Goal: Task Accomplishment & Management: Use online tool/utility

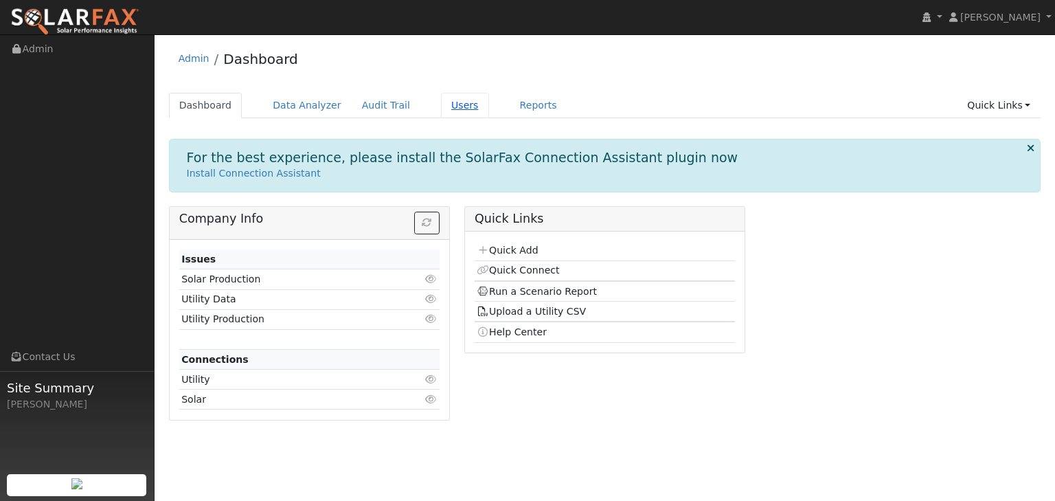
click at [445, 103] on link "Users" at bounding box center [465, 105] width 48 height 25
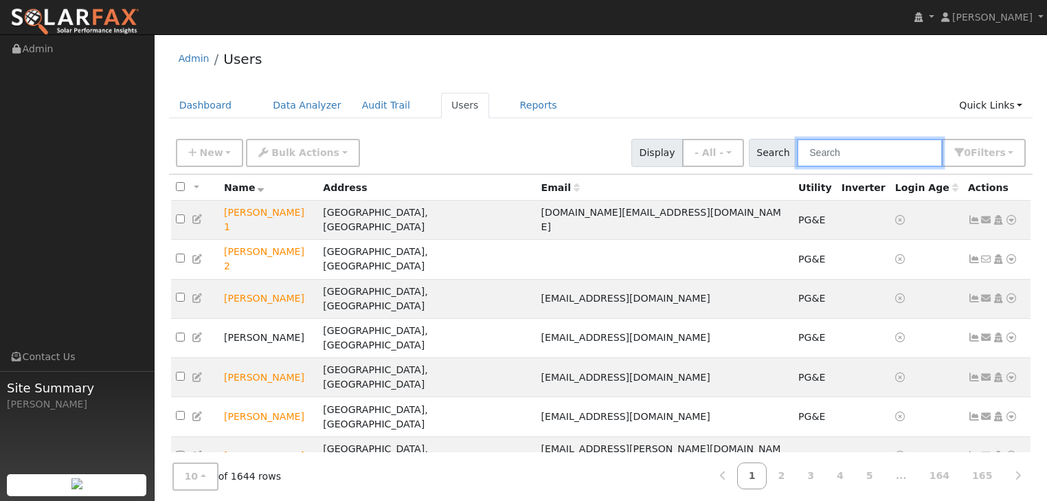
click at [838, 153] on input "text" at bounding box center [870, 153] width 146 height 28
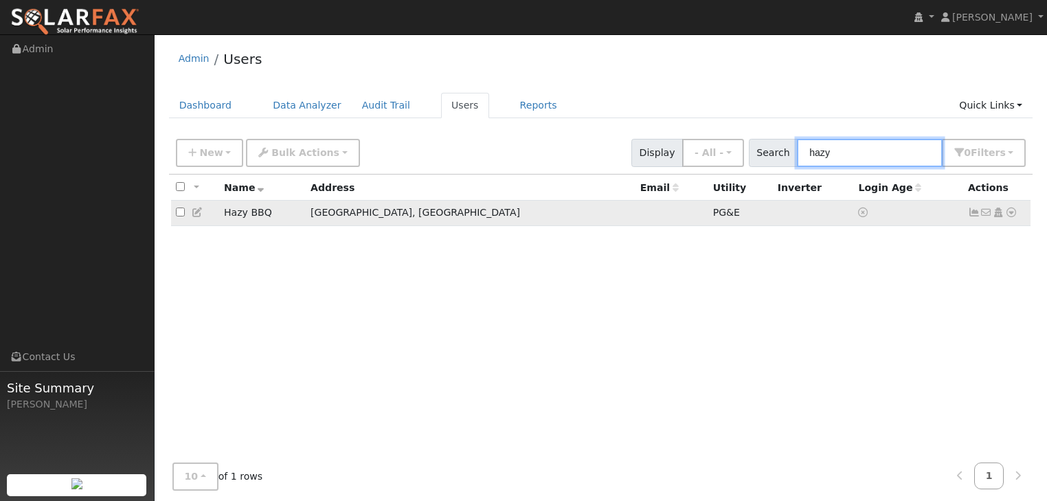
type input "hazy"
click at [1011, 210] on icon at bounding box center [1011, 212] width 12 height 10
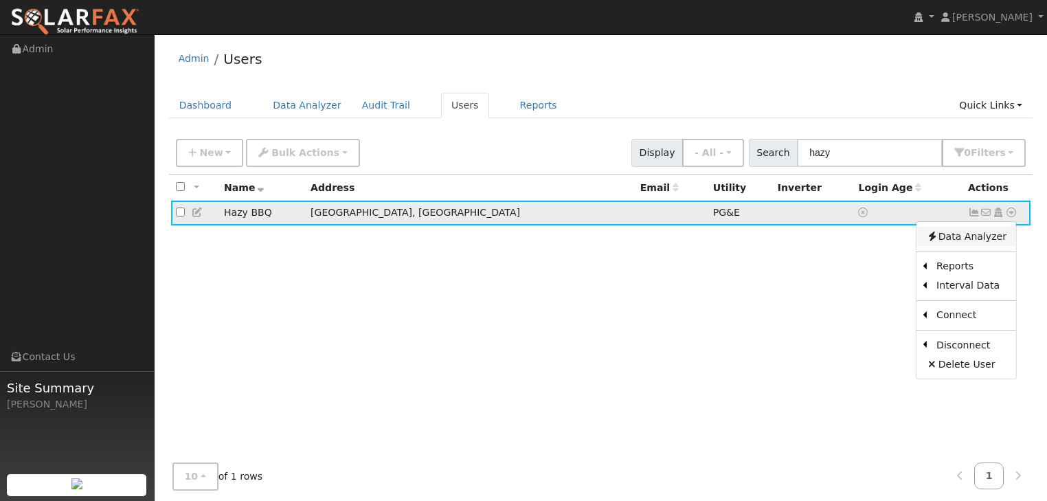
click at [964, 229] on link "Data Analyzer" at bounding box center [966, 236] width 100 height 19
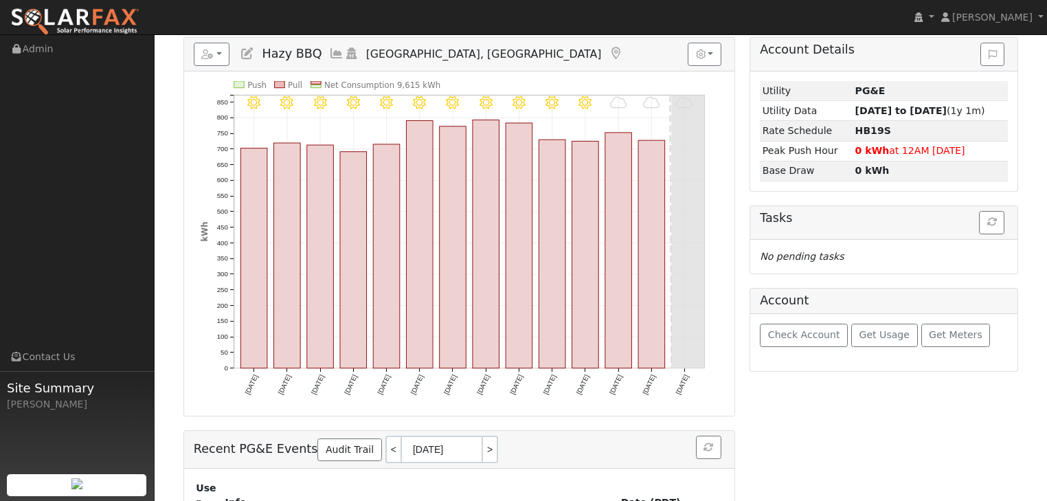
scroll to position [220, 0]
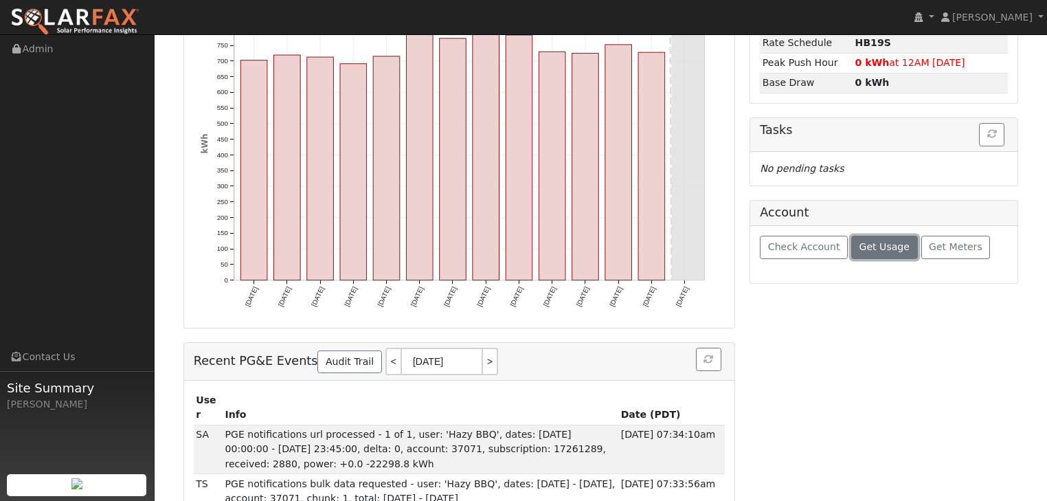
click at [859, 243] on span "Get Usage" at bounding box center [884, 246] width 50 height 11
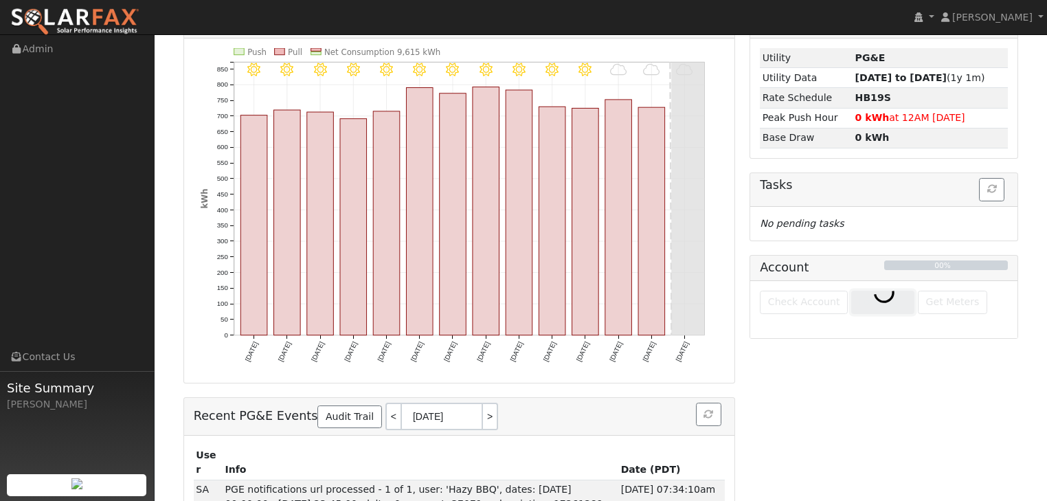
scroll to position [110, 0]
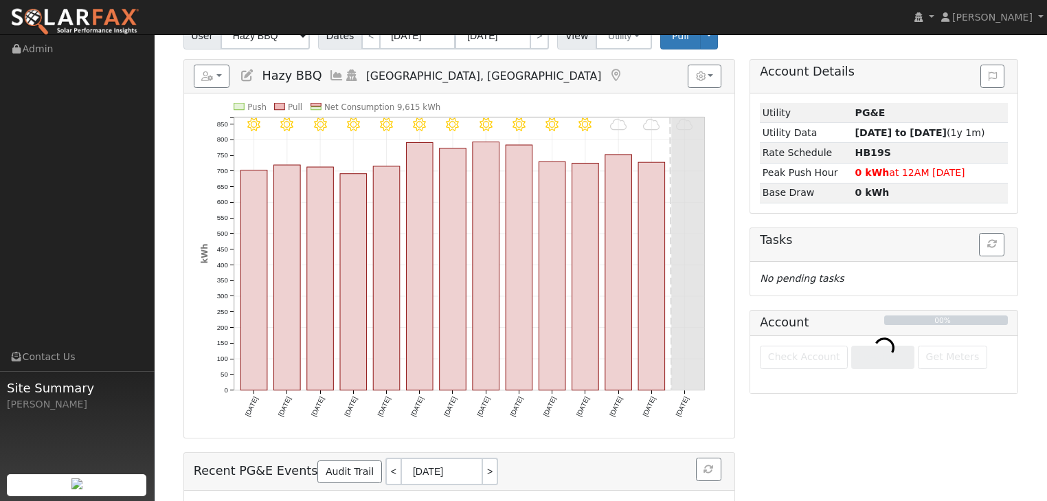
click at [940, 356] on div at bounding box center [883, 364] width 267 height 57
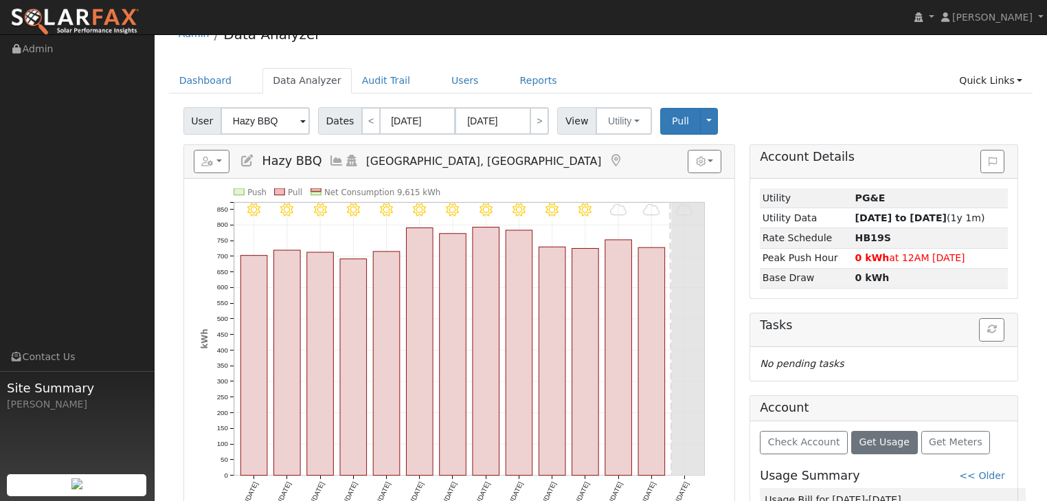
scroll to position [0, 0]
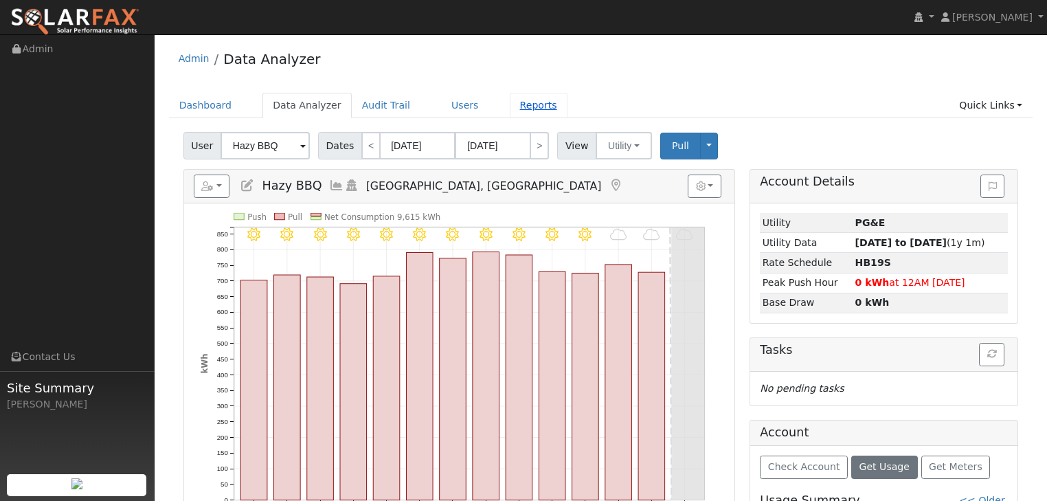
click at [518, 101] on link "Reports" at bounding box center [539, 105] width 58 height 25
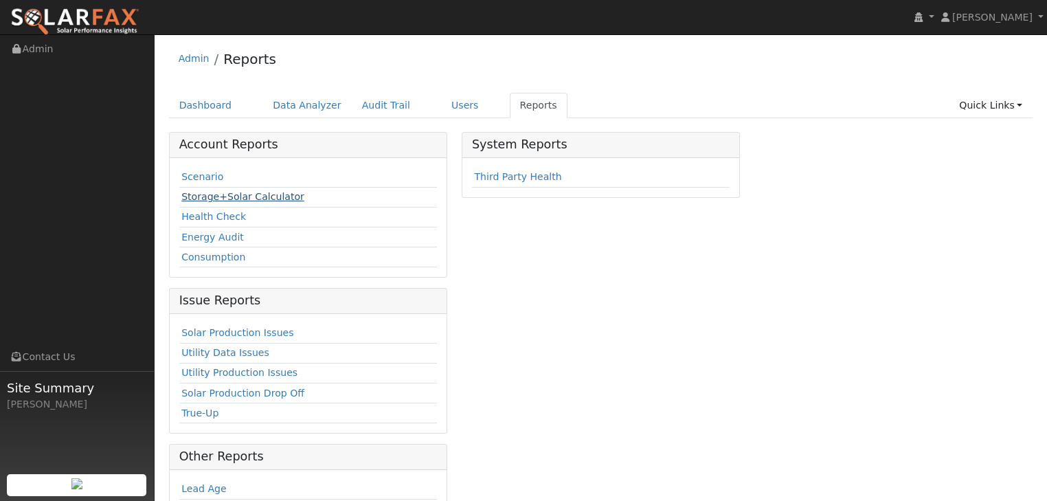
click at [206, 195] on link "Storage+Solar Calculator" at bounding box center [242, 196] width 123 height 11
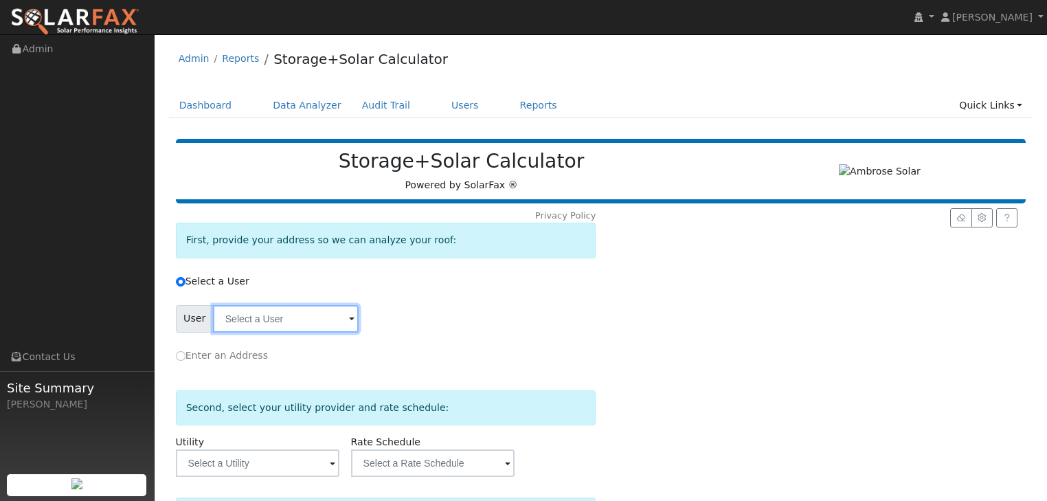
click at [306, 317] on input "text" at bounding box center [286, 318] width 146 height 27
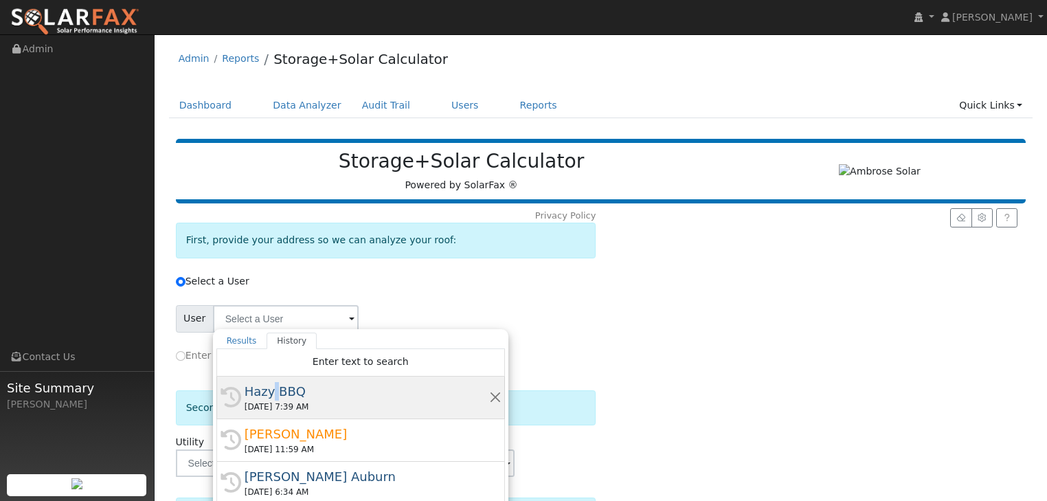
click at [267, 385] on div "History Hazy BBQ 09/08/2025 7:39 AM" at bounding box center [360, 397] width 289 height 43
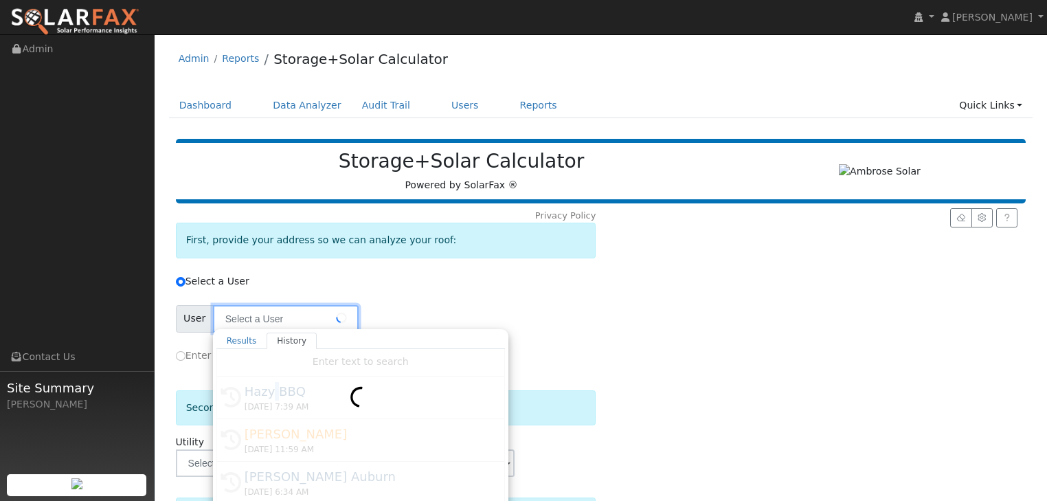
type input "Hazy BBQ"
type input "Pacific Gas & Electric"
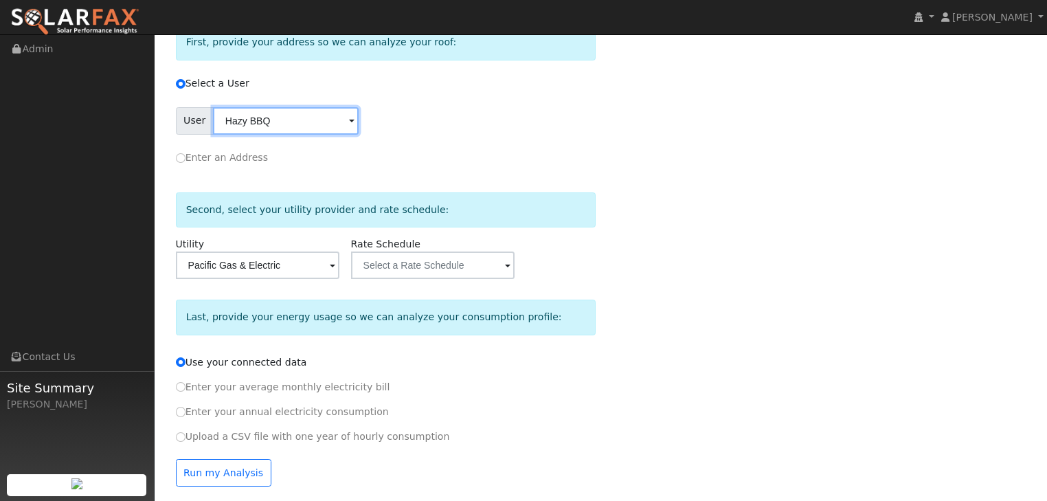
scroll to position [205, 0]
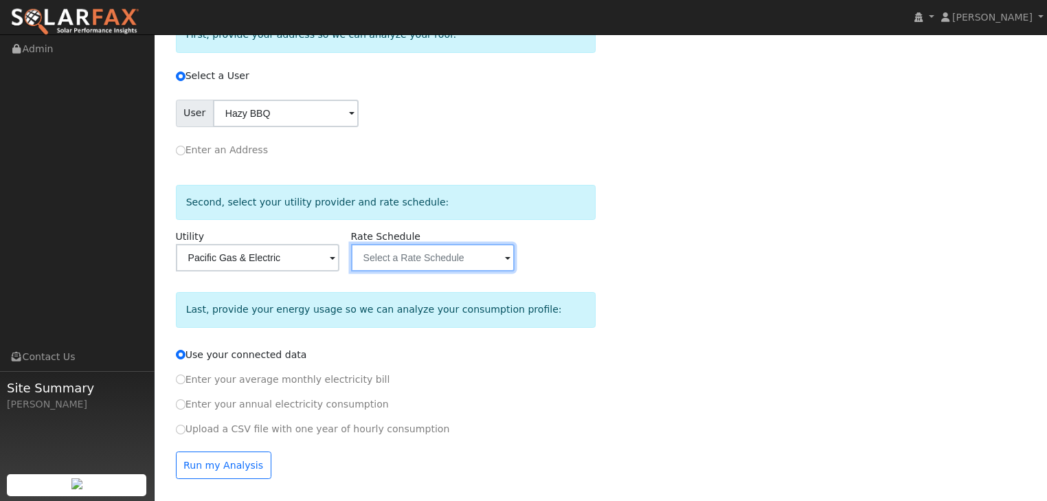
click at [434, 247] on input "text" at bounding box center [432, 257] width 163 height 27
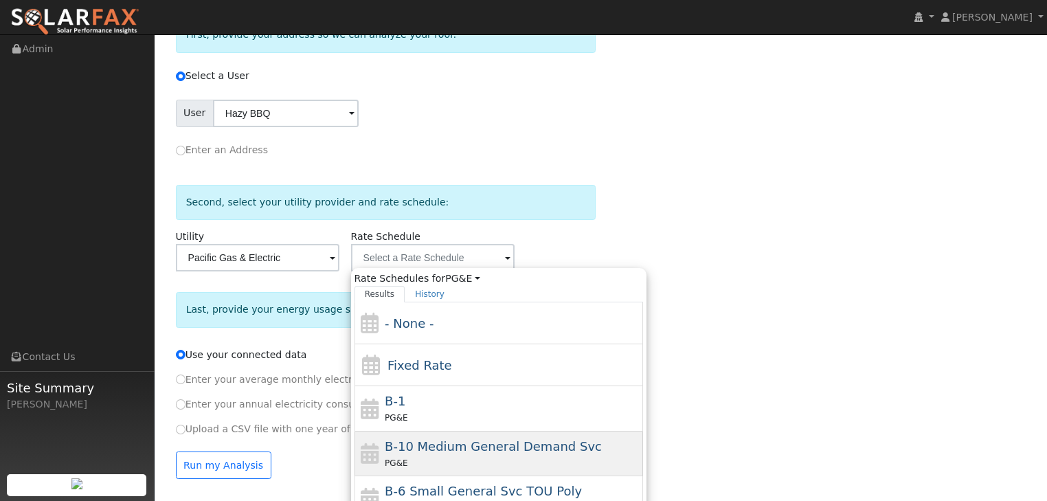
click at [409, 449] on span "B-10 Medium General Demand Svc" at bounding box center [493, 446] width 217 height 14
type input "B-10 Medium General Demand Svc"
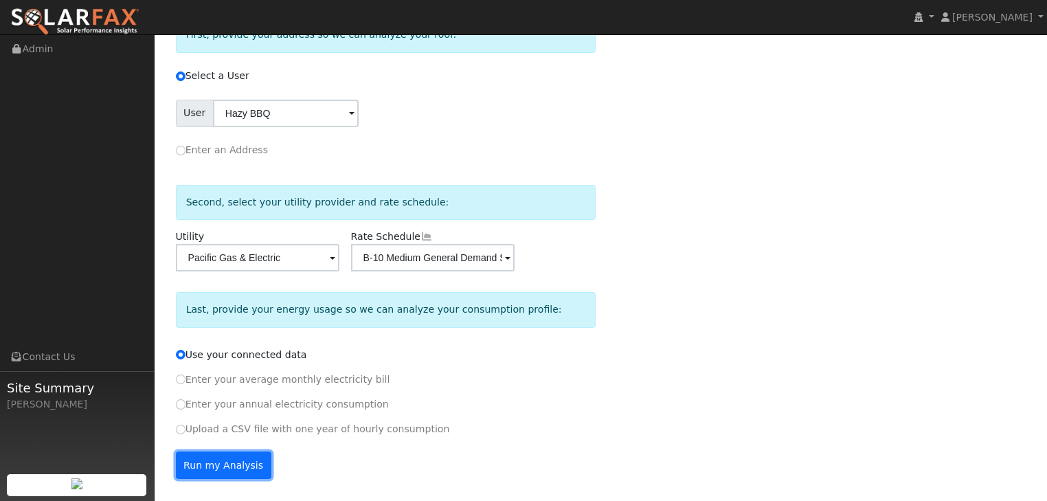
click at [220, 466] on button "Run my Analysis" at bounding box center [223, 464] width 95 height 27
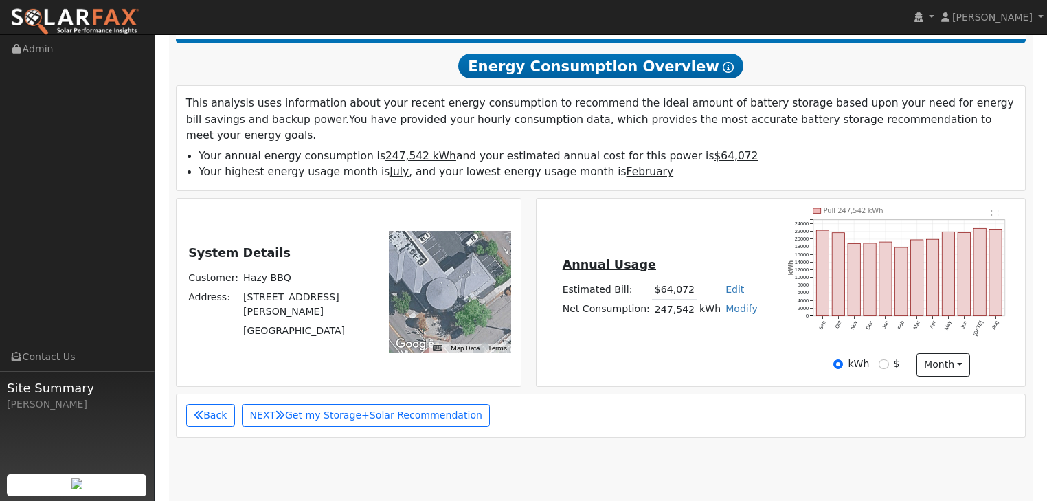
scroll to position [0, 0]
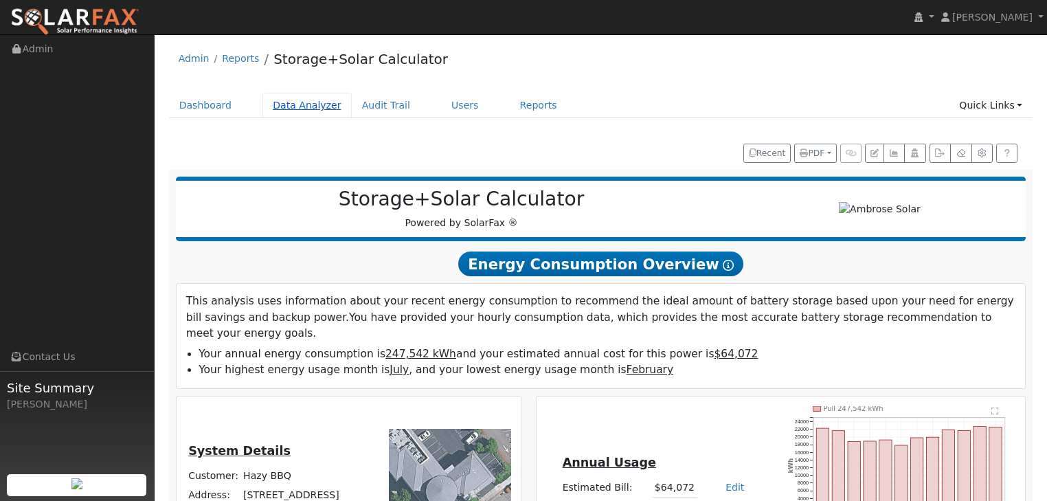
click at [292, 106] on link "Data Analyzer" at bounding box center [306, 105] width 89 height 25
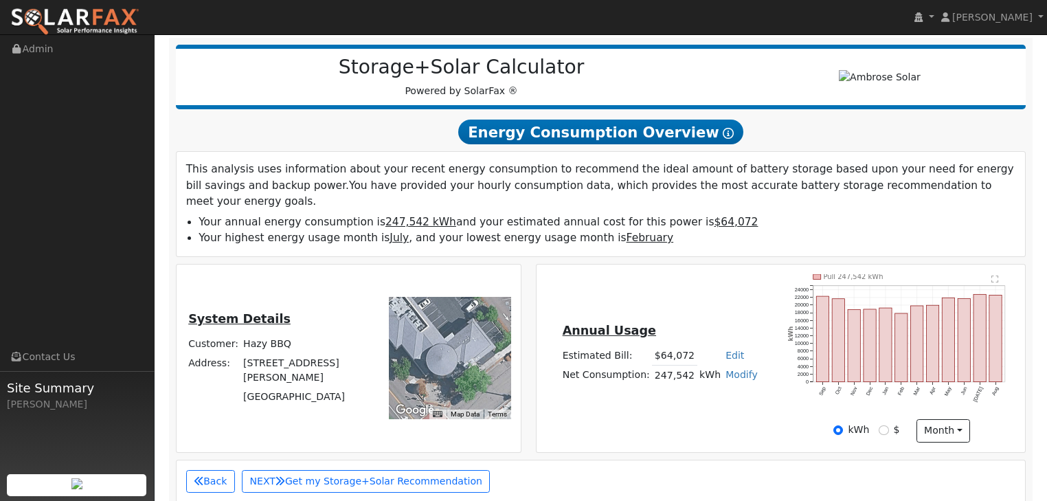
scroll to position [330, 0]
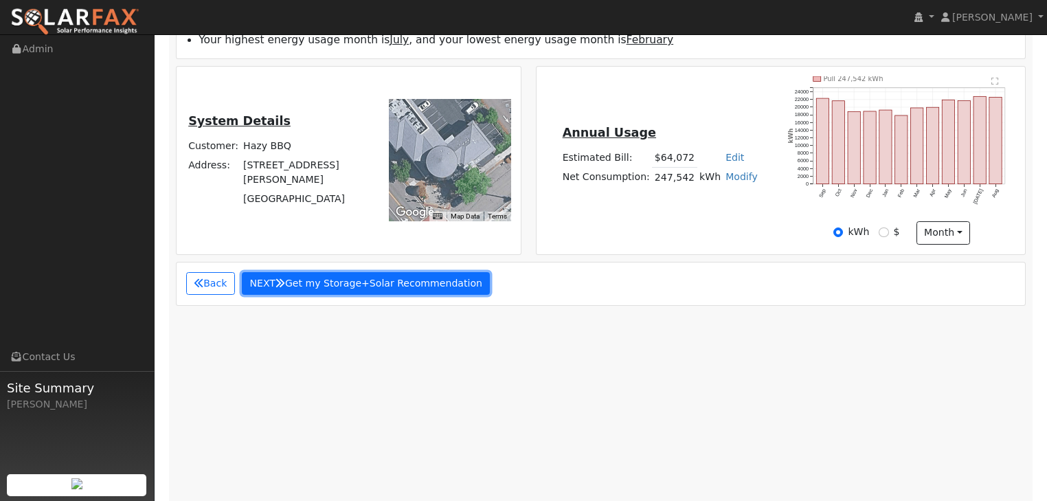
click at [385, 272] on button "NEXT Get my Storage+Solar Recommendation" at bounding box center [366, 283] width 249 height 23
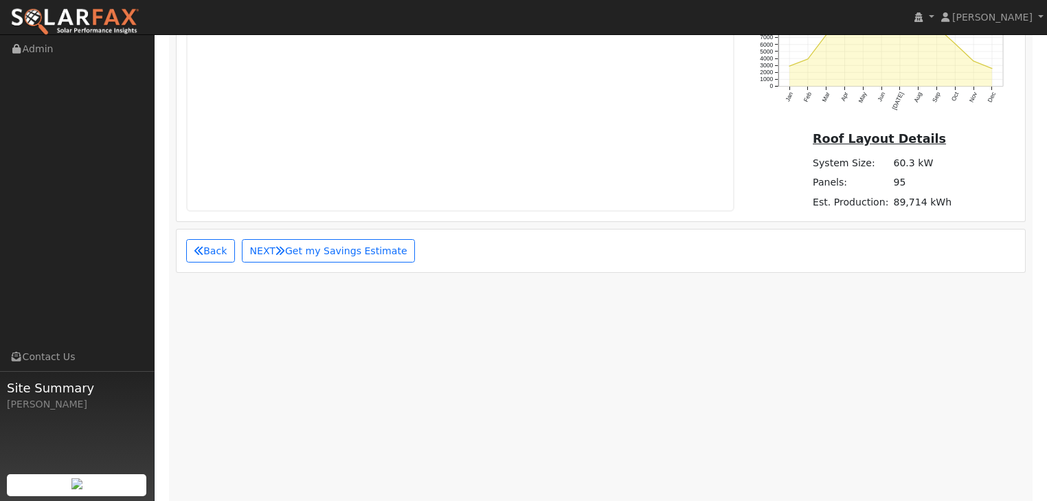
scroll to position [1305, 0]
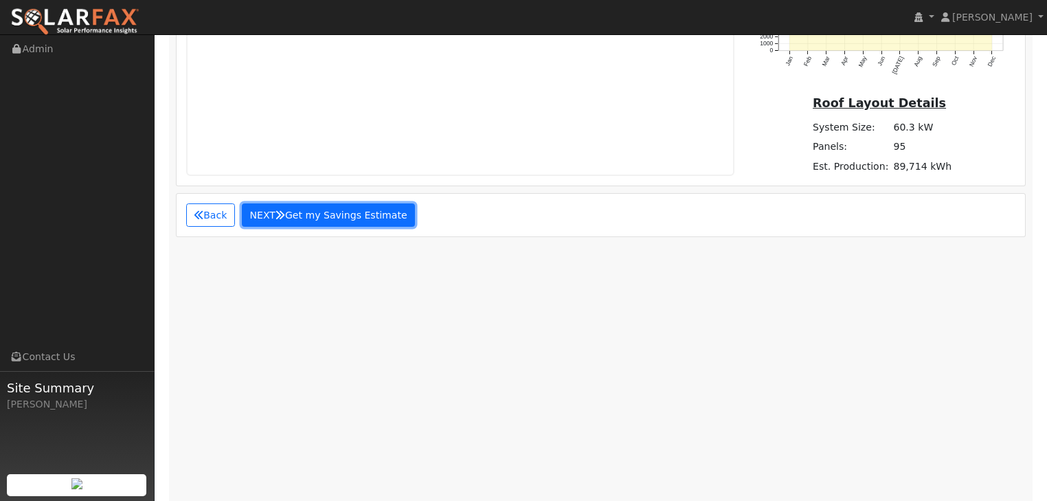
click at [297, 203] on button "NEXT Get my Savings Estimate" at bounding box center [328, 214] width 173 height 23
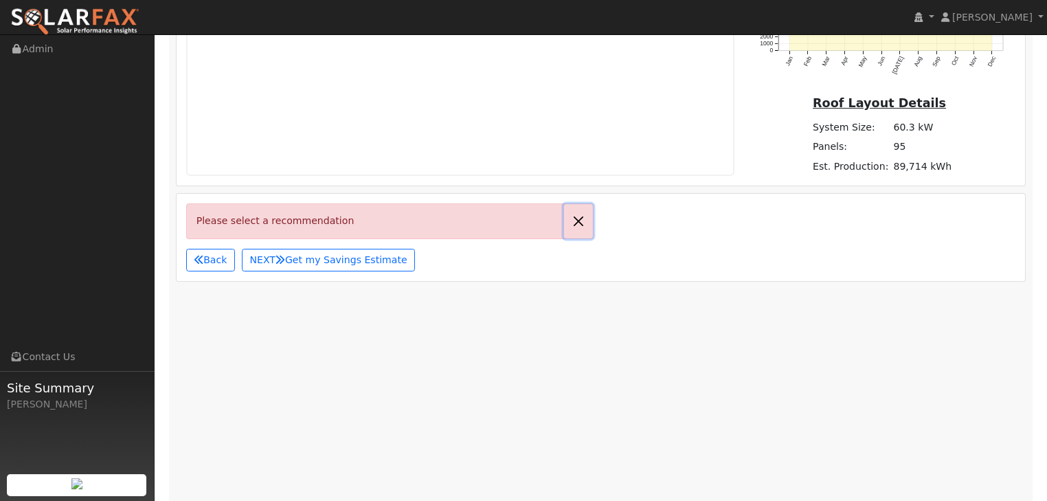
click at [582, 204] on button "button" at bounding box center [578, 221] width 29 height 34
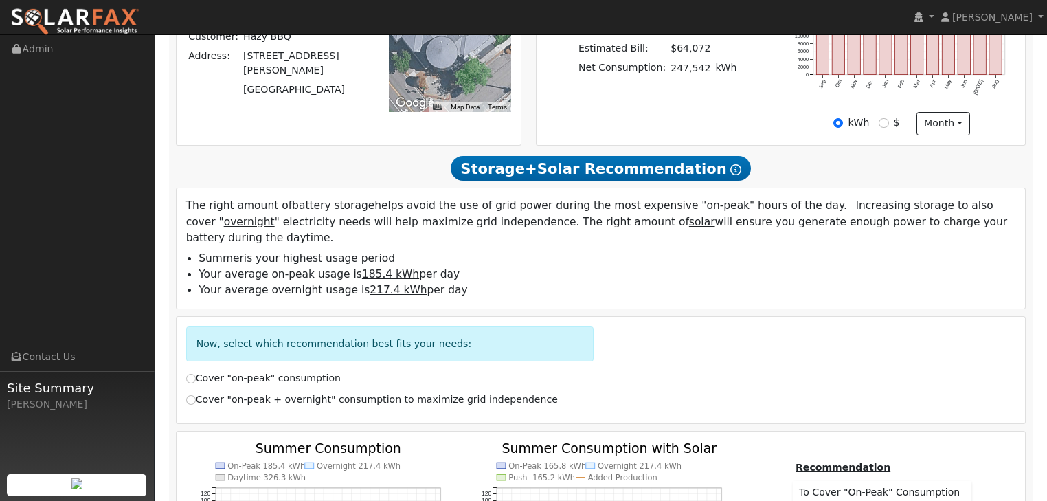
scroll to position [481, 0]
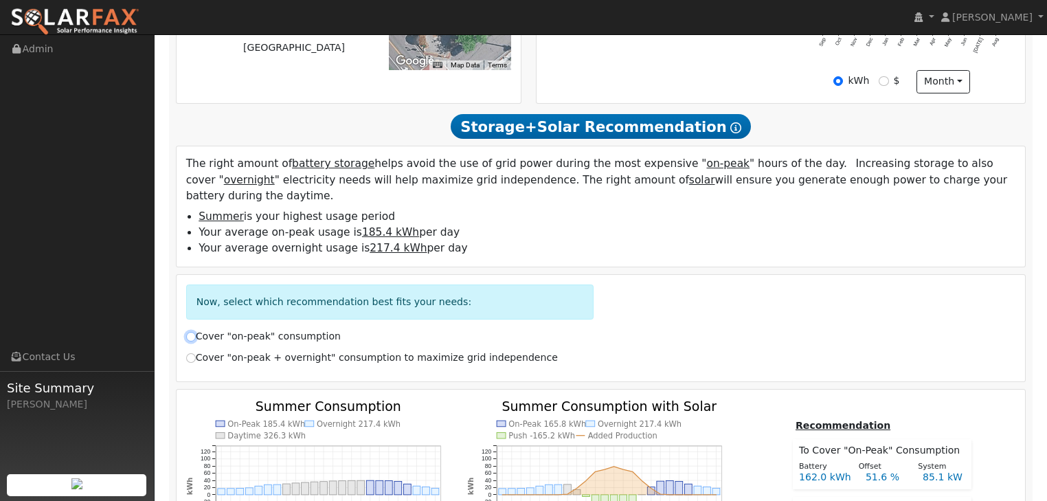
click at [190, 332] on input "Cover "on-peak" consumption" at bounding box center [191, 337] width 10 height 10
radio input "true"
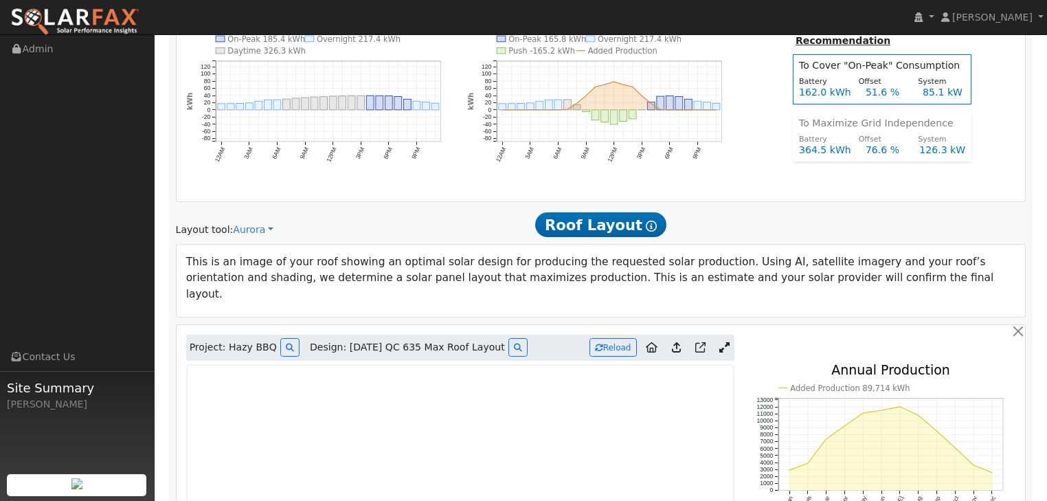
scroll to position [1140, 0]
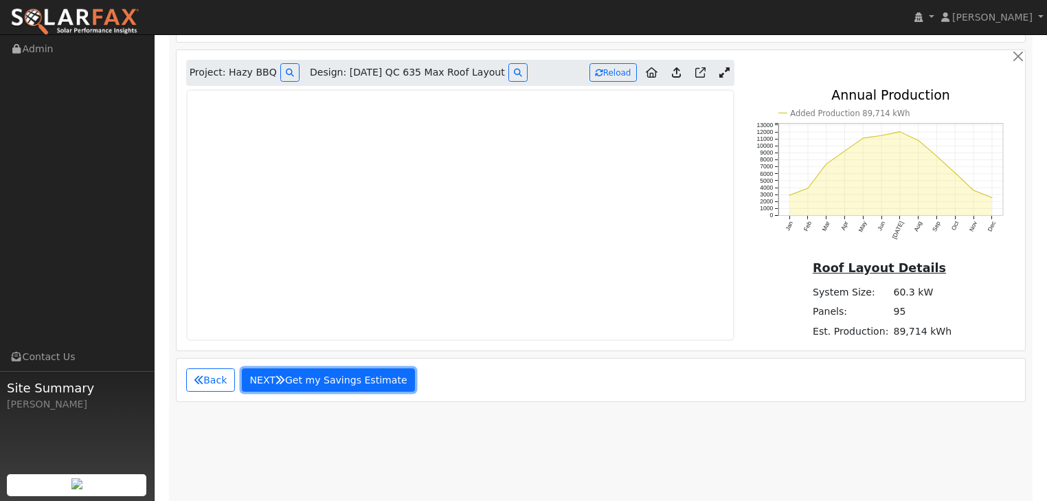
click at [320, 368] on button "NEXT Get my Savings Estimate" at bounding box center [328, 379] width 173 height 23
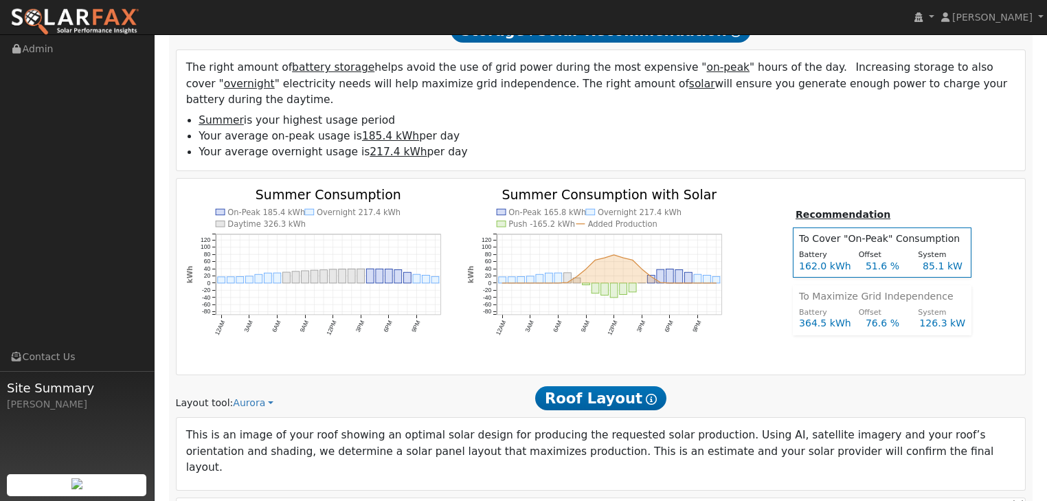
scroll to position [533, 0]
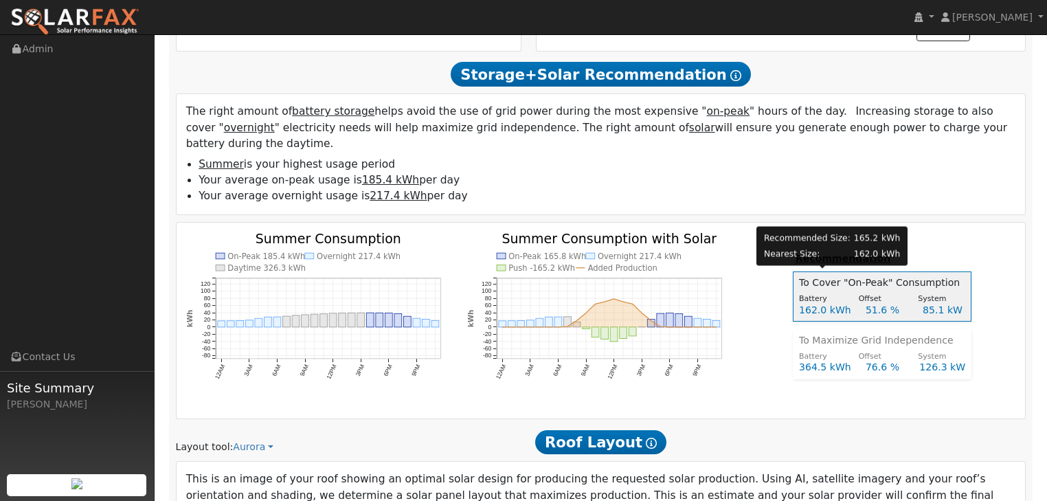
click at [810, 303] on div "162.0 kWh" at bounding box center [824, 310] width 67 height 14
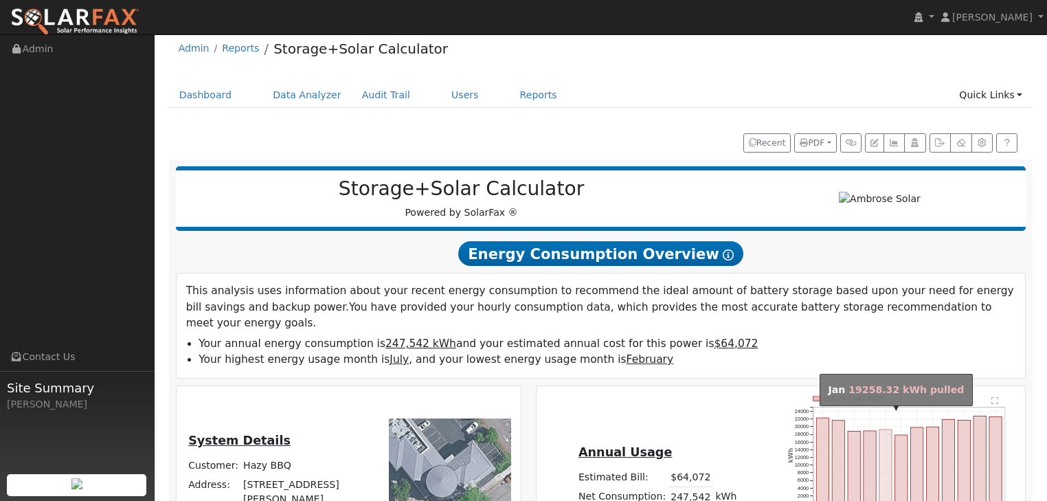
scroll to position [0, 0]
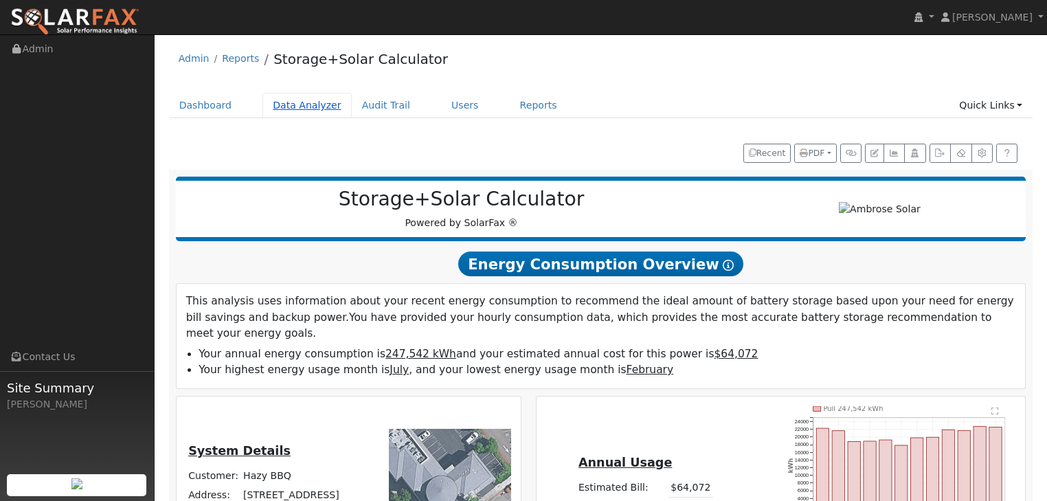
click at [284, 106] on link "Data Analyzer" at bounding box center [306, 105] width 89 height 25
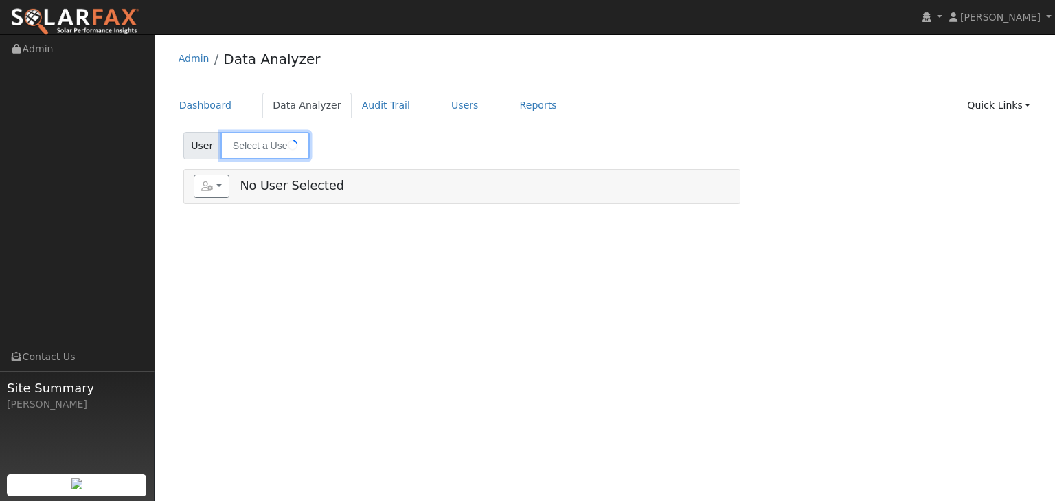
type input "Hazy BBQ"
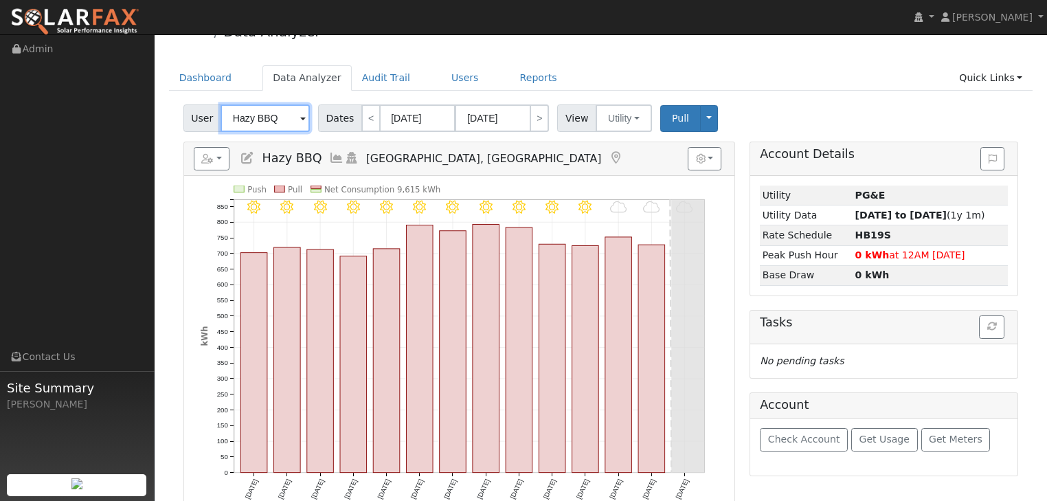
scroll to position [55, 0]
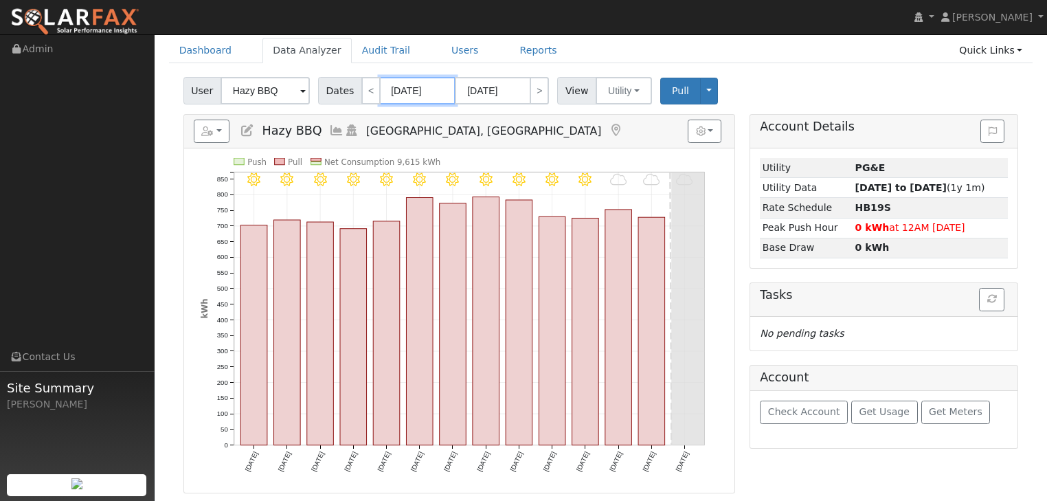
click at [417, 93] on input "08/25/2025" at bounding box center [418, 90] width 76 height 27
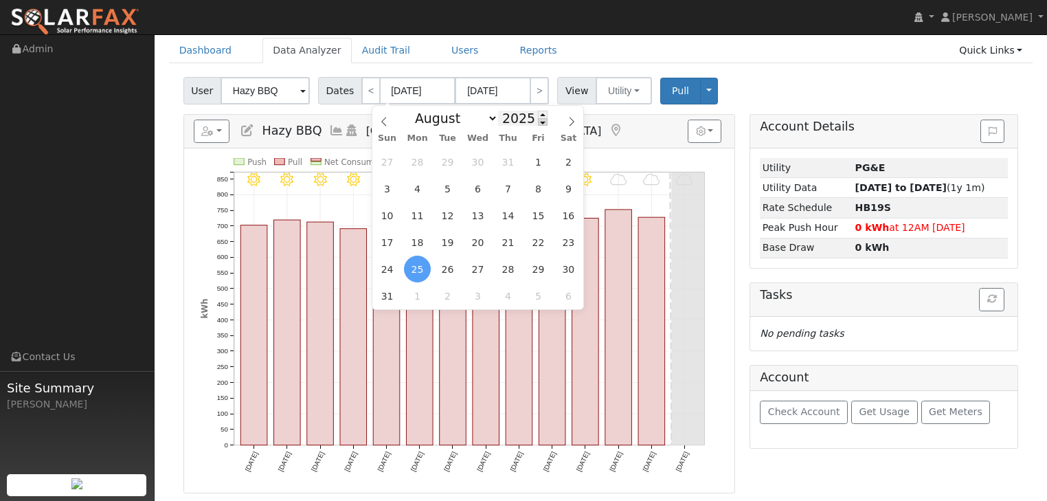
click at [538, 121] on span at bounding box center [543, 122] width 10 height 8
type input "2024"
click at [385, 297] on span "1" at bounding box center [387, 295] width 27 height 27
type input "09/01/2024"
type input "09/30/2024"
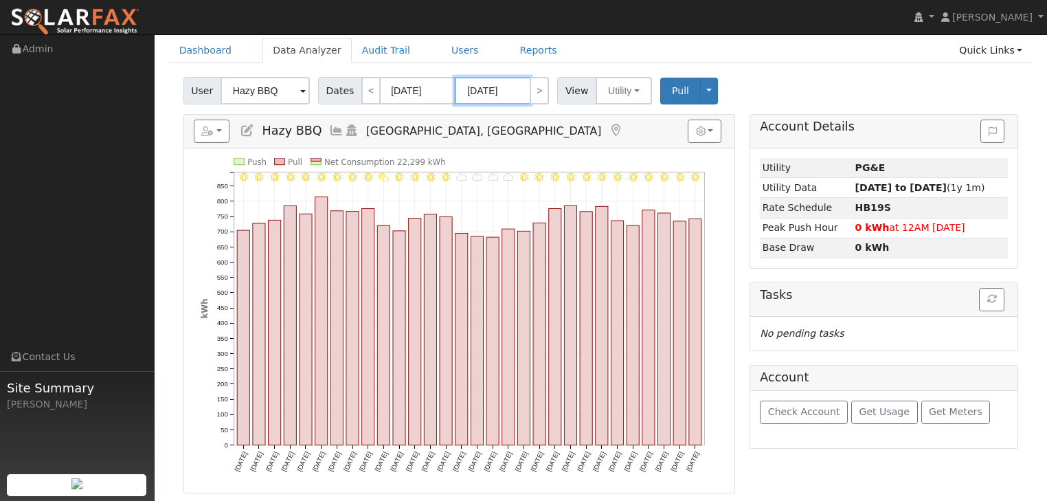
click at [508, 89] on input "09/30/2024" at bounding box center [493, 90] width 76 height 27
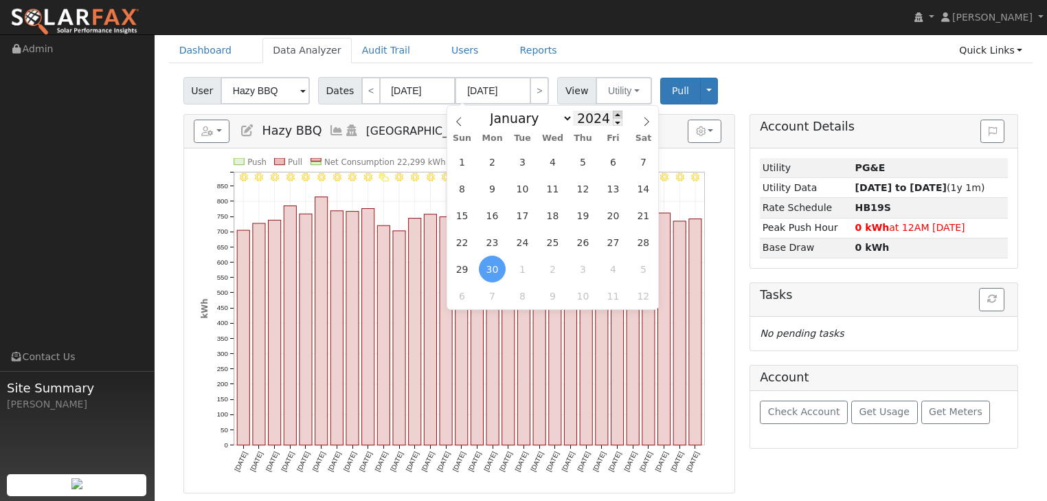
click at [613, 116] on span at bounding box center [618, 115] width 10 height 8
type input "2025"
click at [463, 157] on span "31" at bounding box center [462, 161] width 27 height 27
type input "08/31/2025"
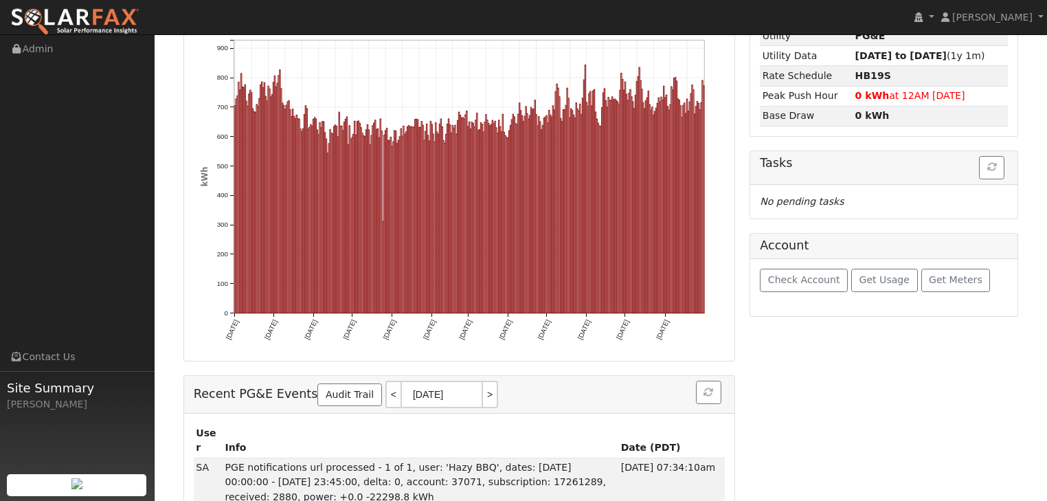
scroll to position [220, 0]
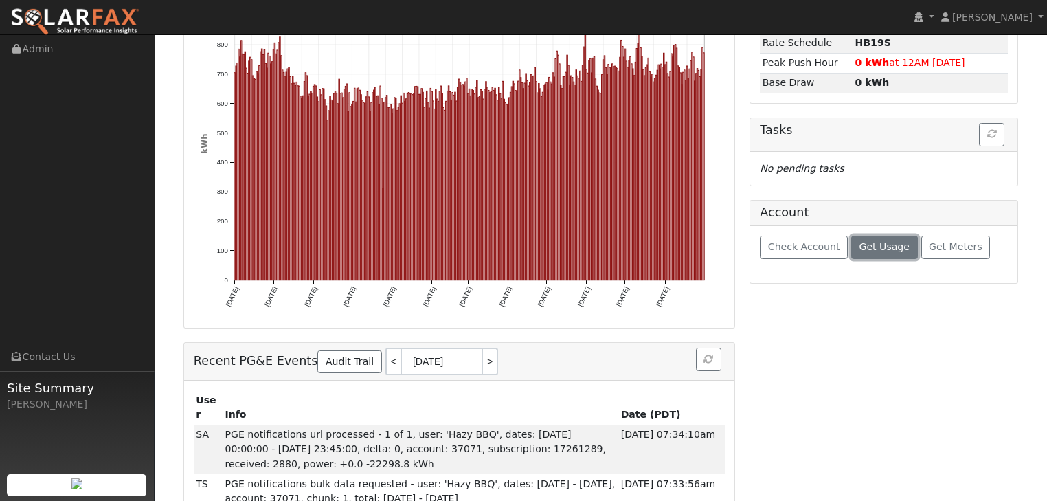
click at [861, 244] on span "Get Usage" at bounding box center [884, 246] width 50 height 11
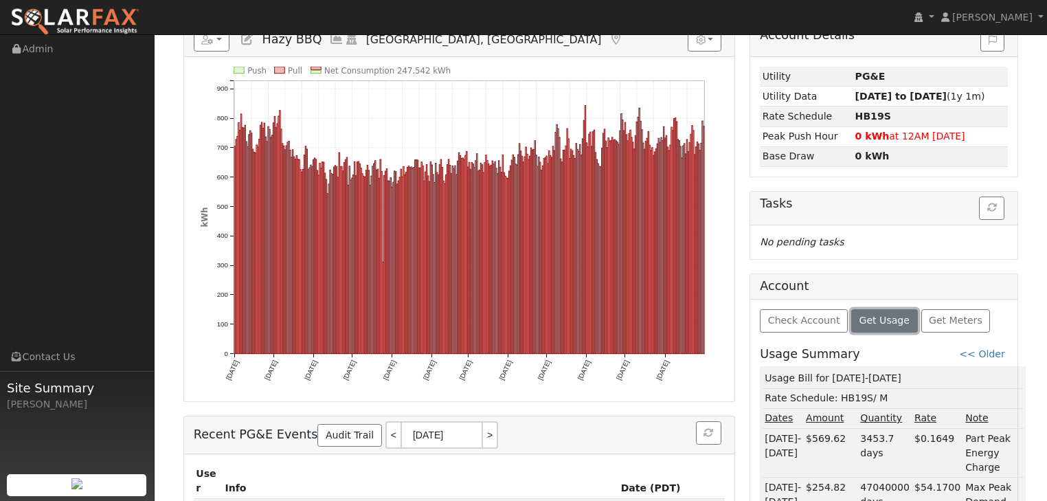
scroll to position [165, 0]
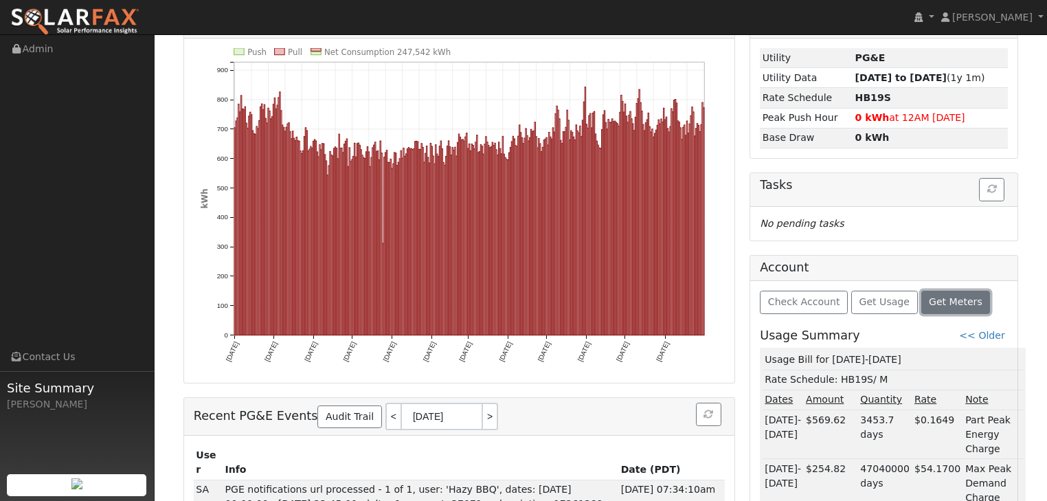
click at [932, 302] on span "Get Meters" at bounding box center [956, 301] width 54 height 11
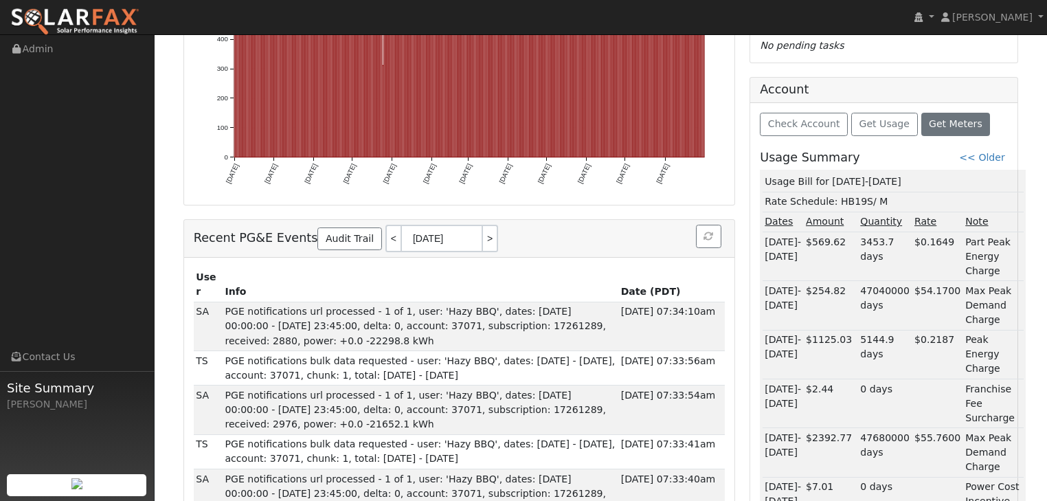
scroll to position [0, 0]
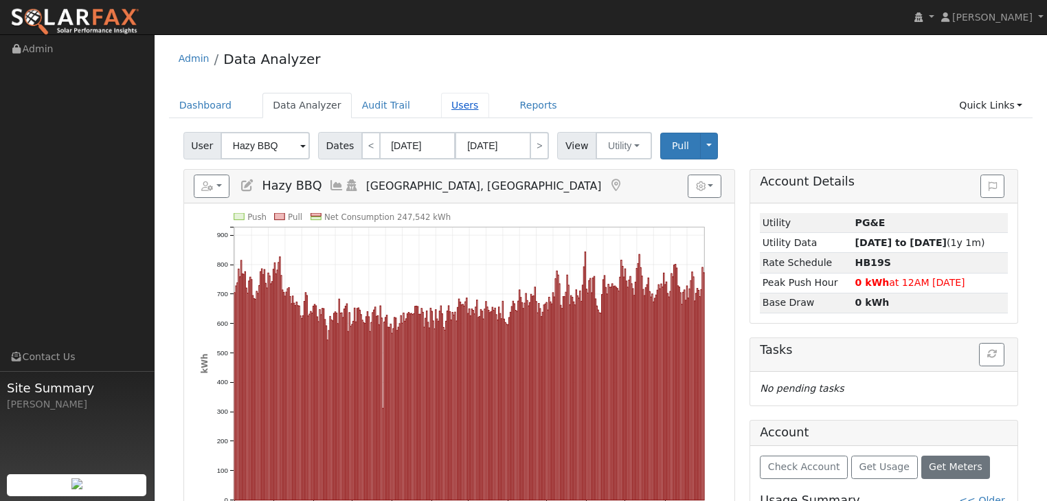
click at [441, 106] on link "Users" at bounding box center [465, 105] width 48 height 25
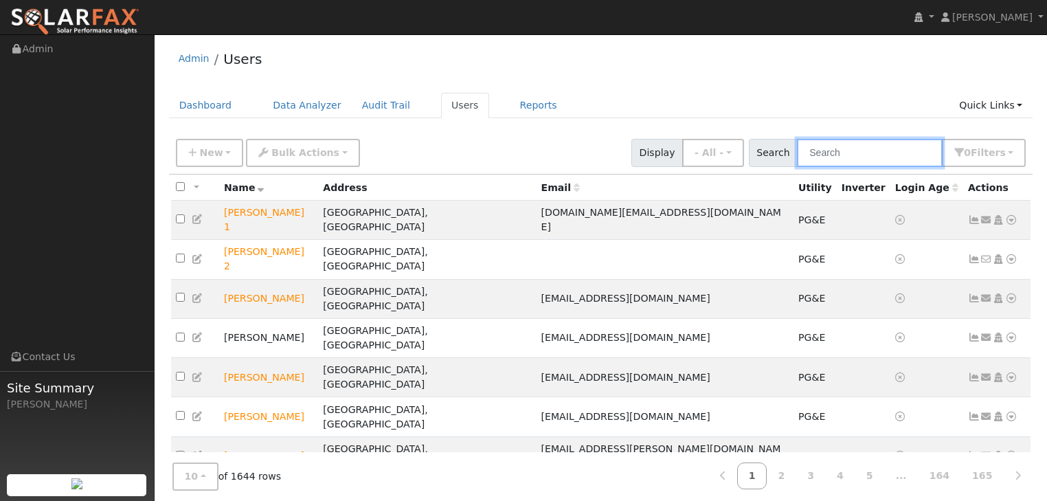
click at [840, 154] on input "text" at bounding box center [870, 153] width 146 height 28
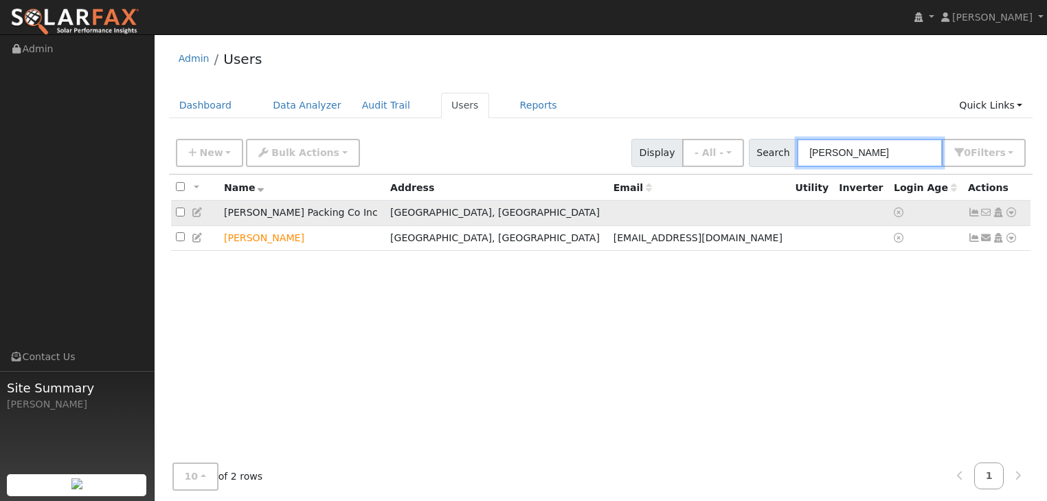
type input "marian"
click at [1006, 212] on icon at bounding box center [1011, 212] width 12 height 10
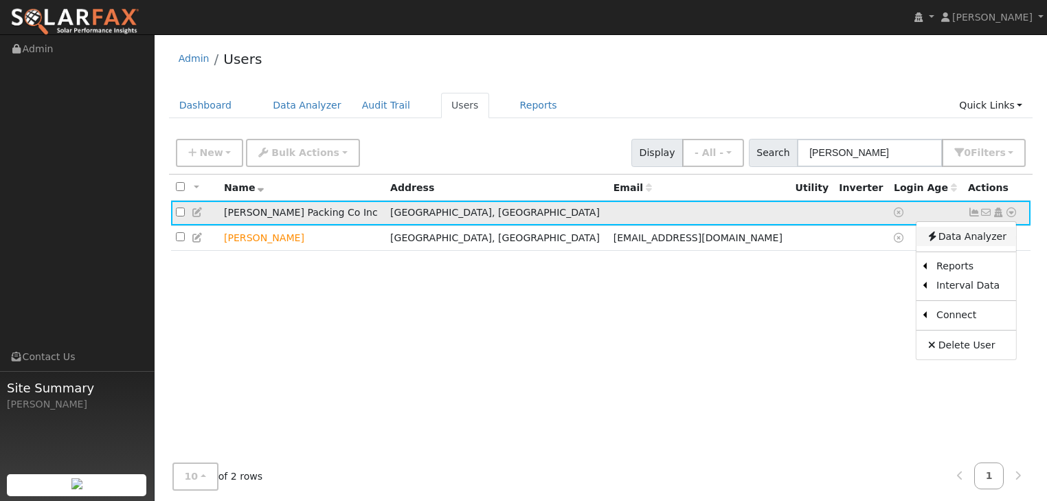
click at [958, 238] on link "Data Analyzer" at bounding box center [966, 236] width 100 height 19
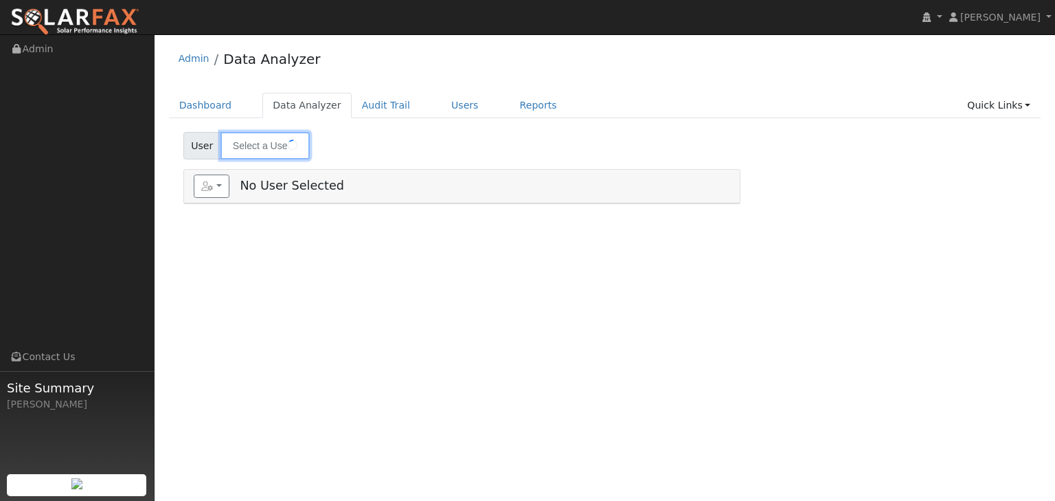
type input "[PERSON_NAME] Packing Co Inc"
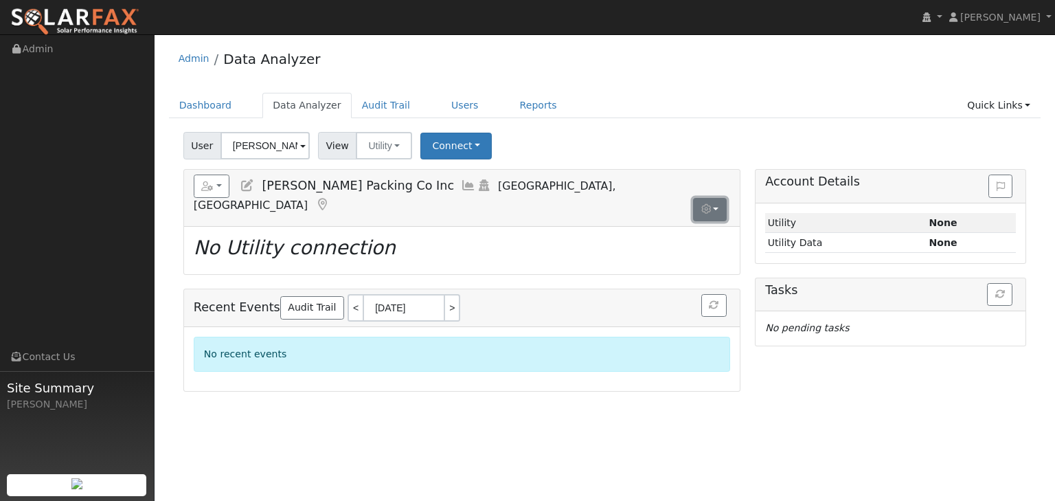
click at [721, 198] on button "button" at bounding box center [710, 209] width 34 height 23
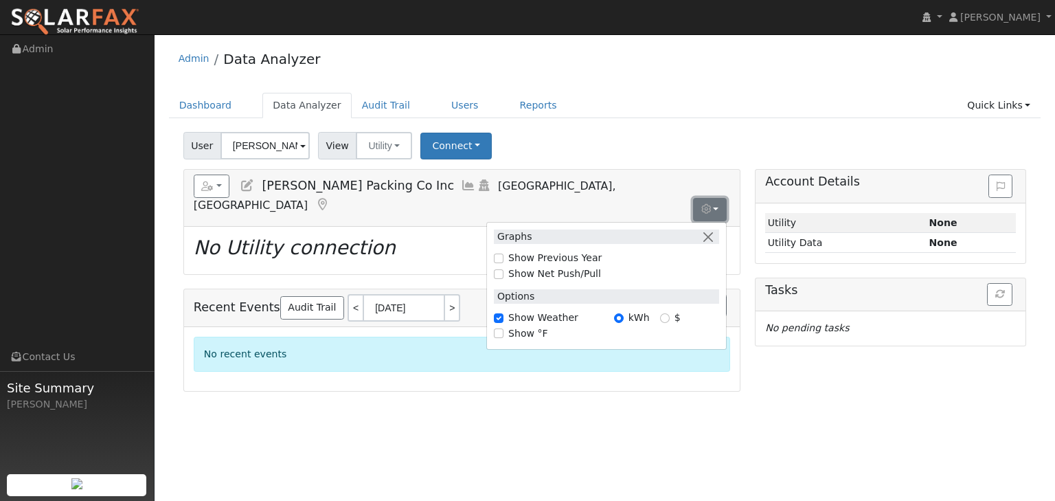
click at [721, 198] on button "button" at bounding box center [710, 209] width 34 height 23
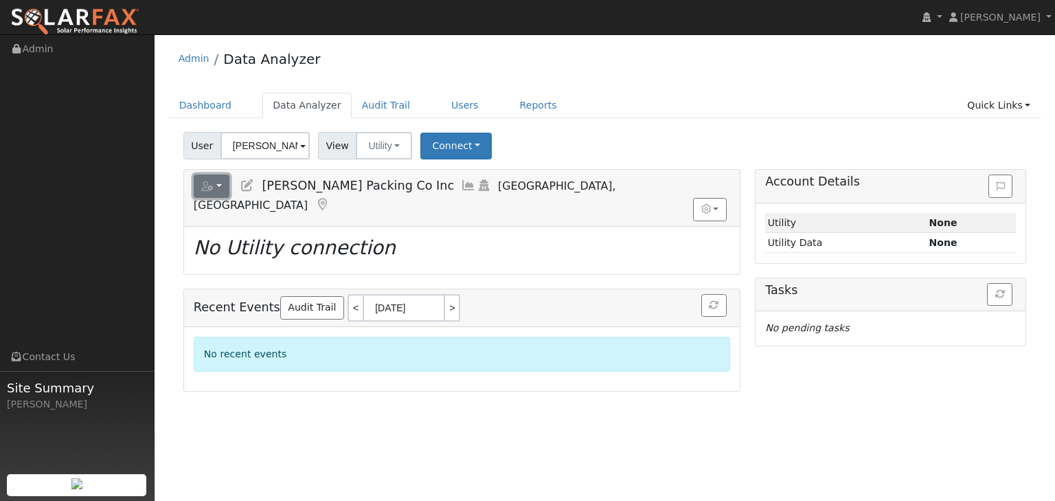
click at [220, 188] on button "button" at bounding box center [212, 185] width 36 height 23
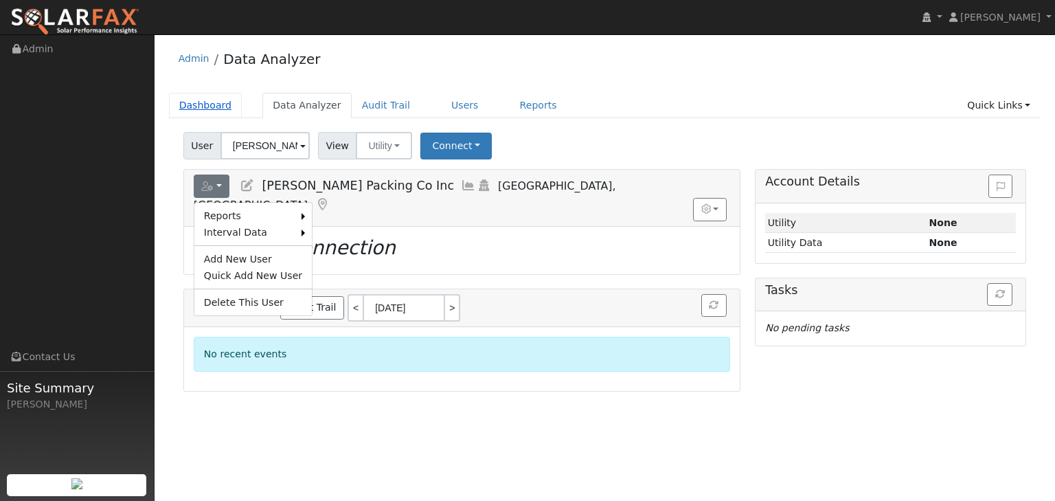
click at [199, 104] on link "Dashboard" at bounding box center [206, 105] width 74 height 25
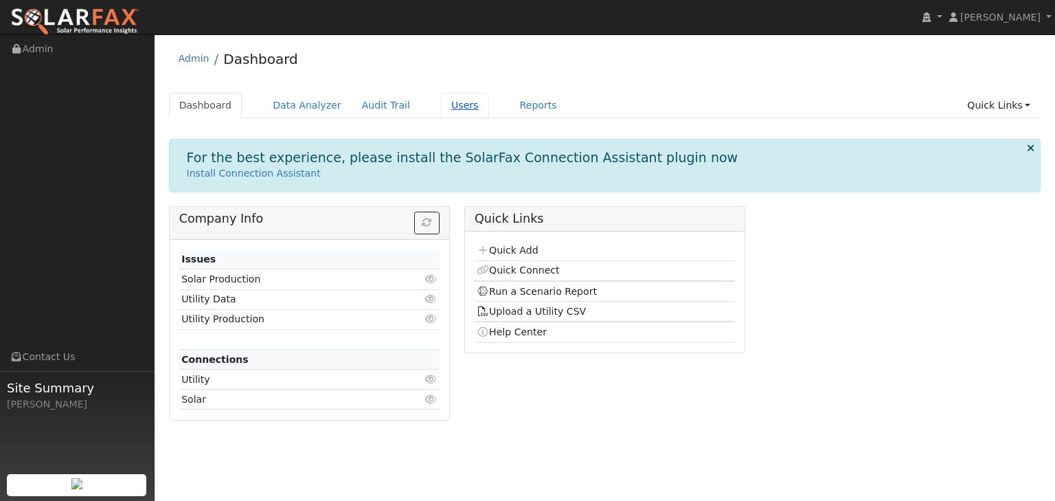
click at [441, 106] on link "Users" at bounding box center [465, 105] width 48 height 25
click at [441, 108] on link "Users" at bounding box center [465, 105] width 48 height 25
click at [441, 104] on link "Users" at bounding box center [465, 105] width 48 height 25
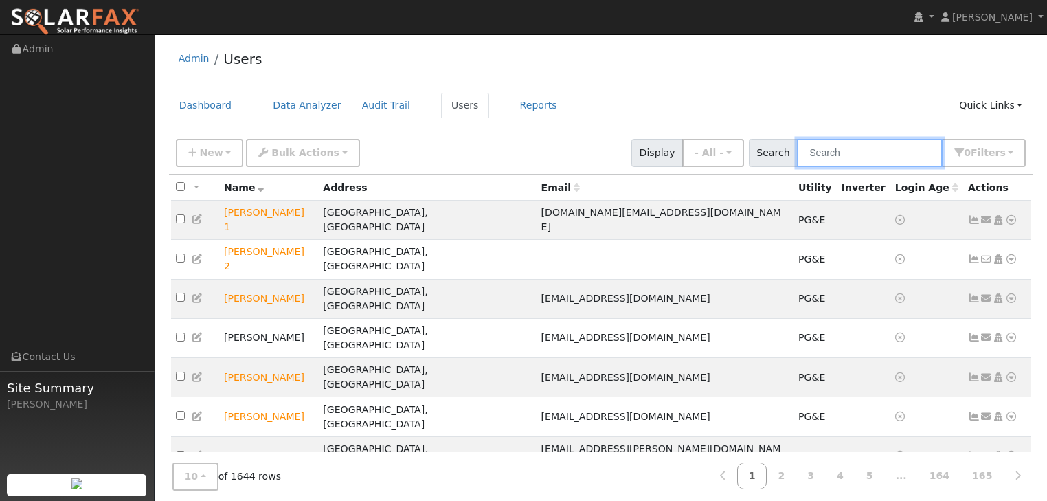
click at [863, 148] on input "text" at bounding box center [870, 153] width 146 height 28
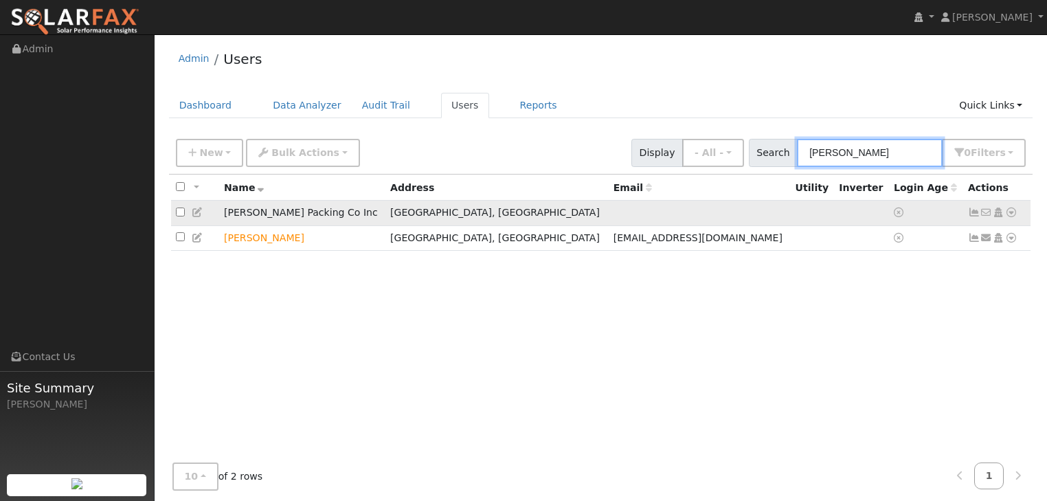
type input "marian"
click at [1008, 212] on icon at bounding box center [1011, 212] width 12 height 10
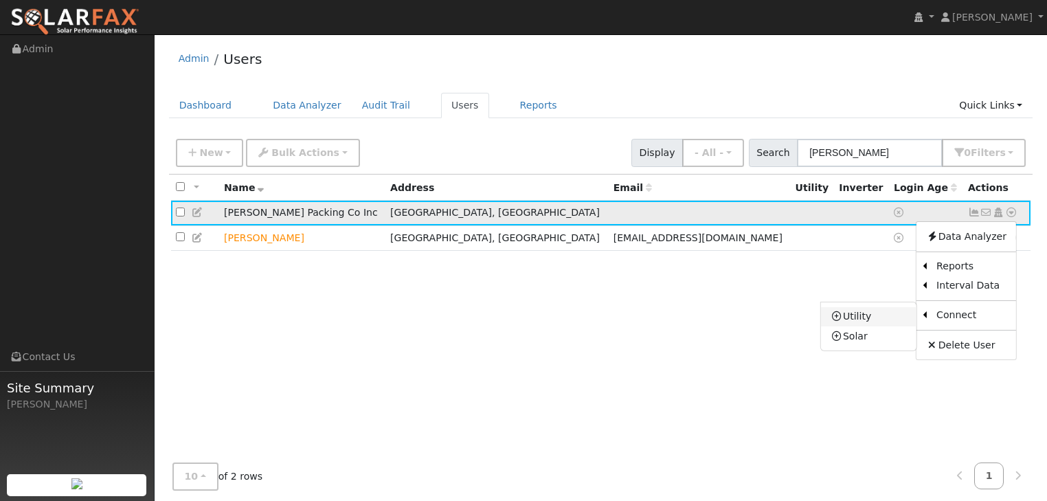
click at [855, 313] on link "Utility" at bounding box center [868, 316] width 95 height 19
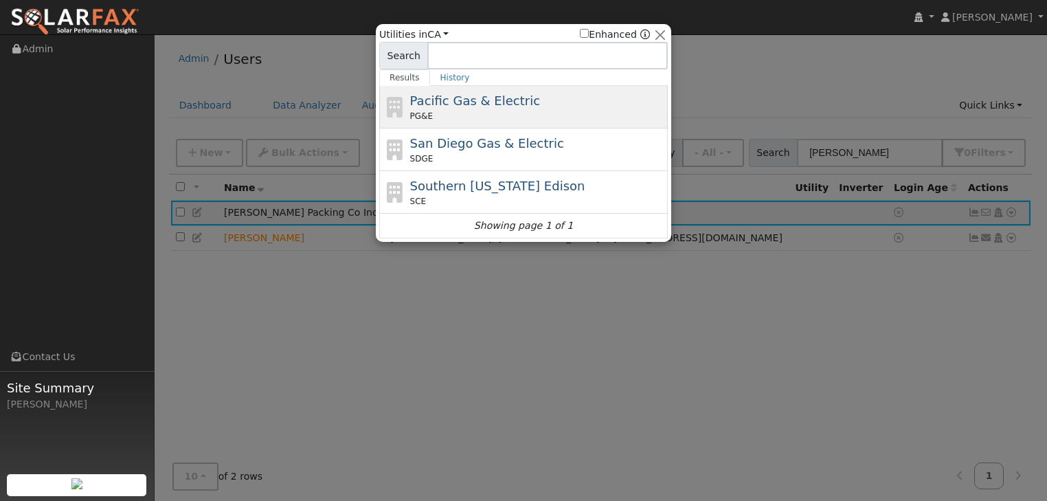
click at [433, 98] on span "Pacific Gas & Electric" at bounding box center [475, 100] width 130 height 14
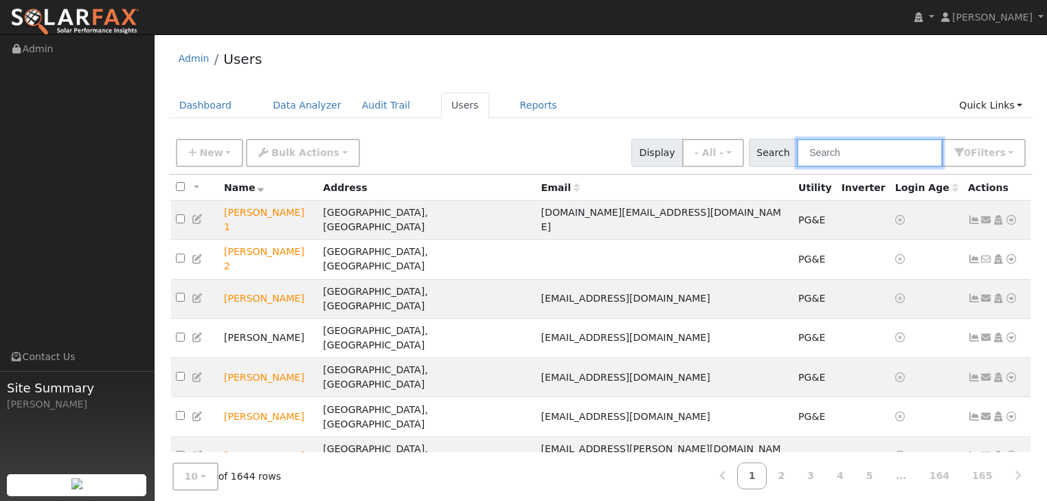
click at [841, 157] on input "text" at bounding box center [870, 153] width 146 height 28
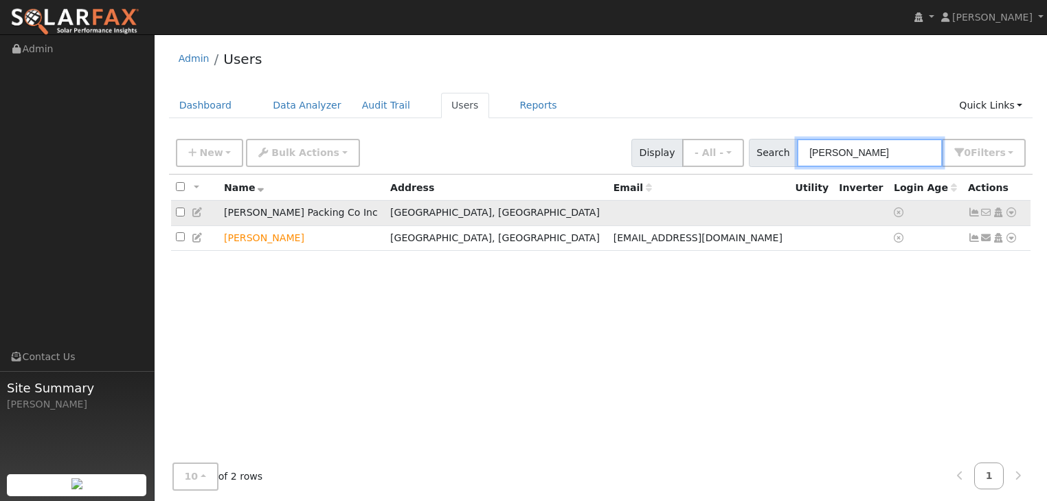
type input "marian"
click at [1015, 211] on icon at bounding box center [1011, 212] width 12 height 10
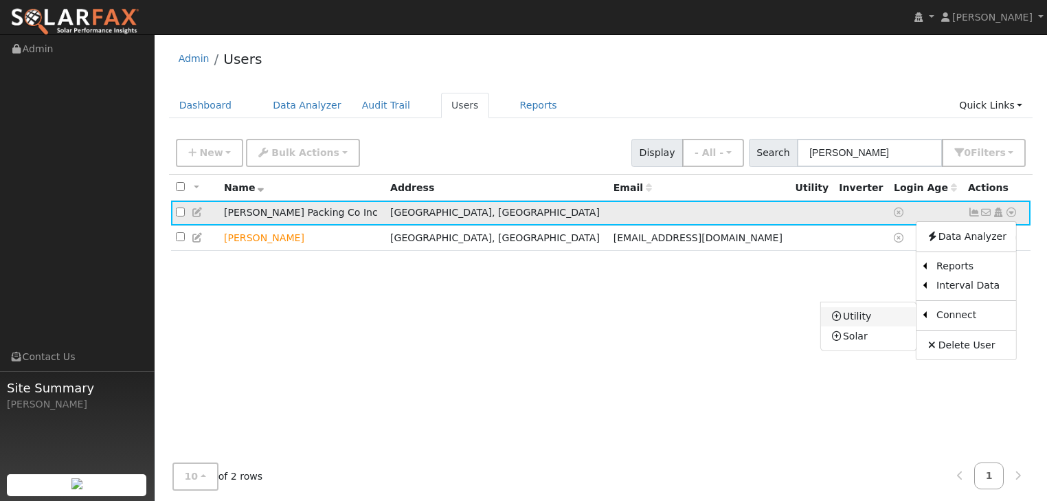
click at [868, 315] on link "Utility" at bounding box center [868, 316] width 95 height 19
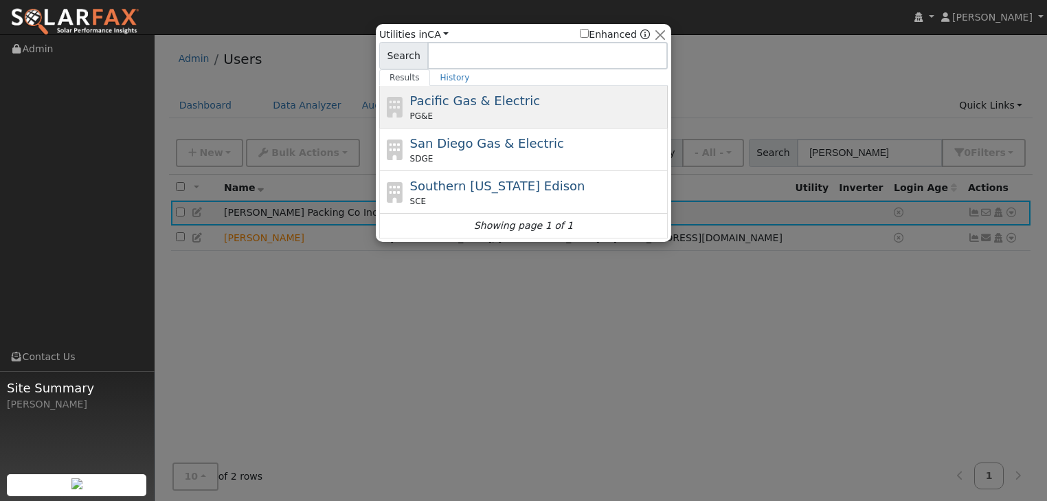
click at [456, 102] on span "Pacific Gas & Electric" at bounding box center [475, 100] width 130 height 14
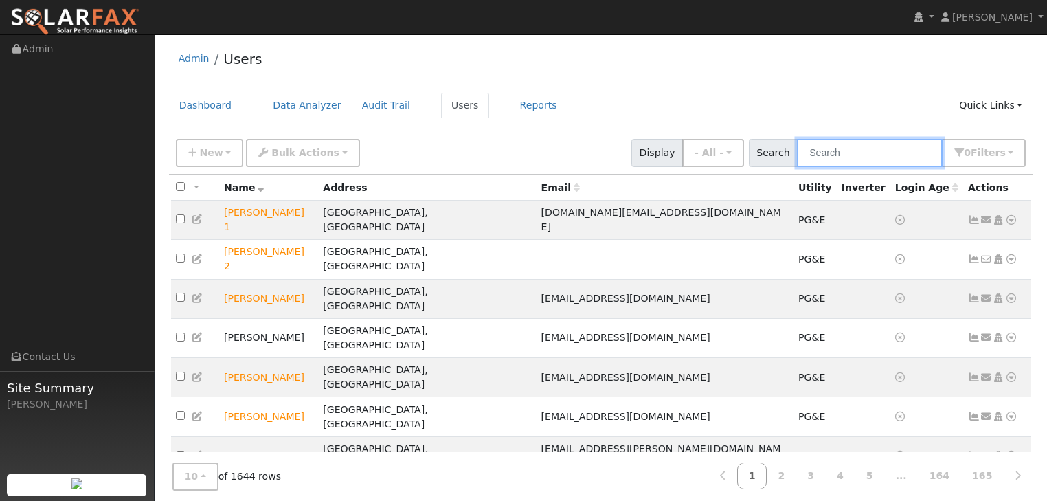
click at [826, 155] on input "text" at bounding box center [870, 153] width 146 height 28
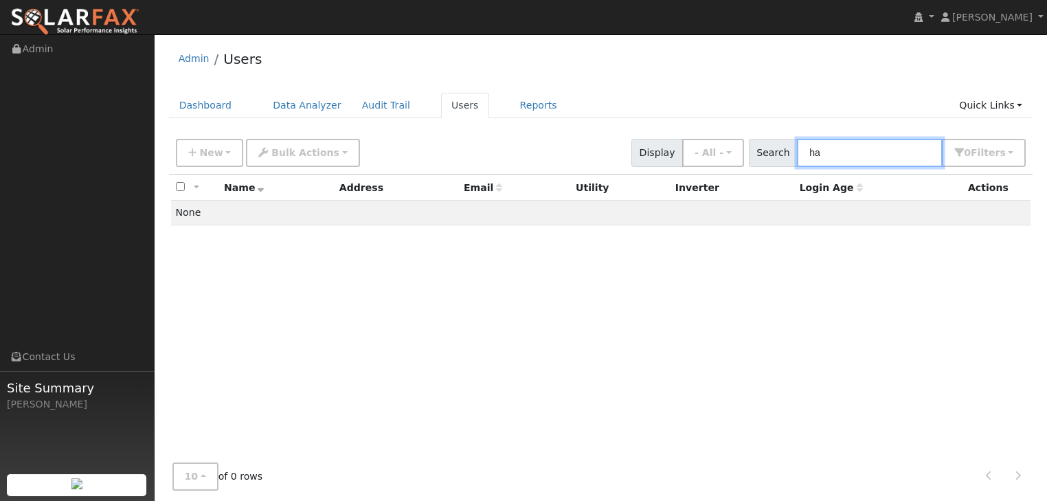
click at [826, 155] on input "ha" at bounding box center [870, 153] width 146 height 28
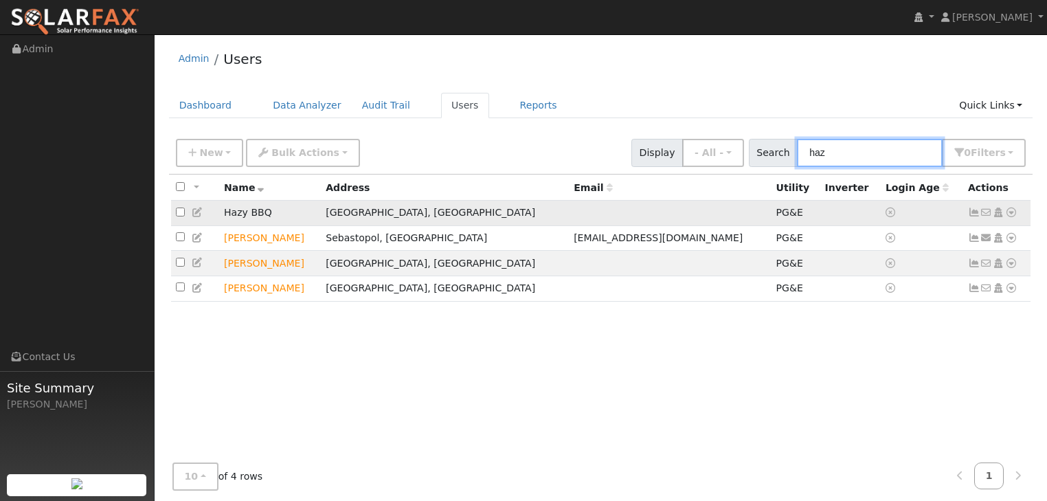
type input "haz"
click at [1011, 214] on icon at bounding box center [1011, 212] width 12 height 10
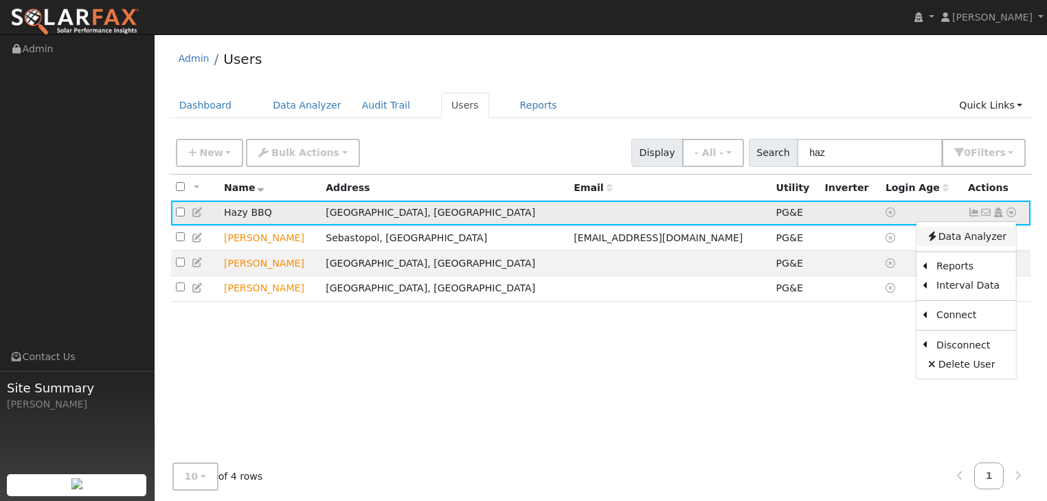
click at [979, 234] on link "Data Analyzer" at bounding box center [966, 236] width 100 height 19
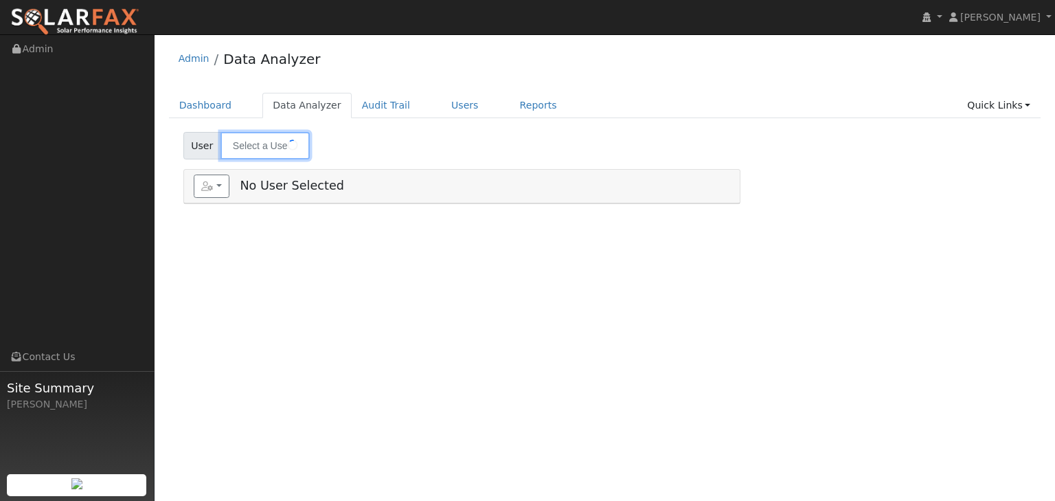
type input "Hazy BBQ"
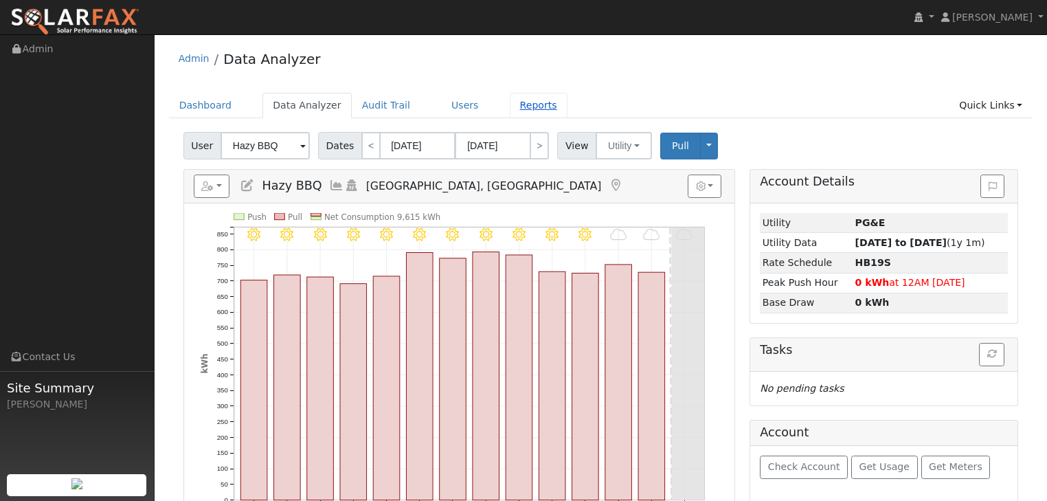
click at [510, 100] on link "Reports" at bounding box center [539, 105] width 58 height 25
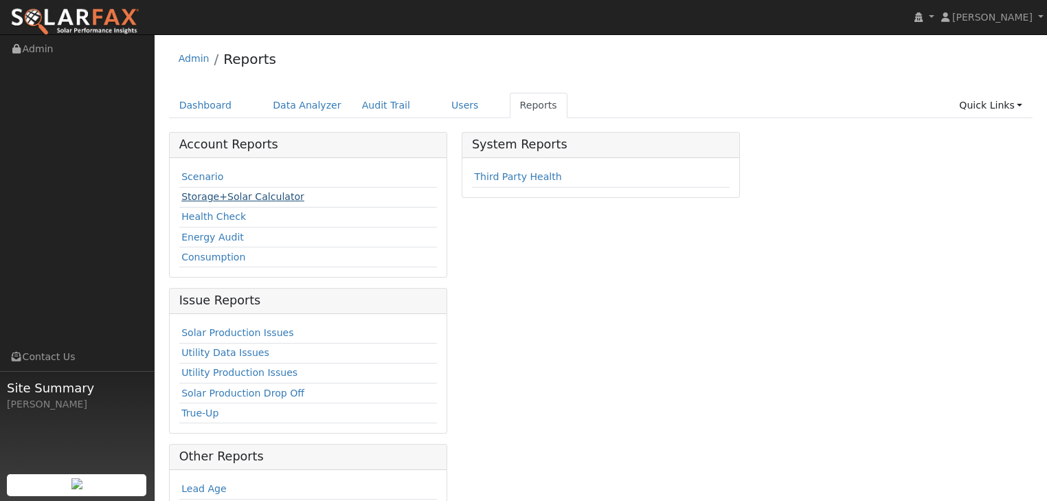
click at [224, 198] on link "Storage+Solar Calculator" at bounding box center [242, 196] width 123 height 11
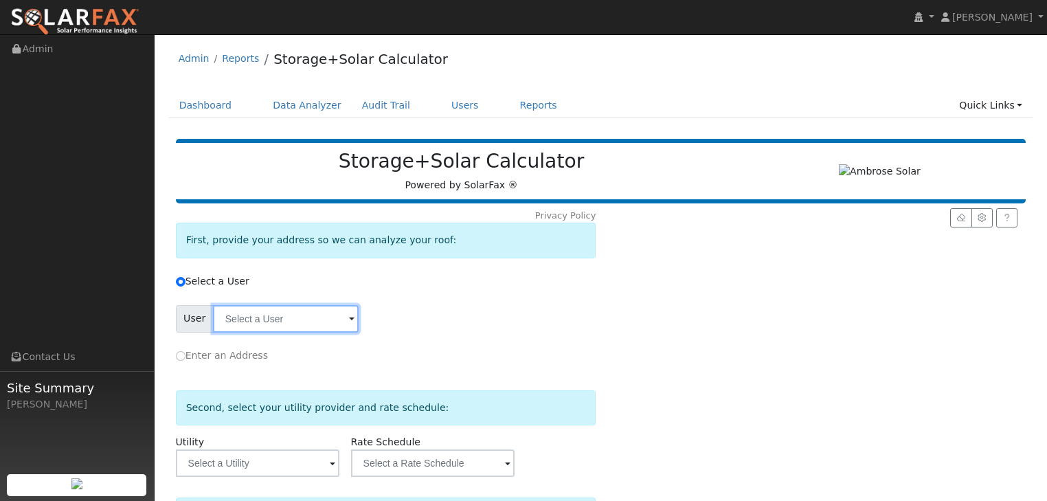
click at [264, 317] on input "text" at bounding box center [286, 318] width 146 height 27
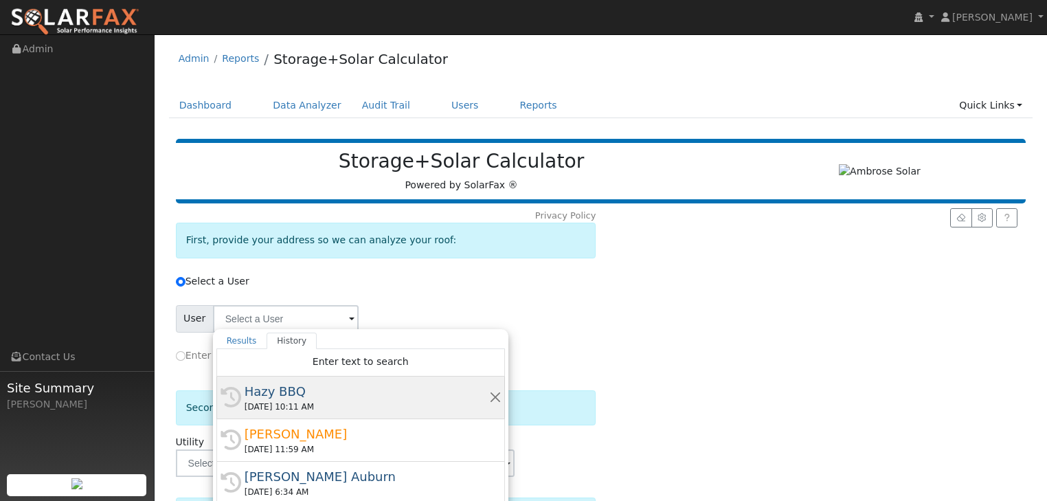
click at [268, 390] on div "Hazy BBQ" at bounding box center [367, 391] width 245 height 19
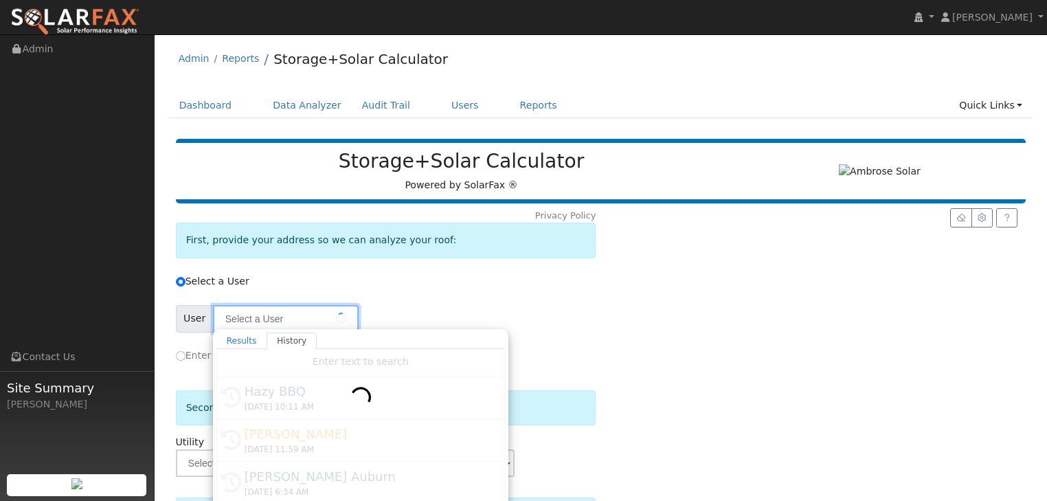
type input "Hazy BBQ"
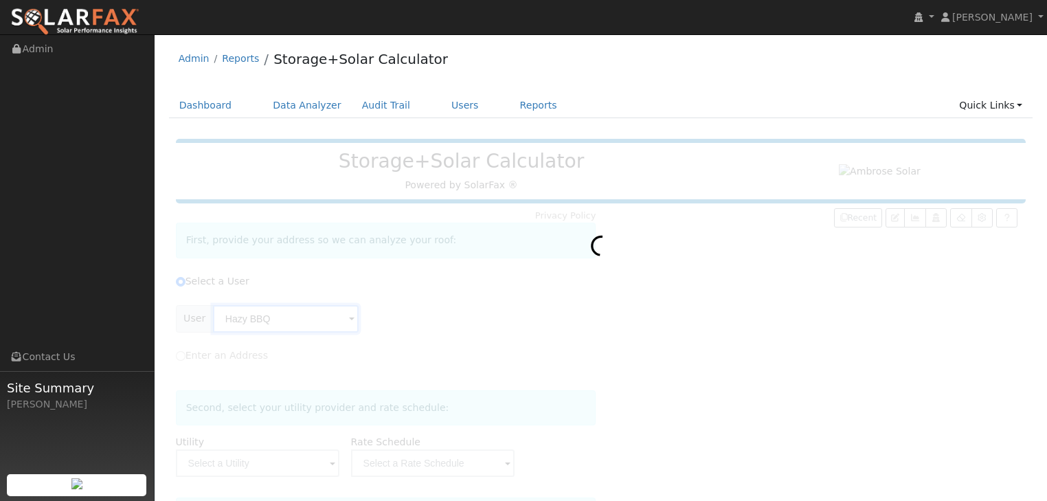
type input "Pacific Gas & Electric"
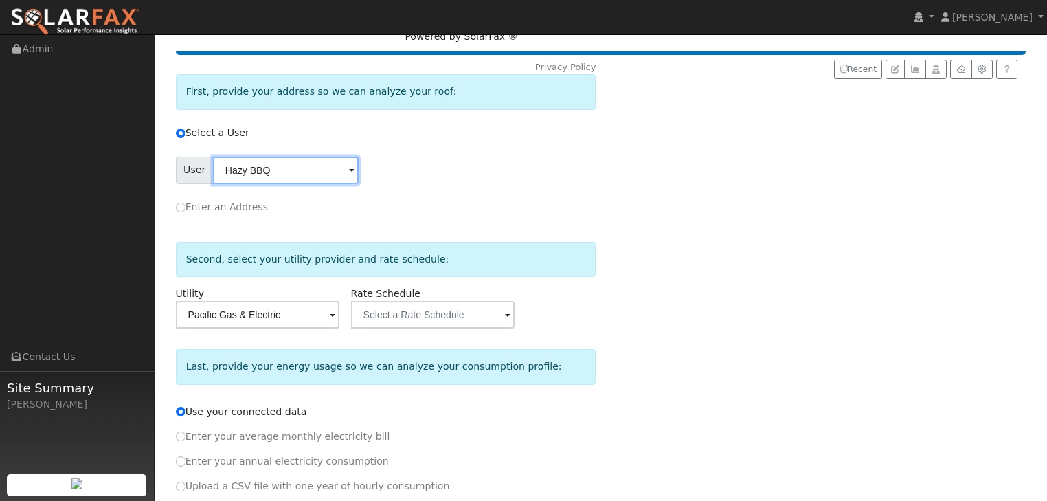
scroll to position [165, 0]
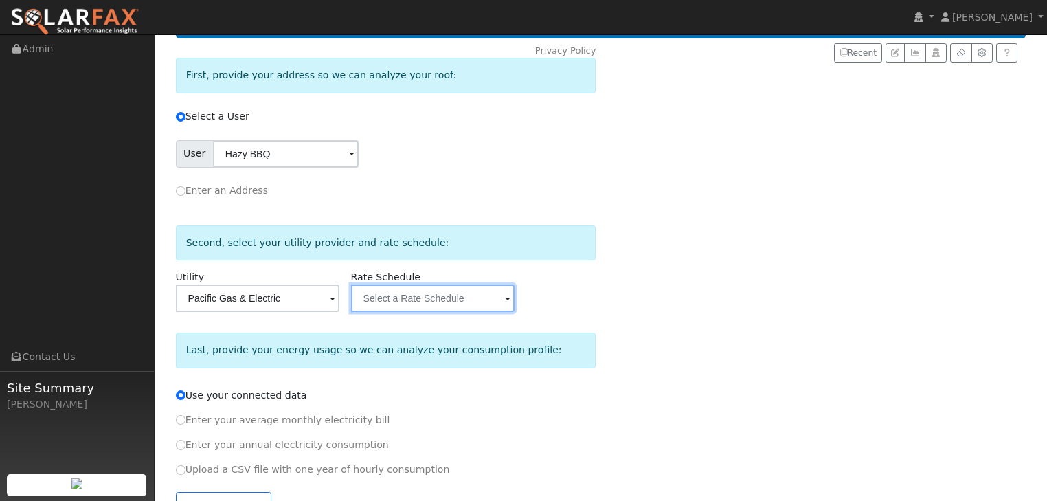
click at [397, 293] on input "text" at bounding box center [432, 297] width 163 height 27
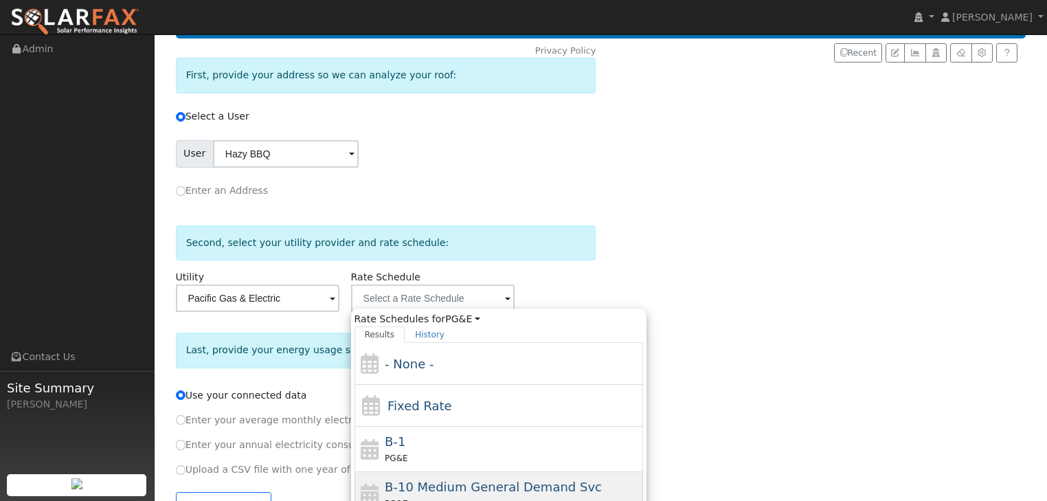
click at [407, 472] on div "B-10 Medium General Demand Svc PG&E" at bounding box center [498, 494] width 289 height 45
type input "B-10 Medium General Demand Svc"
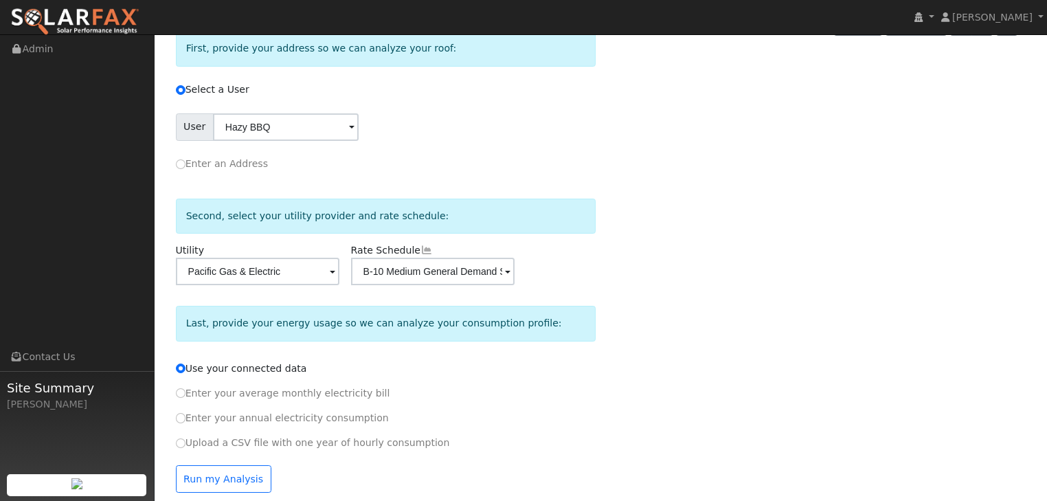
scroll to position [205, 0]
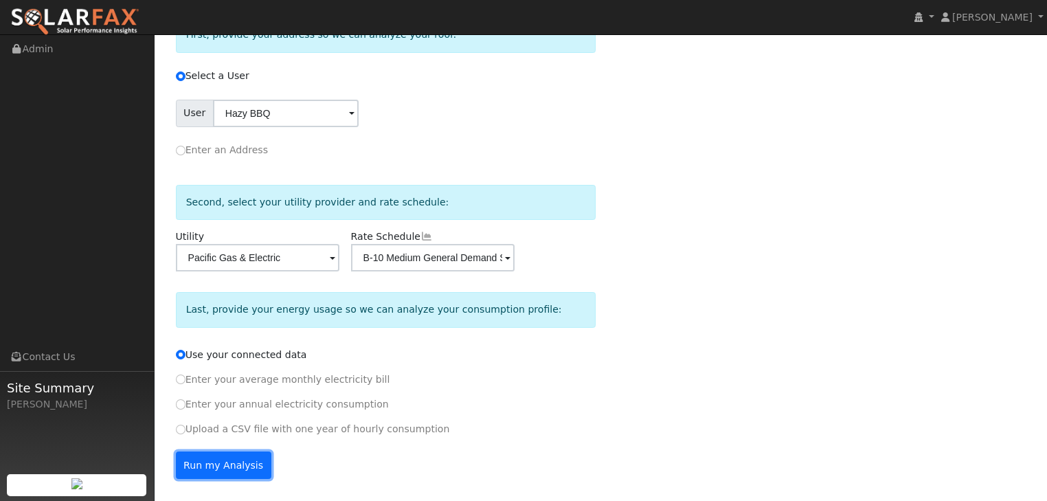
click at [196, 463] on button "Run my Analysis" at bounding box center [223, 464] width 95 height 27
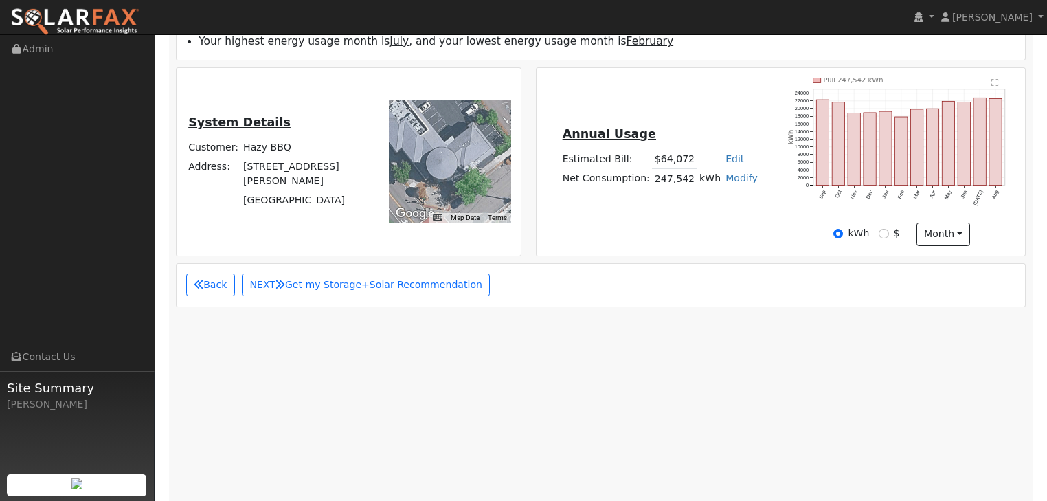
scroll to position [292, 0]
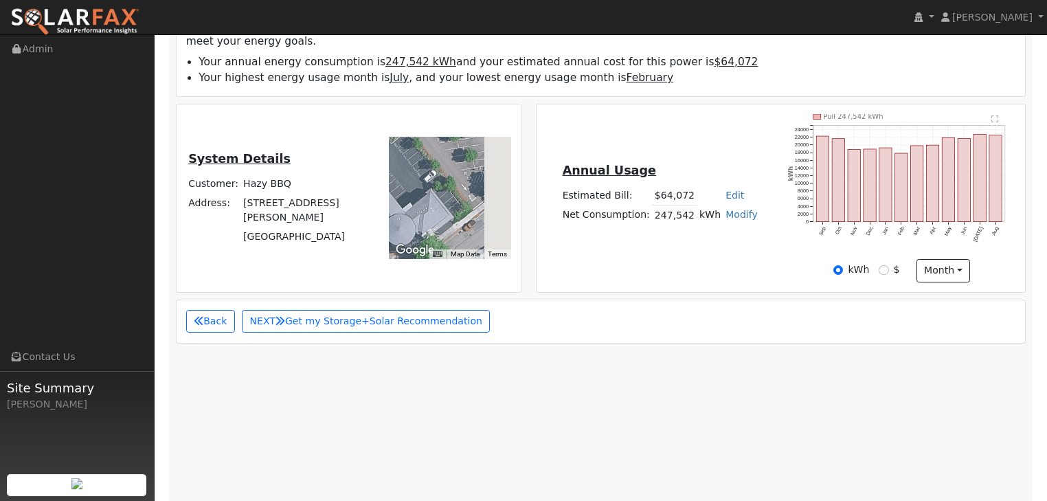
drag, startPoint x: 473, startPoint y: 173, endPoint x: 447, endPoint y: 196, distance: 34.6
click at [429, 205] on div at bounding box center [450, 198] width 122 height 122
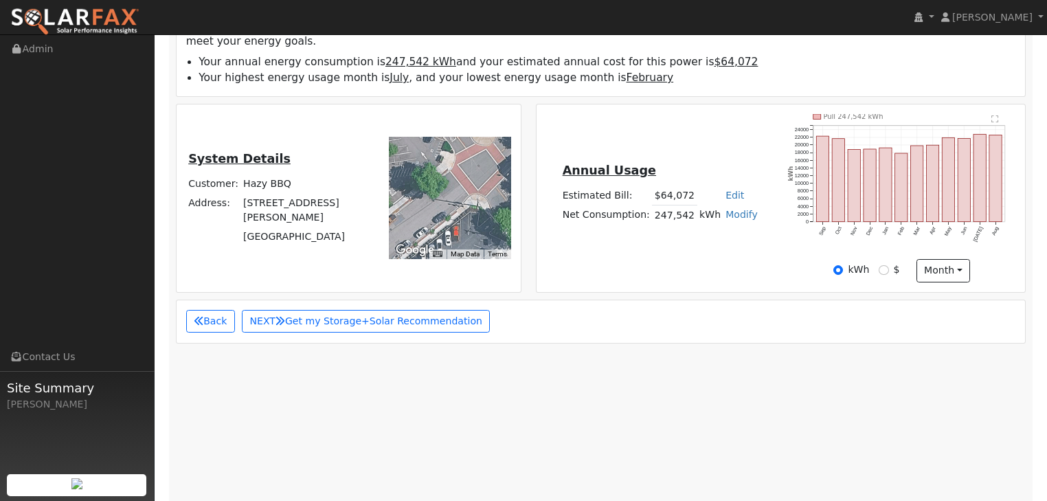
drag, startPoint x: 490, startPoint y: 170, endPoint x: 404, endPoint y: 170, distance: 86.6
click at [405, 168] on div at bounding box center [450, 198] width 122 height 122
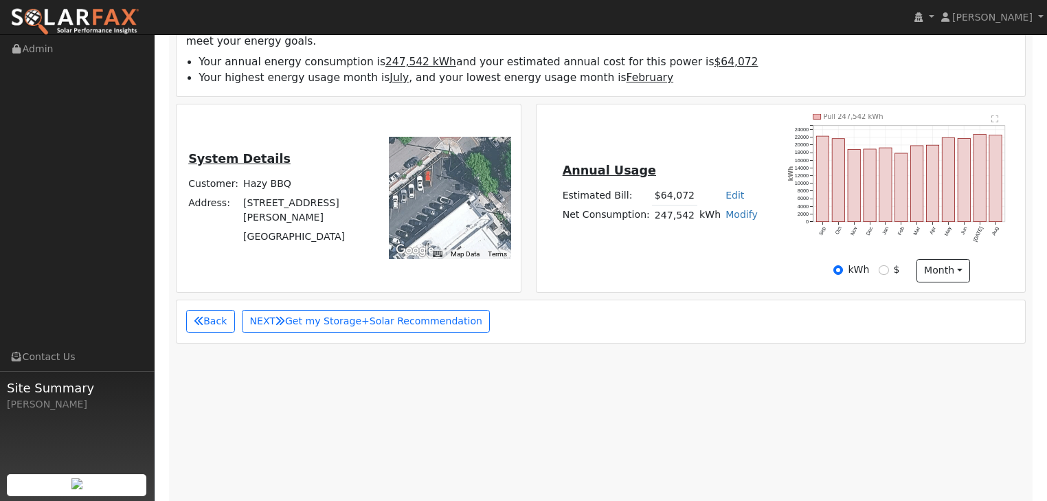
drag, startPoint x: 467, startPoint y: 201, endPoint x: 470, endPoint y: 126, distance: 74.9
click at [466, 137] on div at bounding box center [450, 198] width 122 height 122
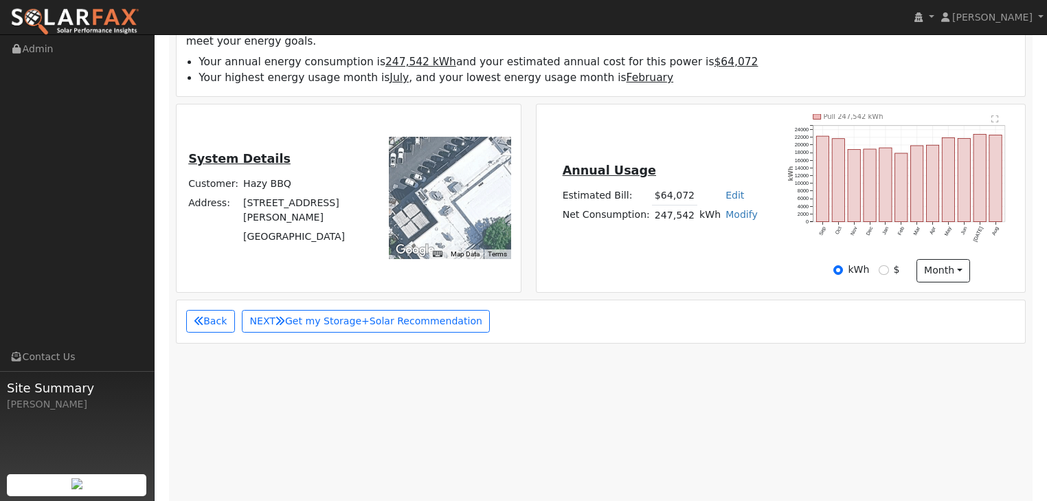
drag, startPoint x: 466, startPoint y: 212, endPoint x: 448, endPoint y: 159, distance: 56.1
click at [448, 159] on div at bounding box center [450, 198] width 122 height 122
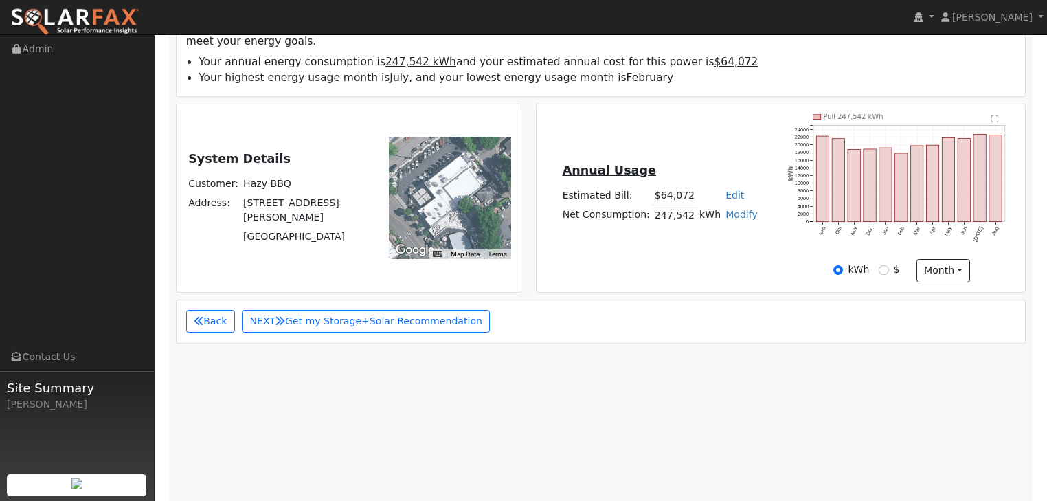
drag, startPoint x: 462, startPoint y: 187, endPoint x: 453, endPoint y: 177, distance: 12.7
click at [453, 177] on div at bounding box center [450, 198] width 122 height 122
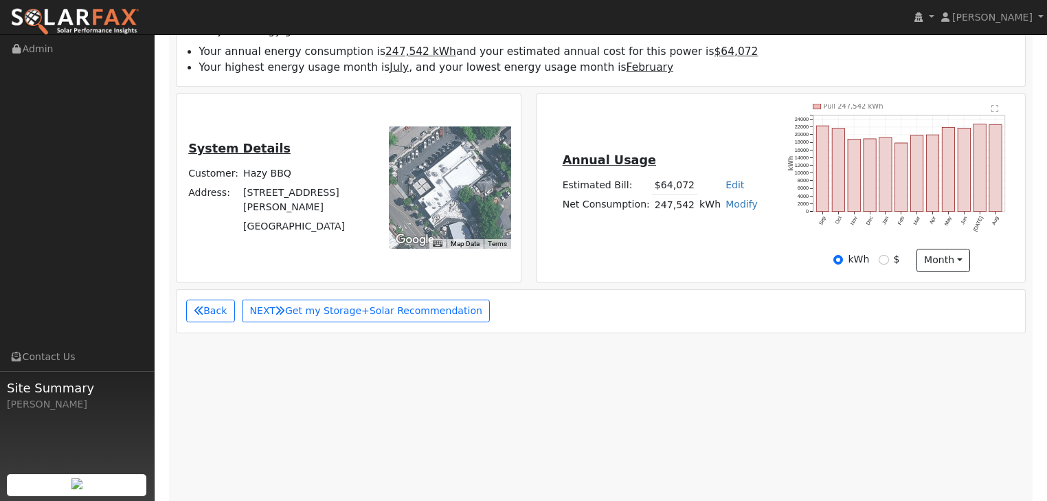
scroll to position [237, 0]
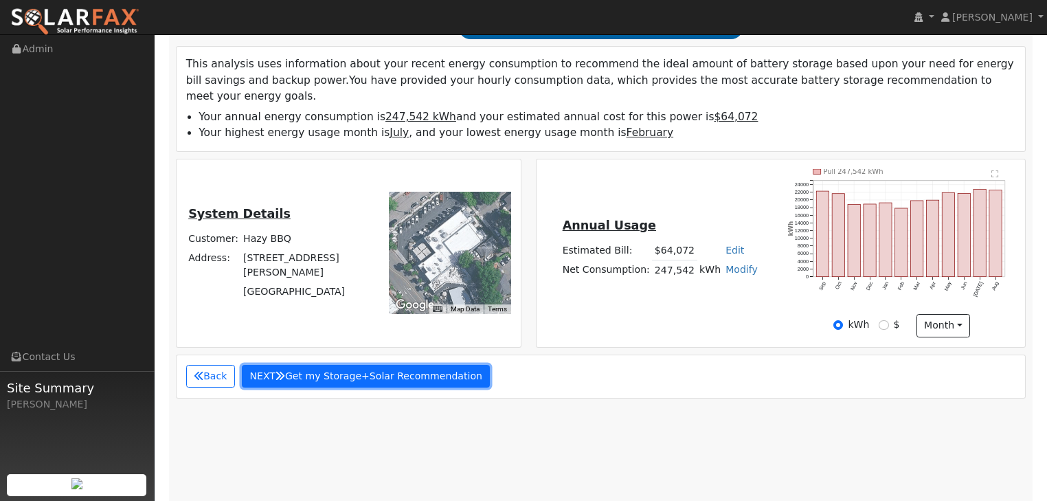
click at [381, 365] on button "NEXT Get my Storage+Solar Recommendation" at bounding box center [366, 376] width 249 height 23
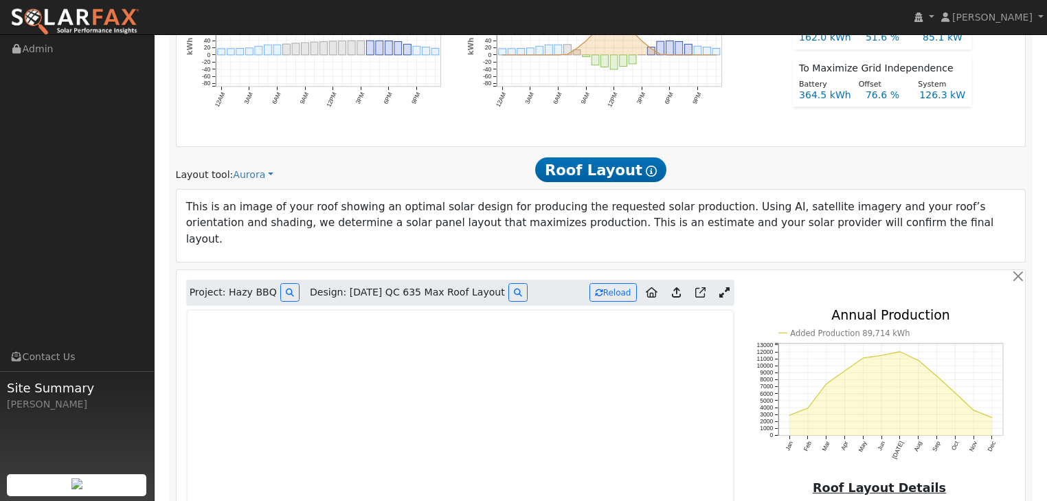
scroll to position [975, 0]
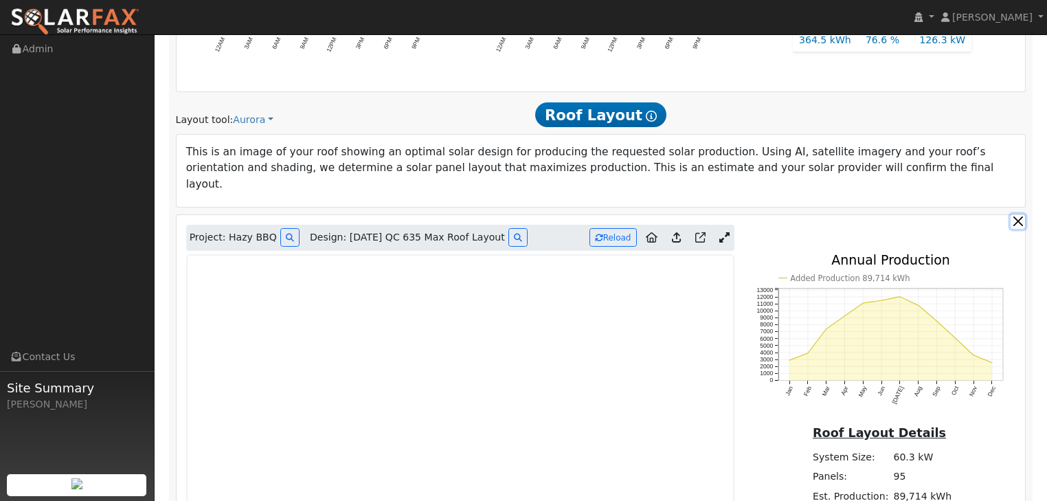
click at [1014, 214] on button "button" at bounding box center [1018, 221] width 14 height 14
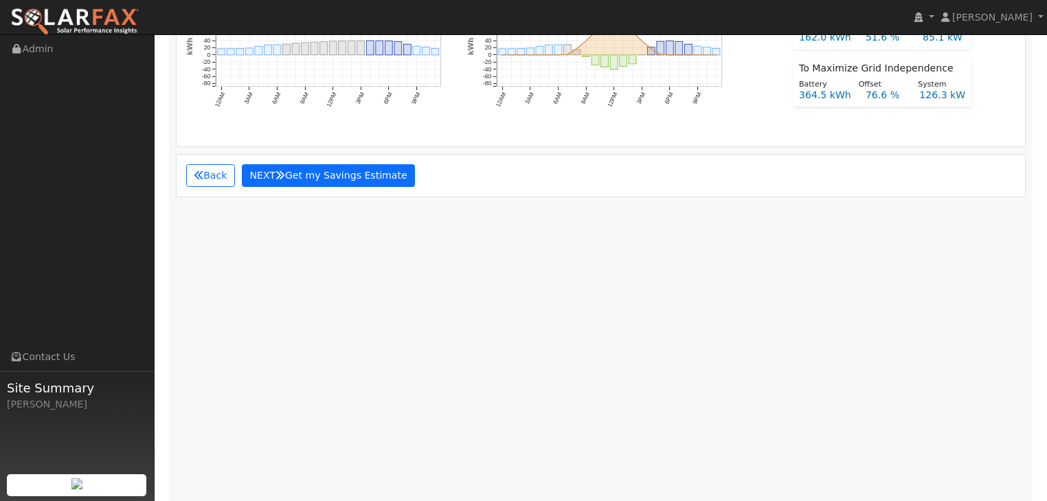
scroll to position [921, 0]
click at [346, 164] on button "NEXT Get my Savings Estimate" at bounding box center [328, 175] width 173 height 23
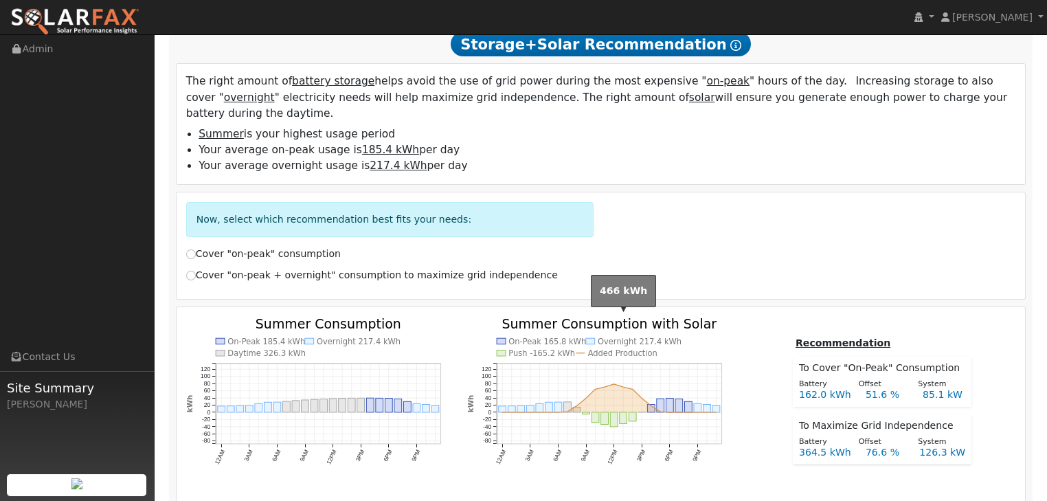
scroll to position [536, 0]
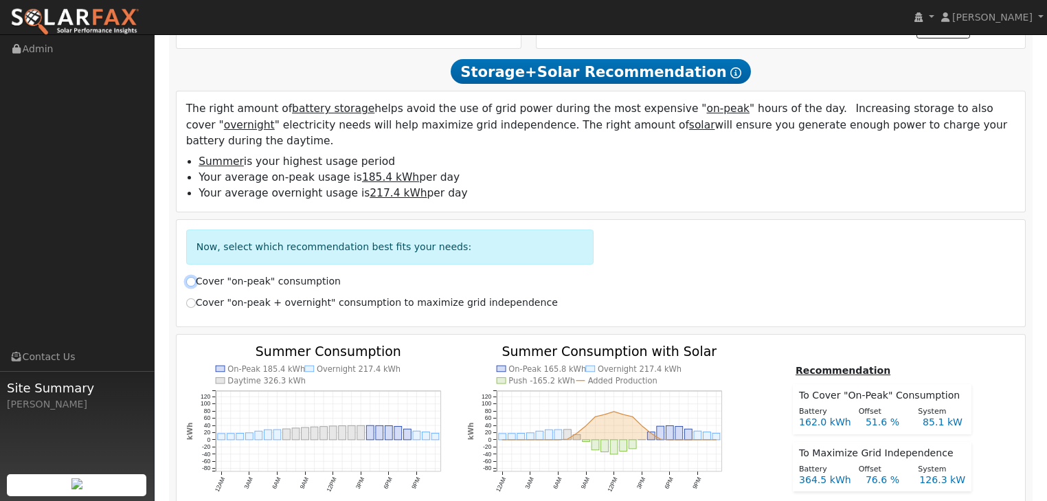
click at [192, 277] on input "Cover "on-peak" consumption" at bounding box center [191, 282] width 10 height 10
radio input "true"
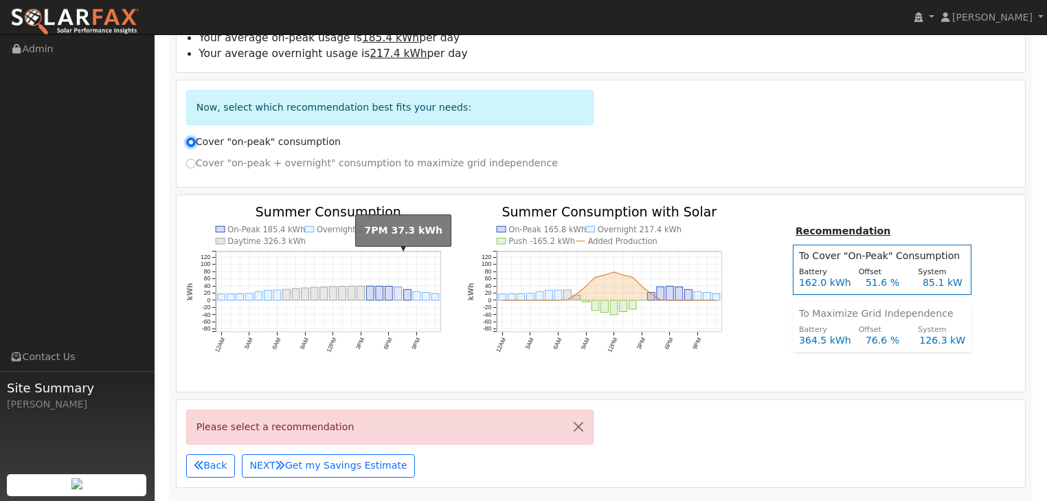
scroll to position [701, 0]
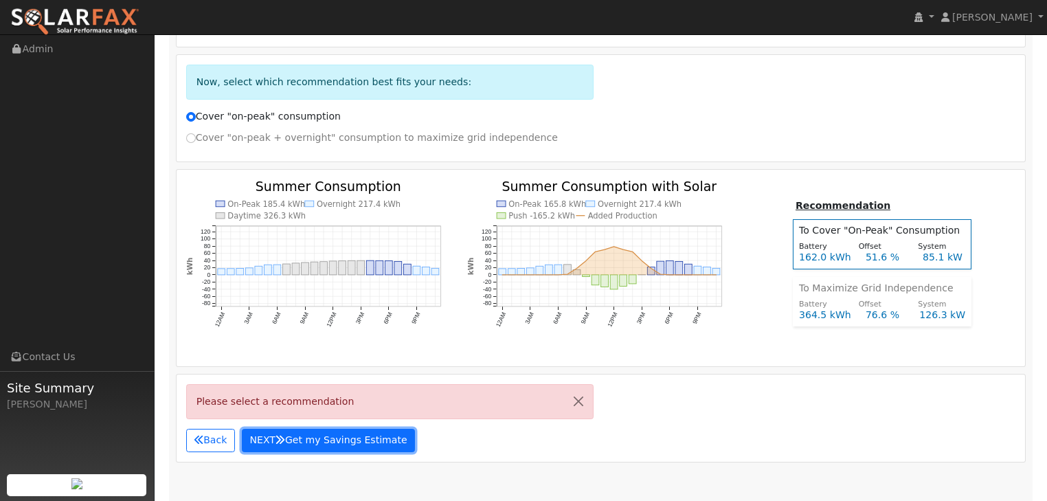
click at [291, 429] on button "NEXT Get my Savings Estimate" at bounding box center [328, 440] width 173 height 23
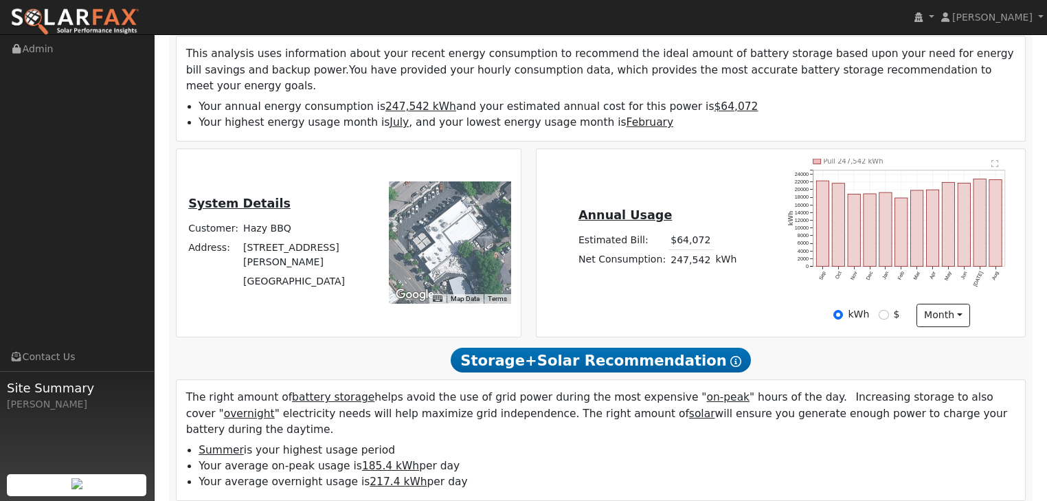
scroll to position [275, 0]
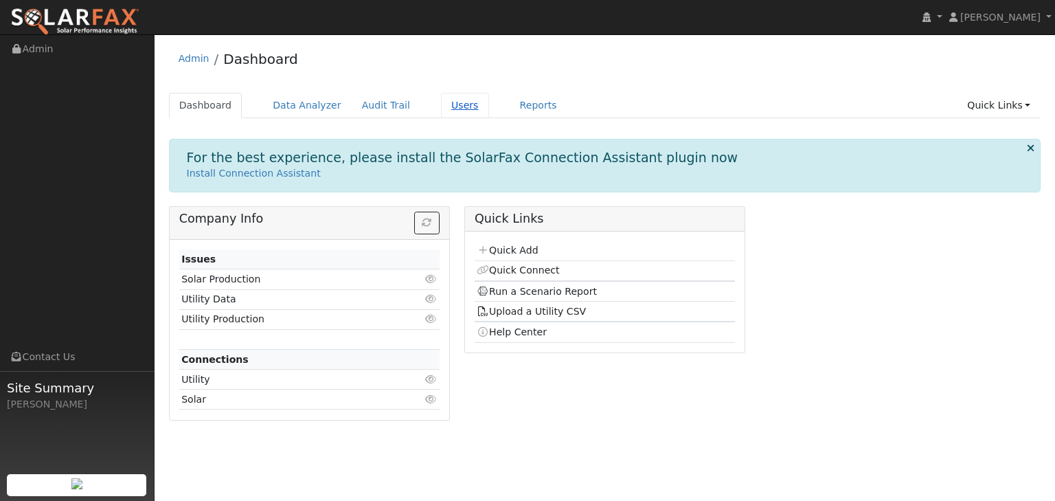
click at [442, 103] on link "Users" at bounding box center [465, 105] width 48 height 25
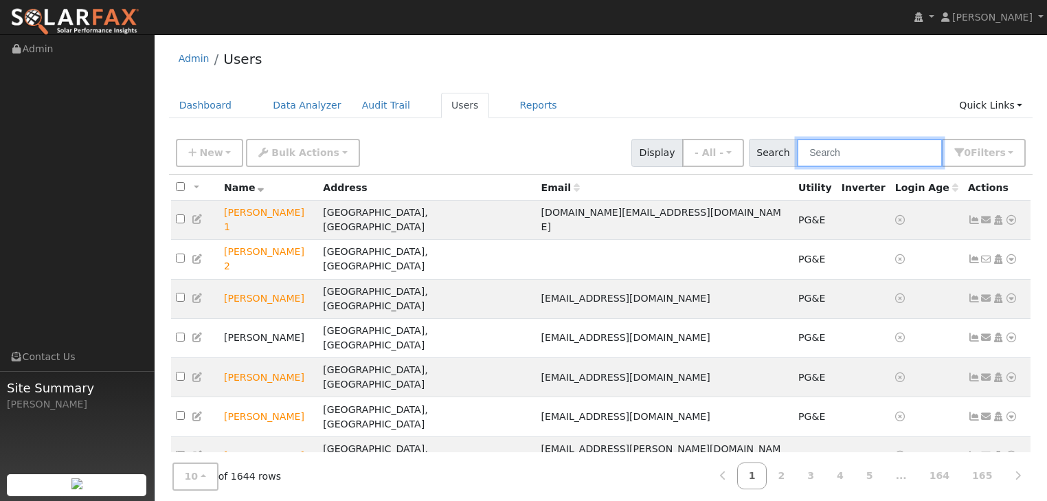
click at [837, 157] on input "text" at bounding box center [870, 153] width 146 height 28
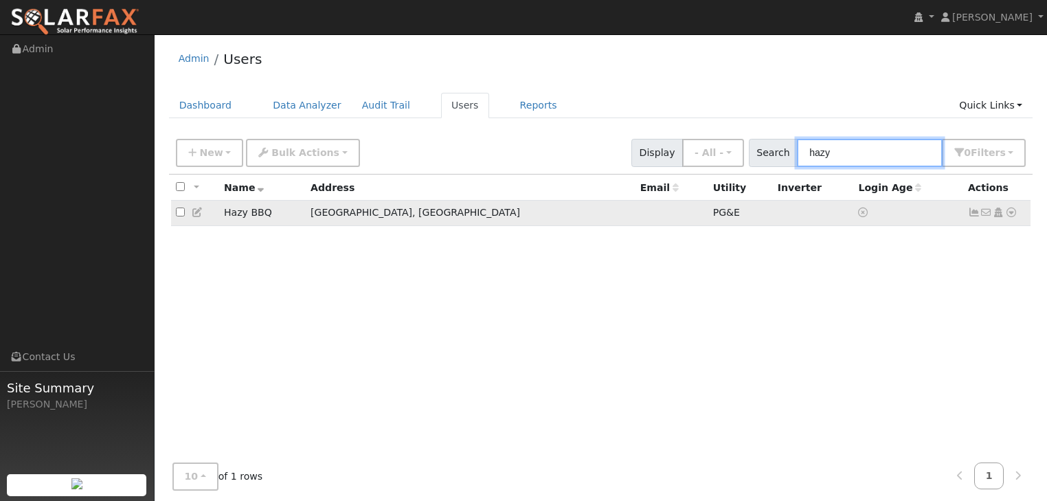
type input "hazy"
click at [1009, 214] on icon at bounding box center [1011, 212] width 12 height 10
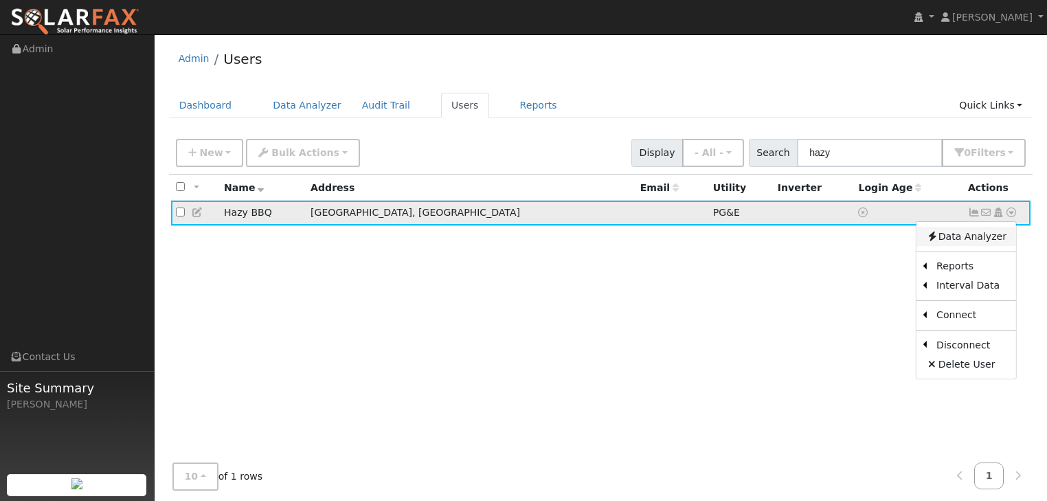
click at [983, 240] on link "Data Analyzer" at bounding box center [966, 236] width 100 height 19
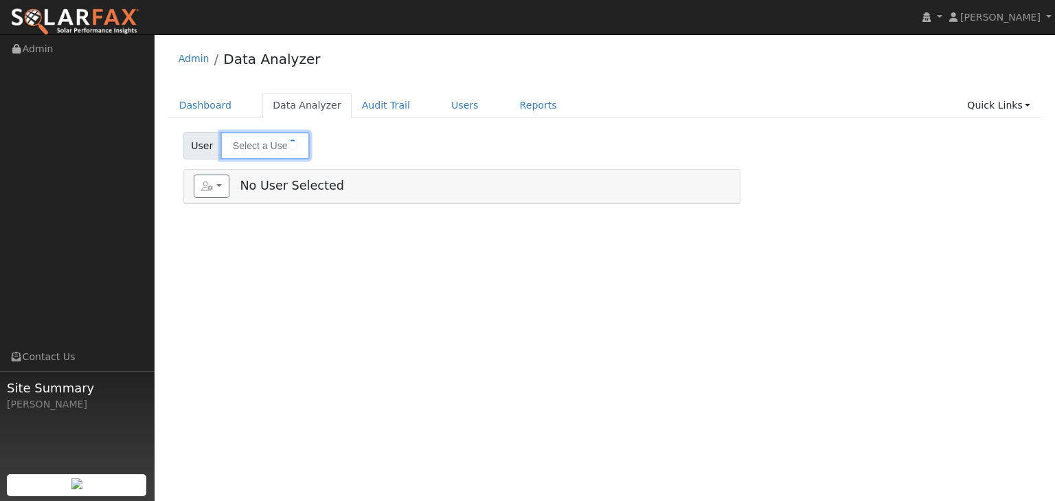
type input "Hazy BBQ"
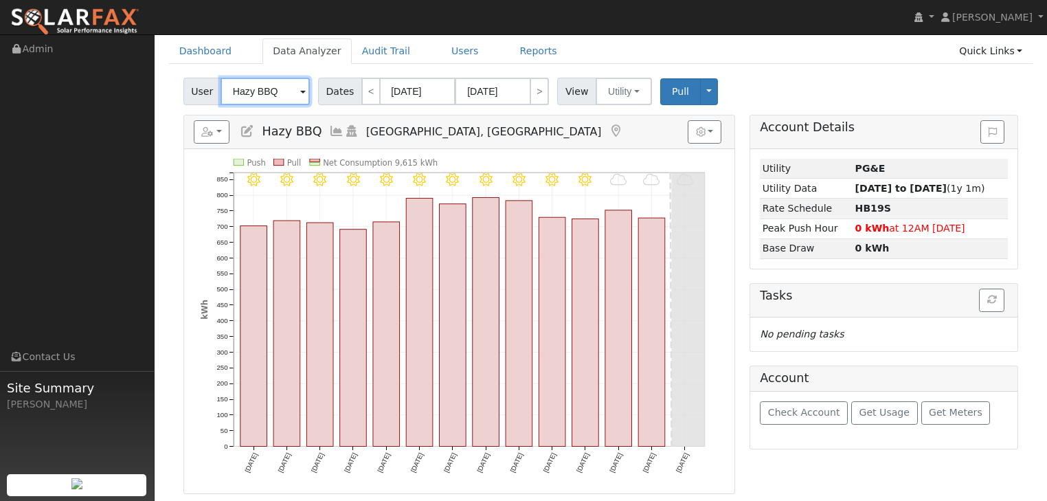
scroll to position [55, 0]
click at [510, 51] on link "Reports" at bounding box center [539, 50] width 58 height 25
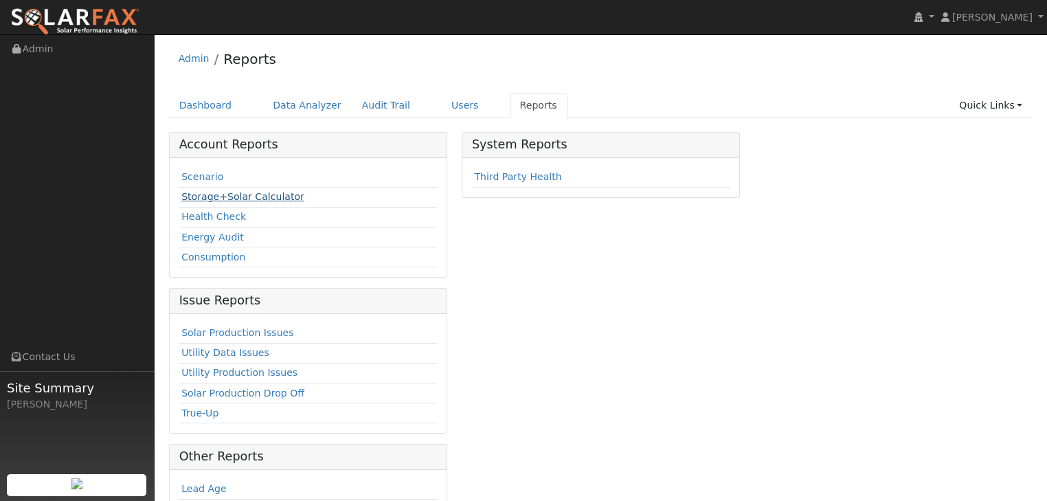
click at [220, 194] on link "Storage+Solar Calculator" at bounding box center [242, 196] width 123 height 11
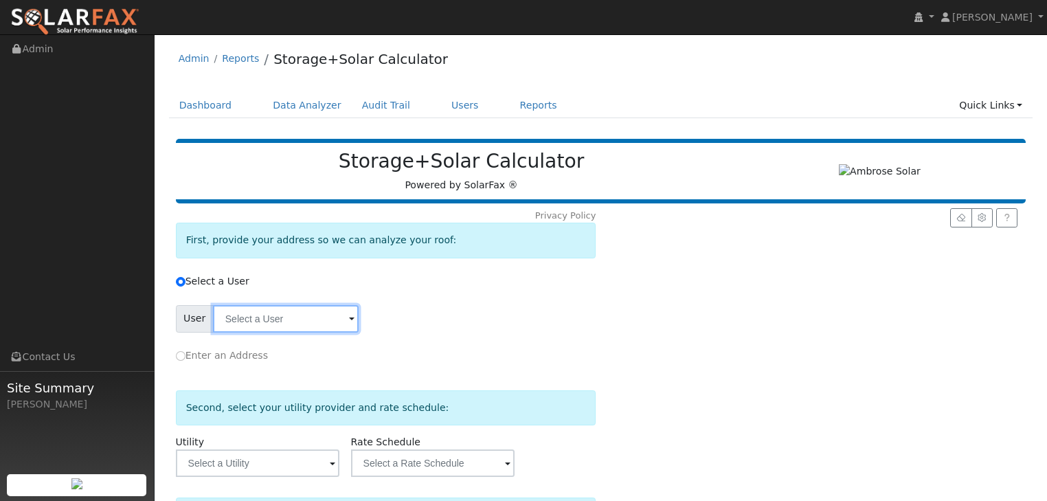
click at [261, 314] on input "text" at bounding box center [286, 318] width 146 height 27
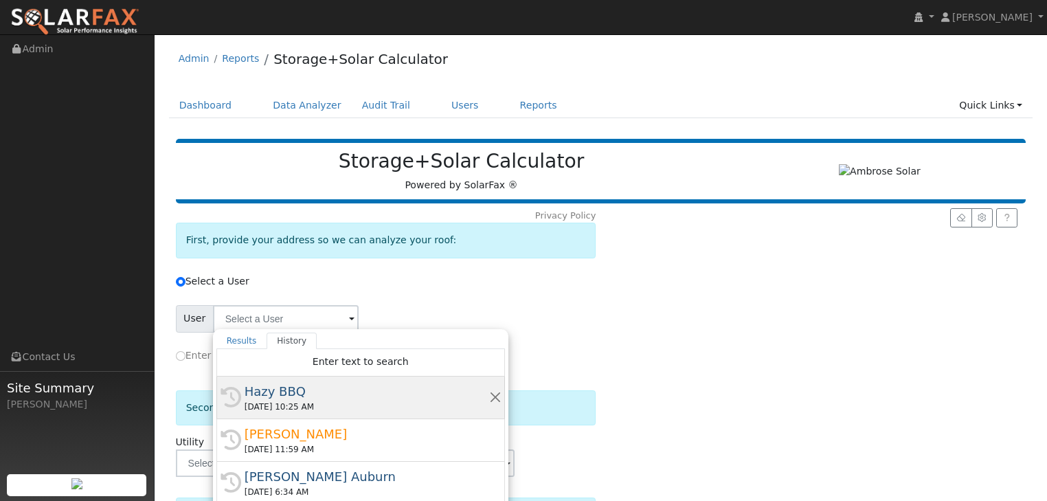
click at [274, 392] on div "Hazy BBQ" at bounding box center [367, 391] width 245 height 19
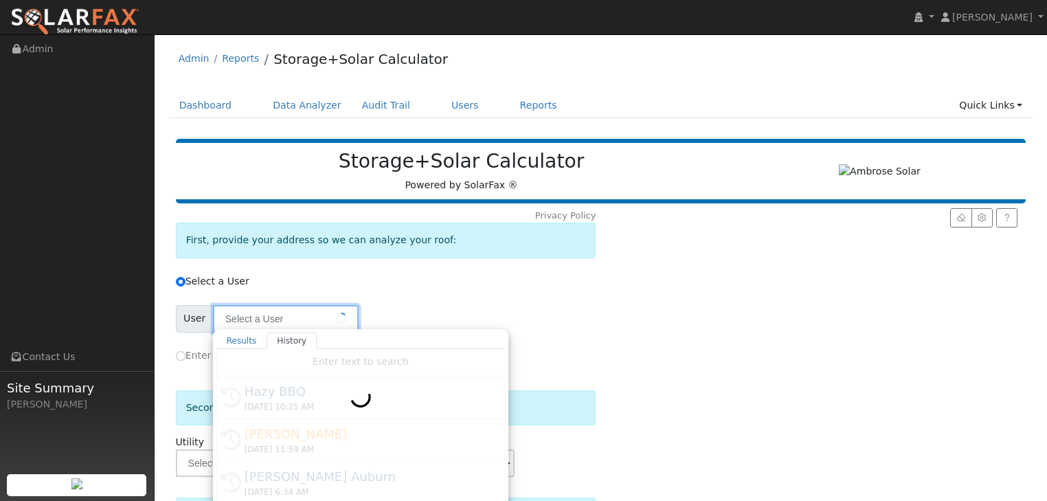
type input "Hazy BBQ"
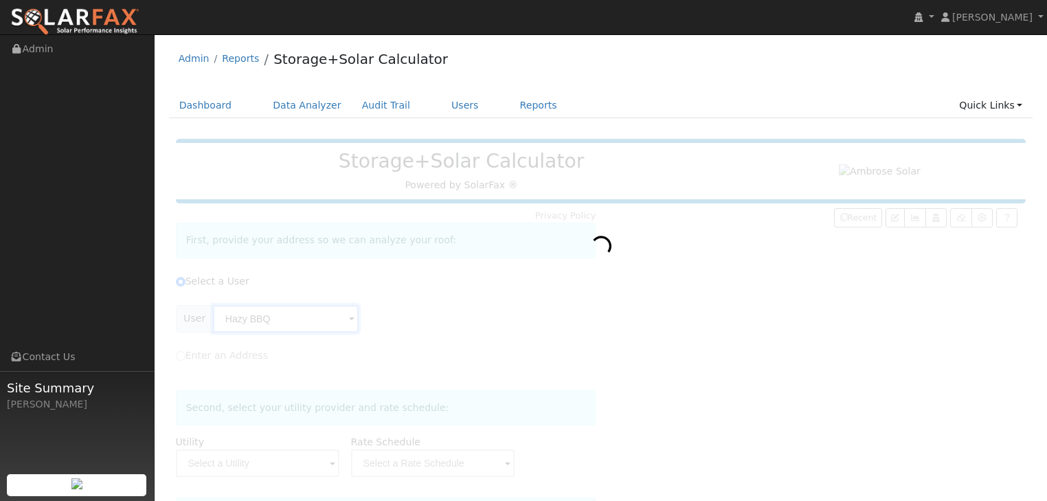
type input "Pacific Gas & Electric"
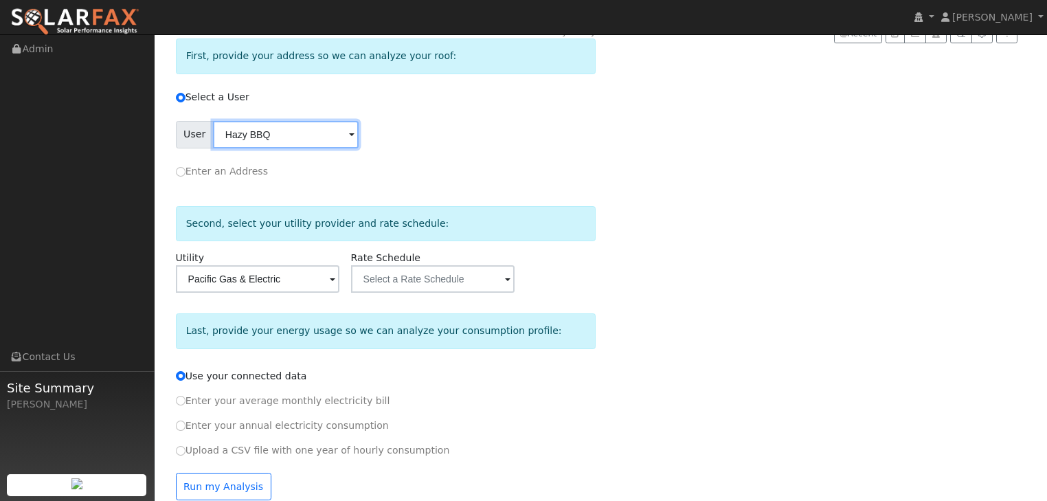
scroll to position [205, 0]
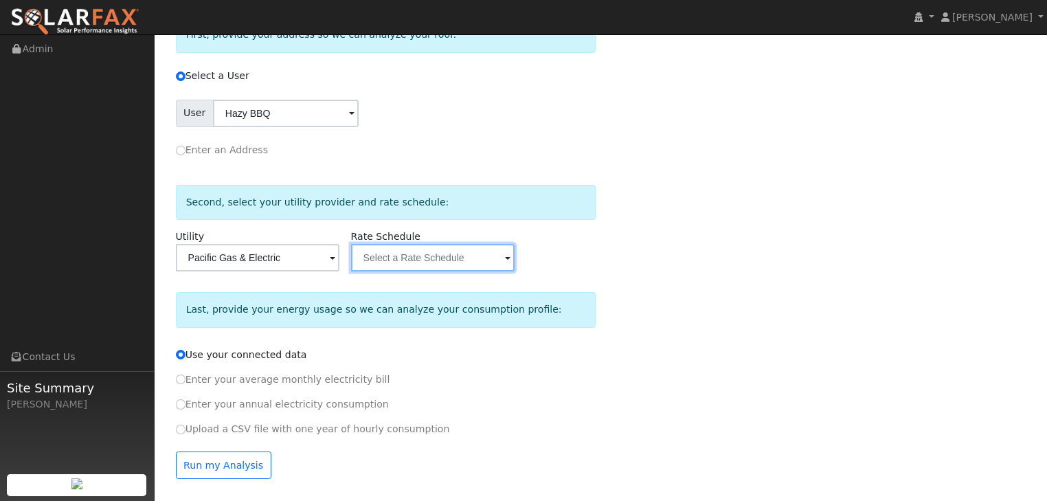
click at [442, 255] on input "text" at bounding box center [432, 257] width 163 height 27
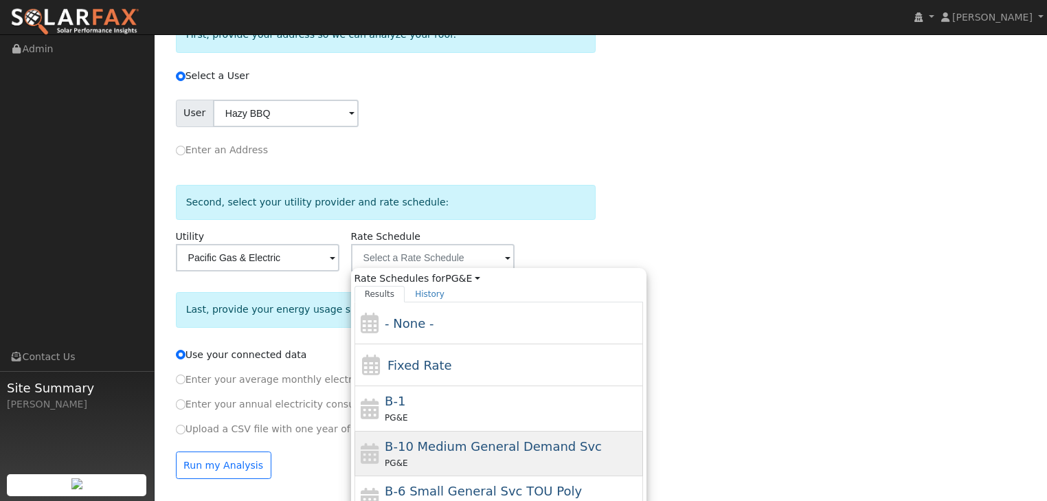
click at [411, 442] on span "B-10 Medium General Demand Svc" at bounding box center [493, 446] width 217 height 14
type input "B-10 Medium General Demand Svc"
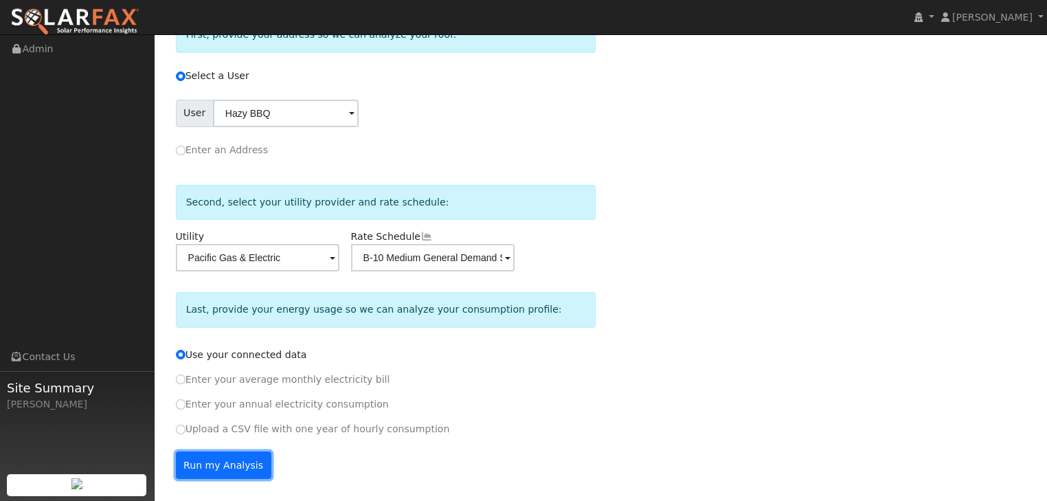
click at [204, 461] on button "Run my Analysis" at bounding box center [223, 464] width 95 height 27
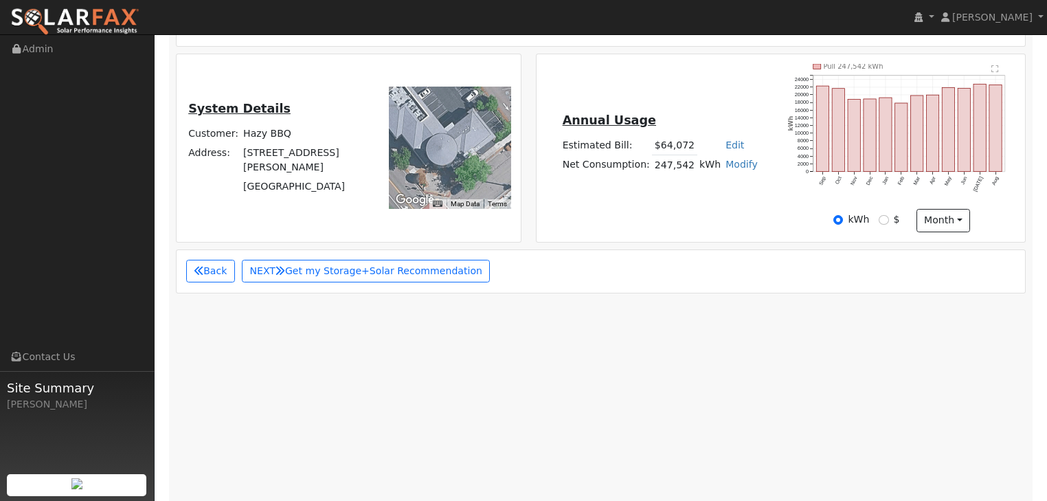
scroll to position [347, 0]
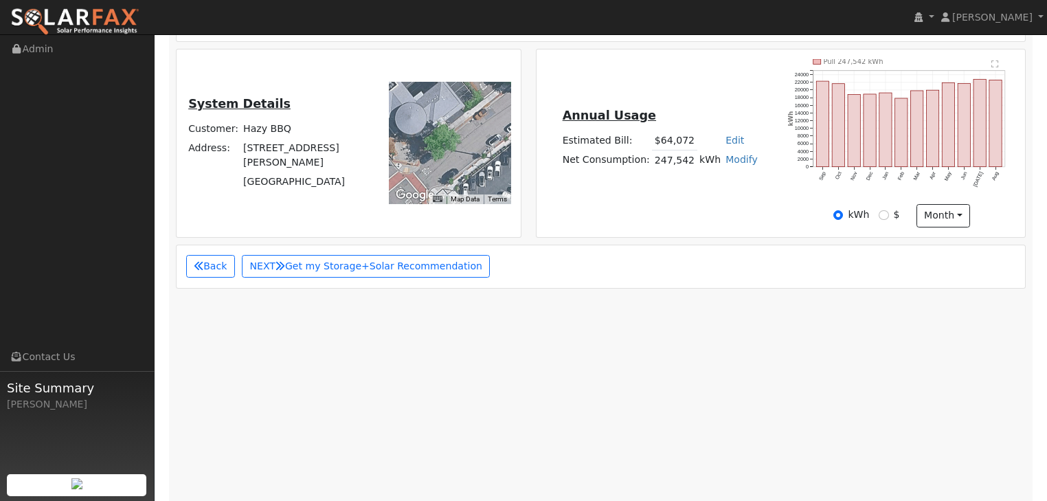
drag, startPoint x: 474, startPoint y: 133, endPoint x: 424, endPoint y: 99, distance: 60.4
click at [428, 99] on div at bounding box center [450, 143] width 122 height 122
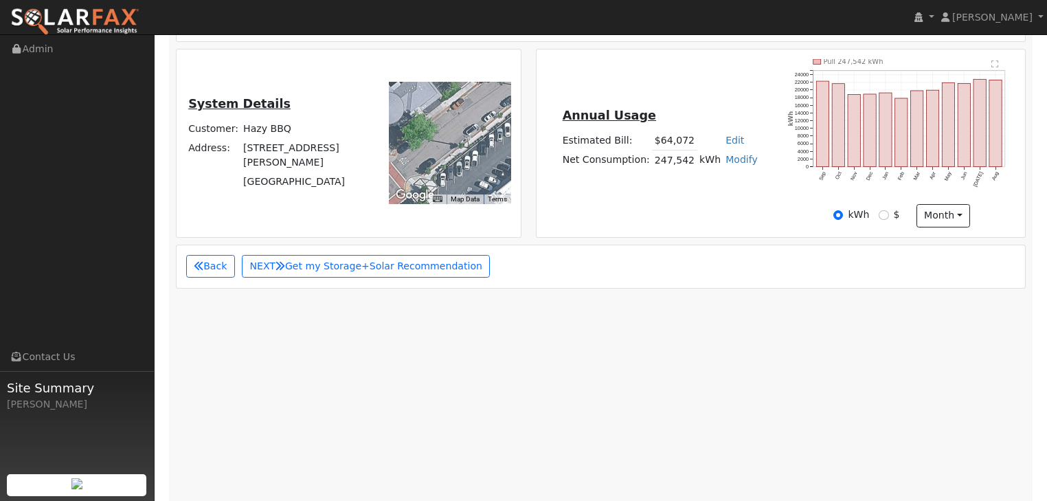
drag, startPoint x: 483, startPoint y: 177, endPoint x: 475, endPoint y: 161, distance: 17.2
click at [476, 164] on div "Map Data Imagery ©2025 Airbus, Maxar Technologies, Vexcel Imaging US, Inc. Imag…" at bounding box center [450, 143] width 122 height 122
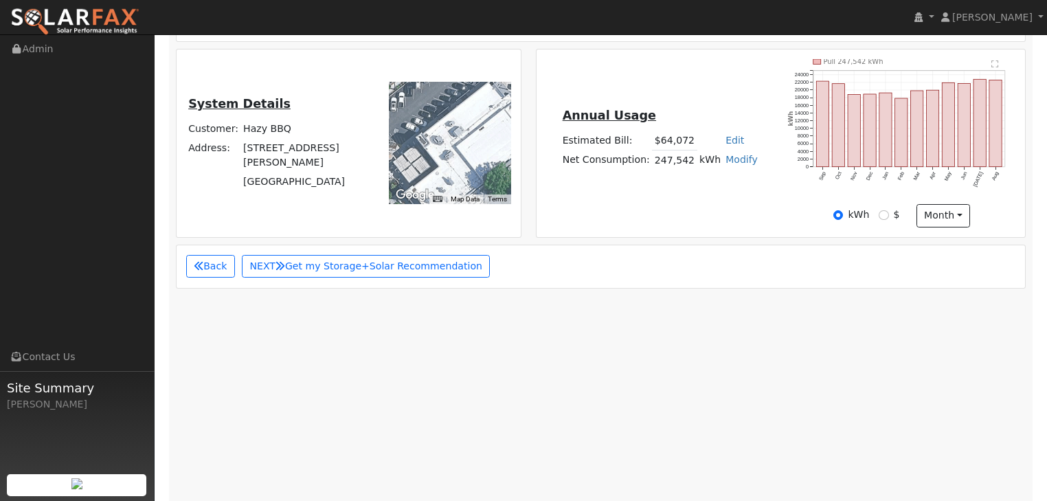
drag, startPoint x: 489, startPoint y: 142, endPoint x: 418, endPoint y: 85, distance: 91.0
click at [418, 85] on div at bounding box center [450, 143] width 122 height 122
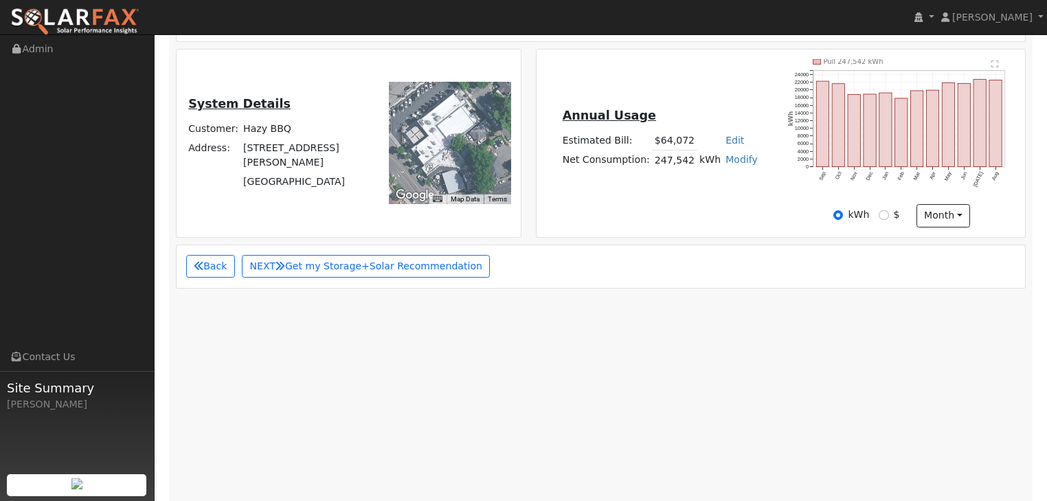
drag, startPoint x: 429, startPoint y: 74, endPoint x: 432, endPoint y: 83, distance: 9.3
click at [431, 82] on div at bounding box center [450, 143] width 122 height 122
click at [433, 85] on div at bounding box center [450, 143] width 122 height 122
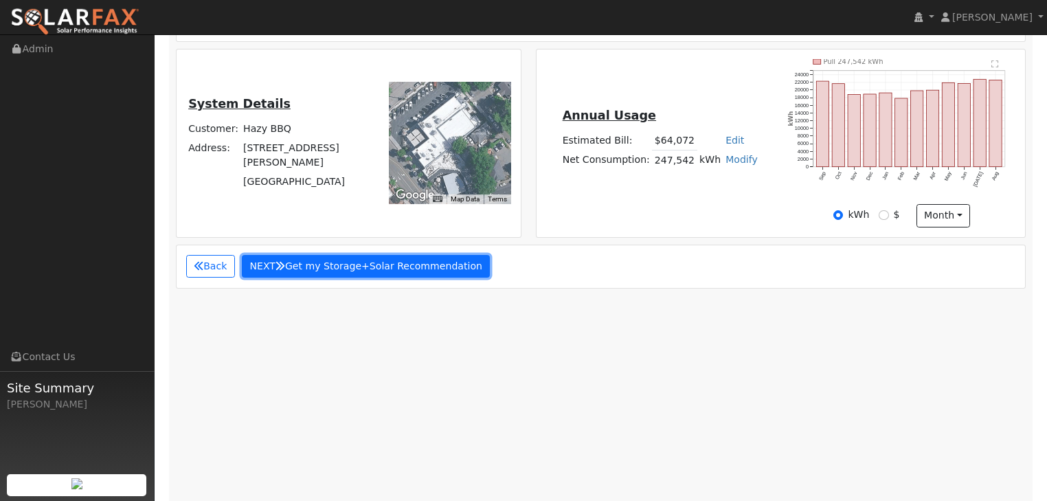
click at [363, 255] on button "NEXT Get my Storage+Solar Recommendation" at bounding box center [366, 266] width 249 height 23
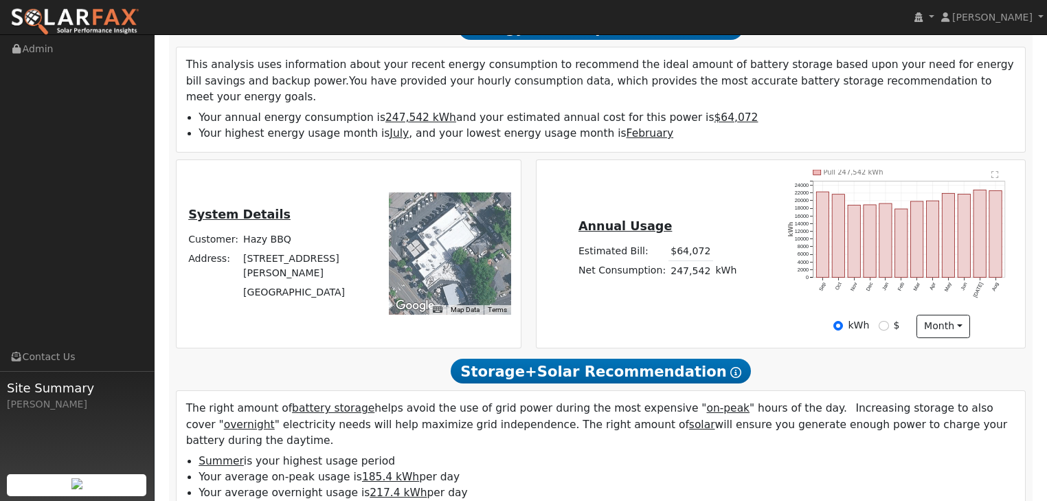
scroll to position [207, 0]
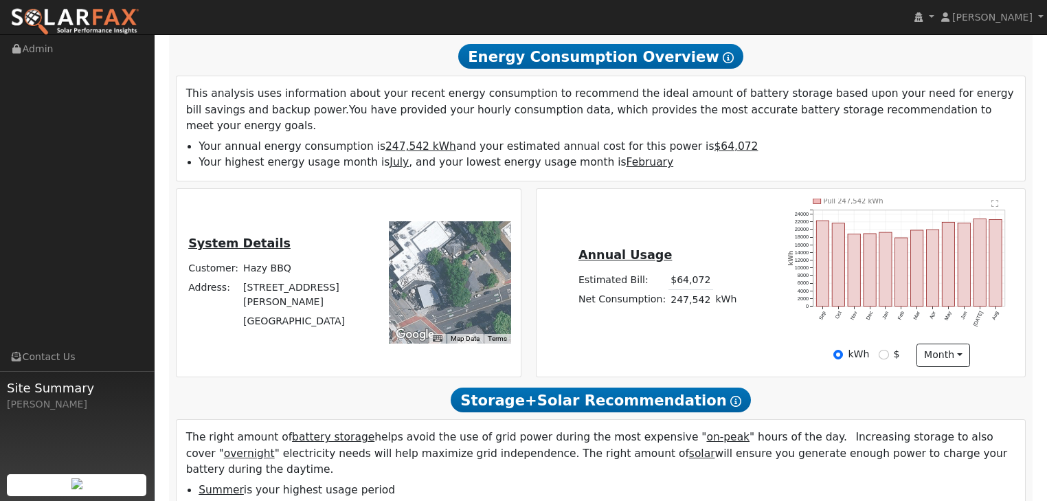
drag, startPoint x: 455, startPoint y: 270, endPoint x: 418, endPoint y: 233, distance: 52.0
click at [420, 234] on div at bounding box center [450, 282] width 122 height 122
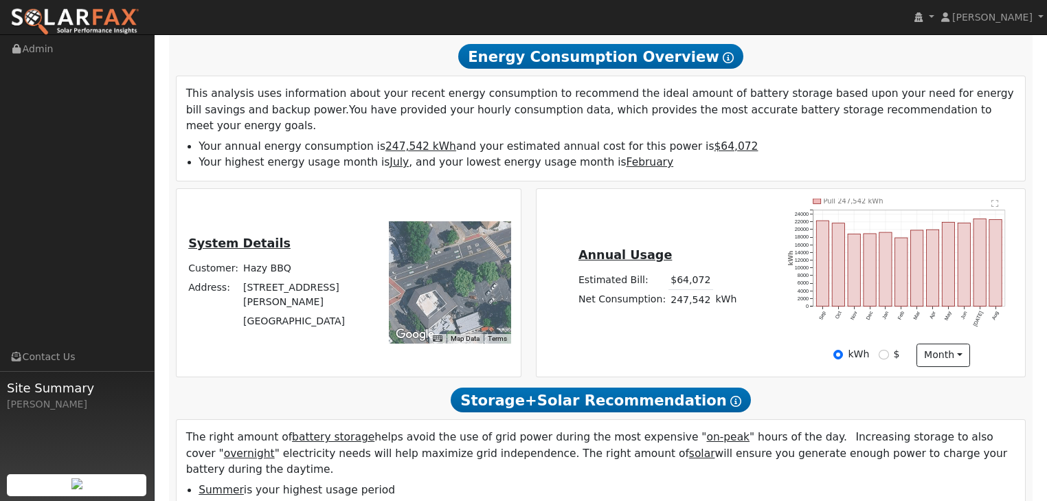
drag, startPoint x: 481, startPoint y: 275, endPoint x: 447, endPoint y: 237, distance: 51.6
click at [447, 237] on div at bounding box center [450, 282] width 122 height 122
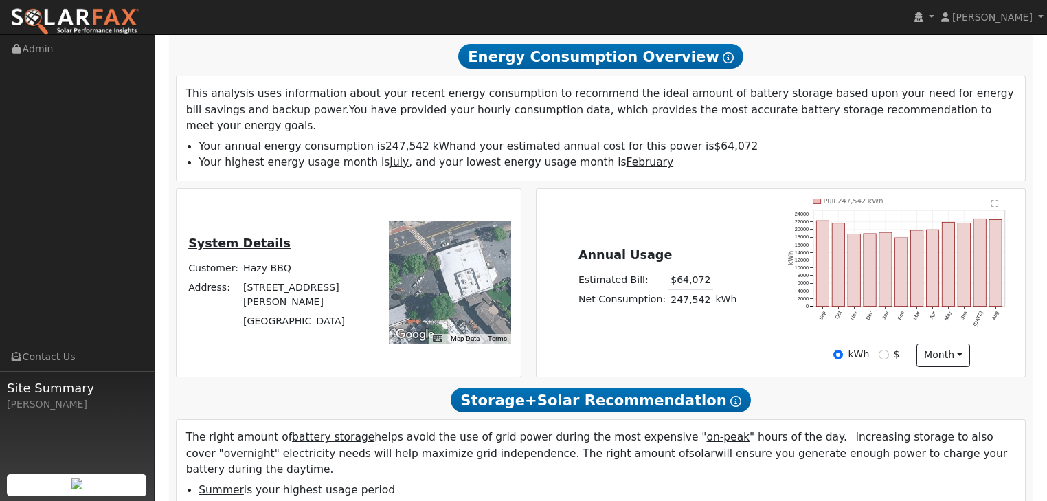
drag, startPoint x: 459, startPoint y: 290, endPoint x: 387, endPoint y: 286, distance: 72.2
click at [387, 286] on div "← Move left → Move right ↑ Move up ↓ Move down + Zoom in - Zoom out Home Jump l…" at bounding box center [448, 283] width 142 height 168
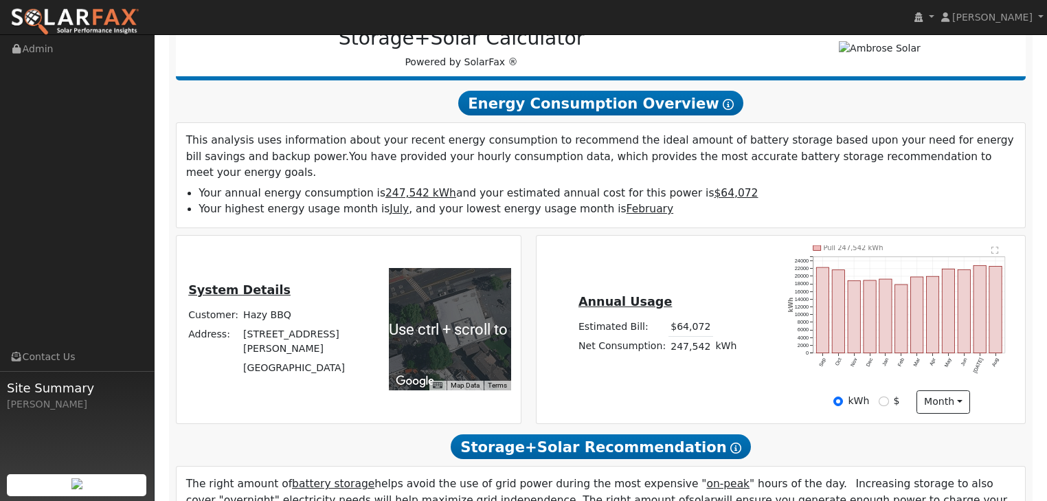
scroll to position [153, 0]
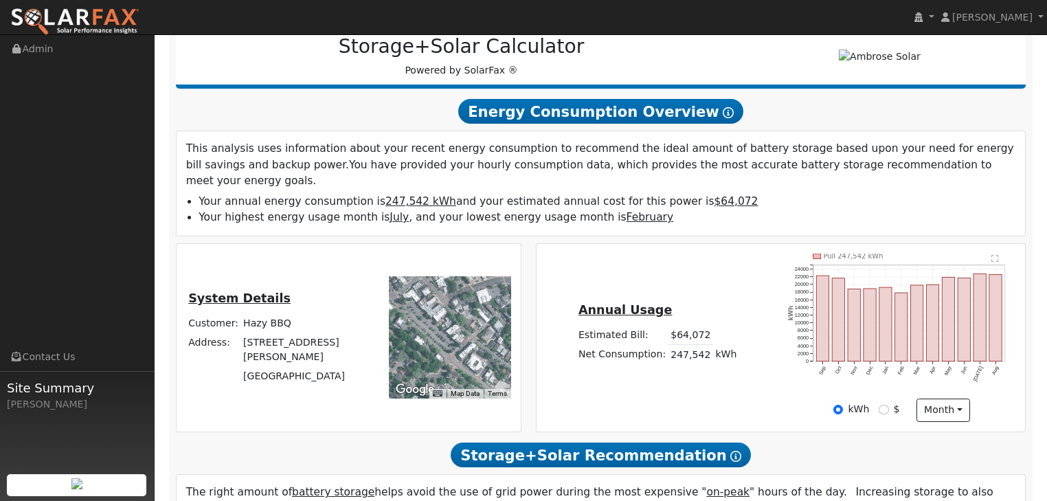
drag, startPoint x: 410, startPoint y: 343, endPoint x: 453, endPoint y: 308, distance: 55.7
click at [453, 308] on div at bounding box center [450, 337] width 122 height 122
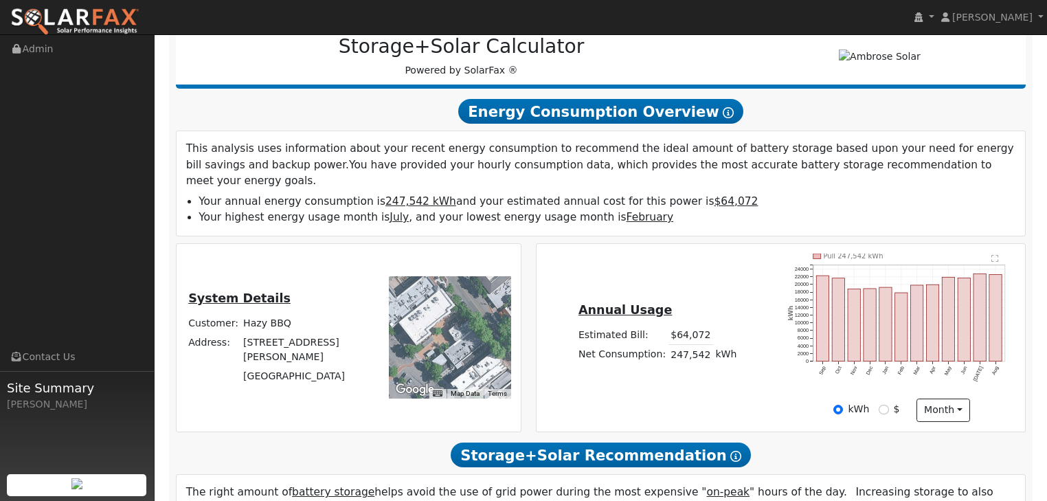
drag, startPoint x: 429, startPoint y: 308, endPoint x: 464, endPoint y: 351, distance: 55.7
click at [464, 351] on div at bounding box center [450, 337] width 122 height 122
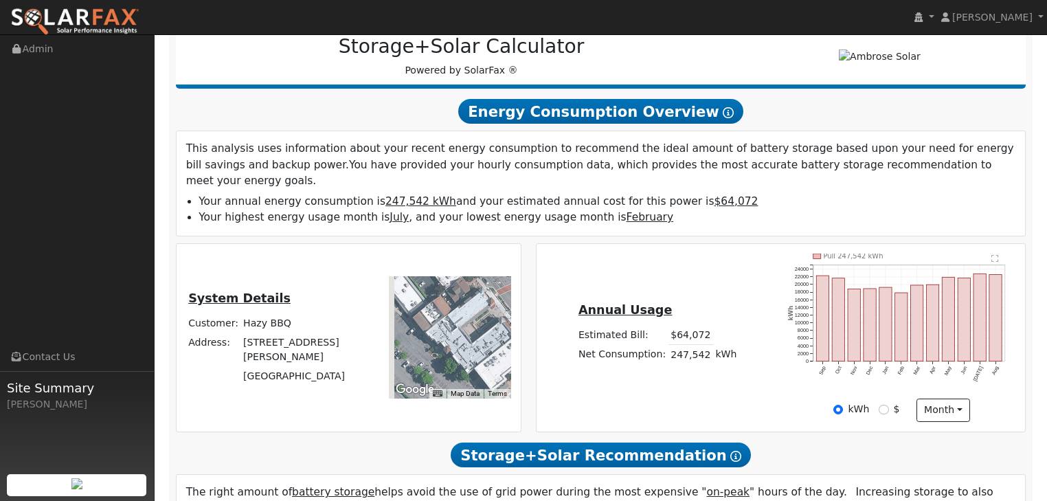
drag, startPoint x: 430, startPoint y: 286, endPoint x: 506, endPoint y: 335, distance: 90.5
click at [506, 335] on div at bounding box center [450, 337] width 122 height 122
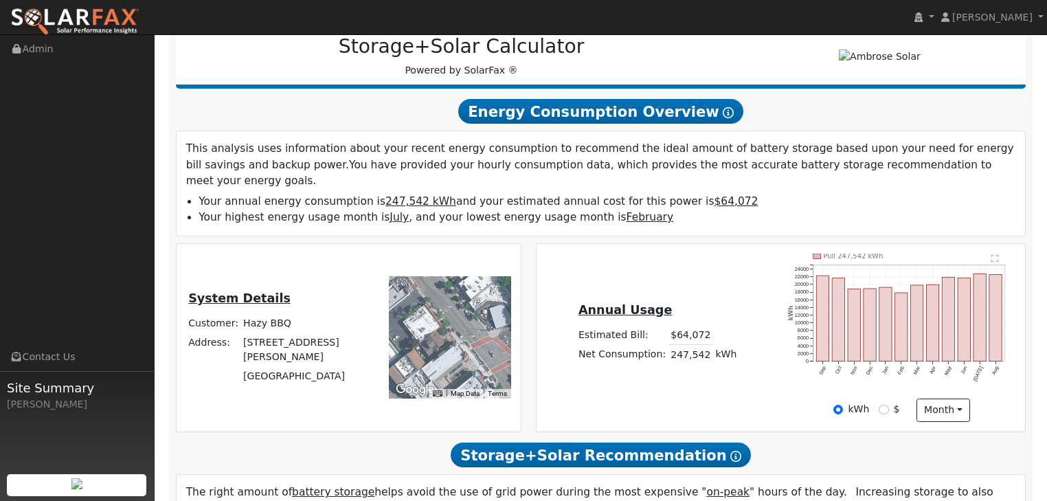
drag, startPoint x: 464, startPoint y: 290, endPoint x: 439, endPoint y: 345, distance: 60.6
click at [439, 345] on div at bounding box center [450, 337] width 122 height 122
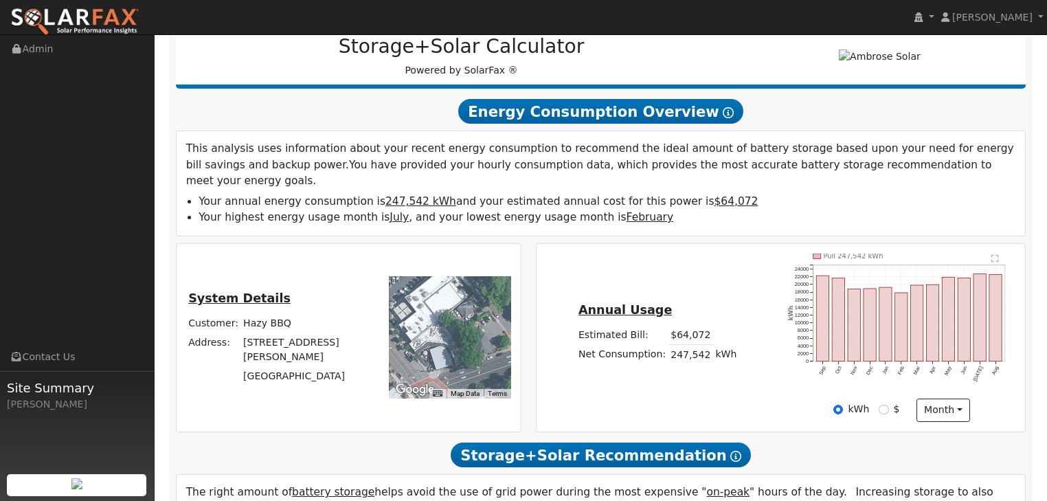
drag, startPoint x: 495, startPoint y: 300, endPoint x: 460, endPoint y: 329, distance: 45.8
click at [433, 341] on div at bounding box center [450, 337] width 122 height 122
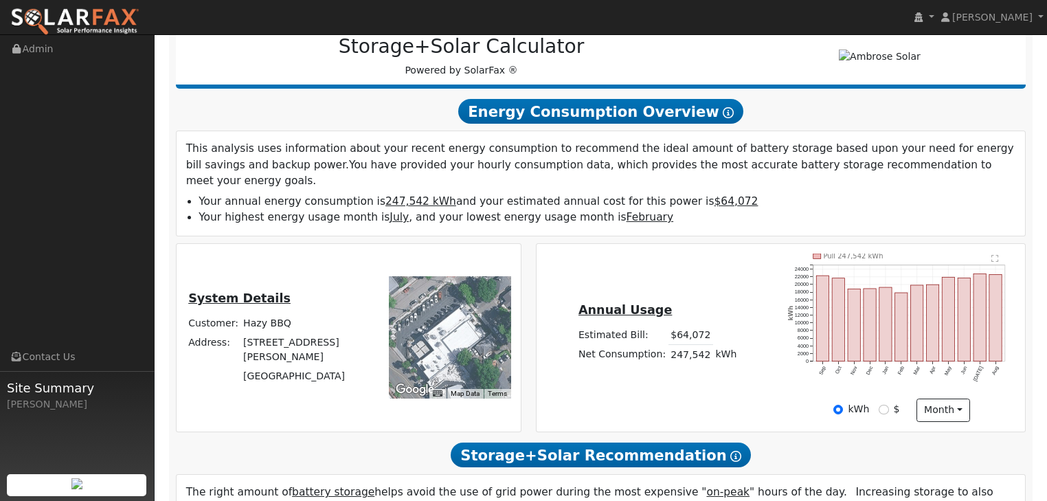
drag, startPoint x: 469, startPoint y: 320, endPoint x: 487, endPoint y: 360, distance: 43.9
click at [487, 360] on div at bounding box center [450, 337] width 122 height 122
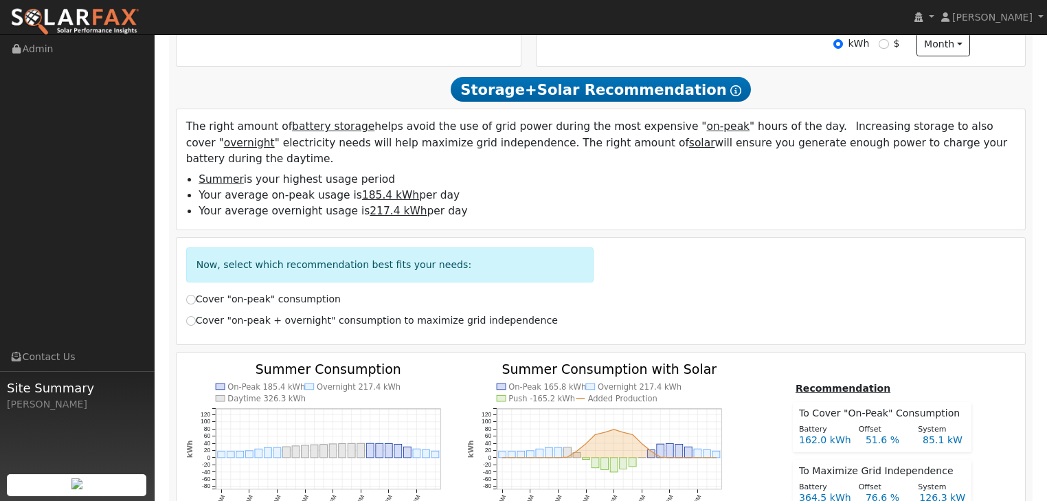
scroll to position [537, 0]
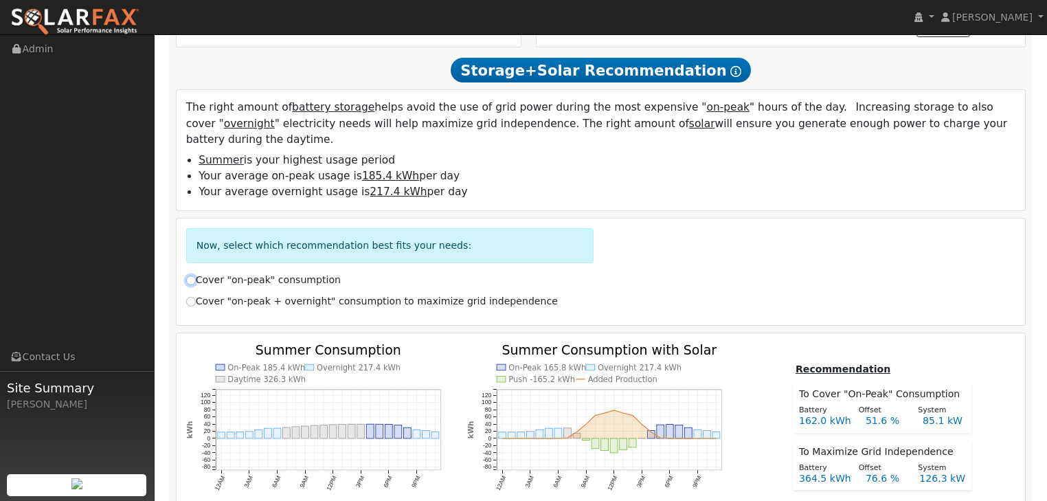
click at [191, 275] on input "Cover "on-peak" consumption" at bounding box center [191, 280] width 10 height 10
radio input "true"
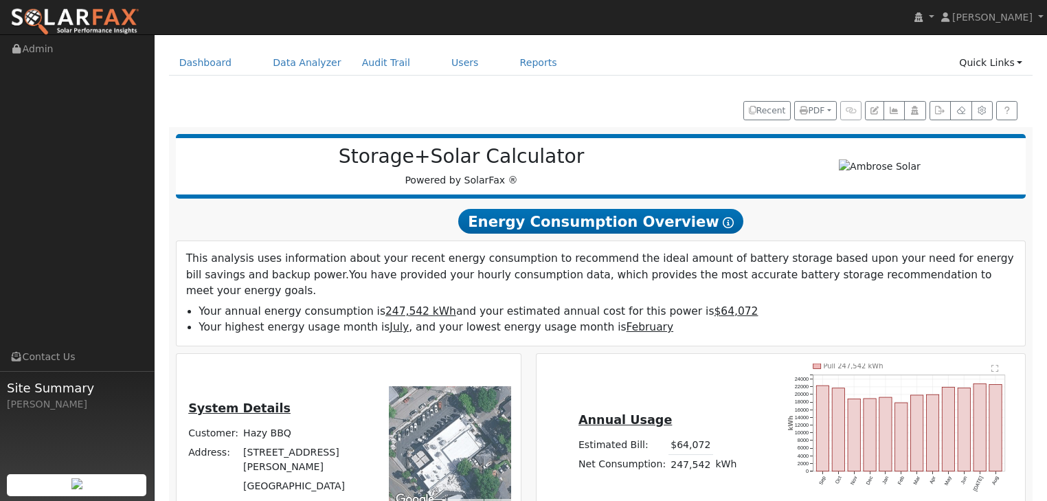
scroll to position [0, 0]
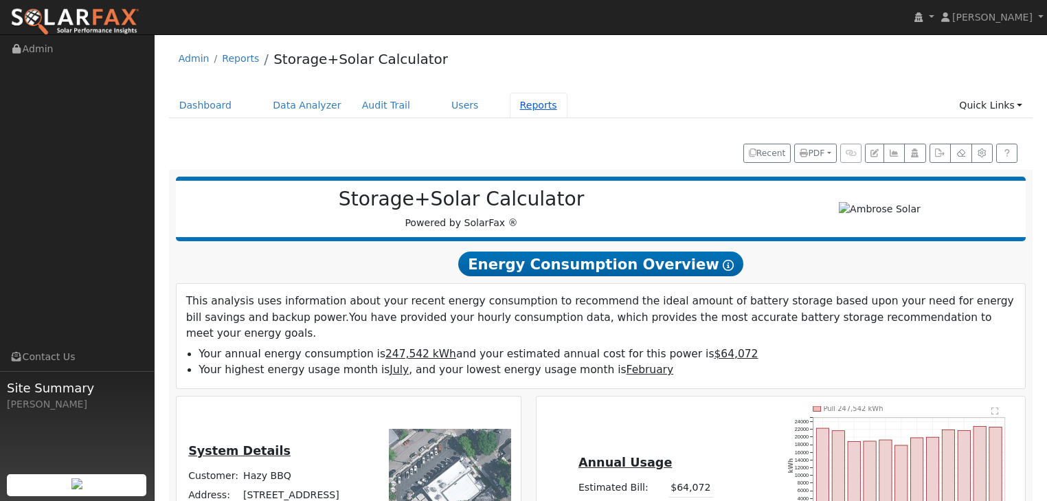
click at [510, 105] on link "Reports" at bounding box center [539, 105] width 58 height 25
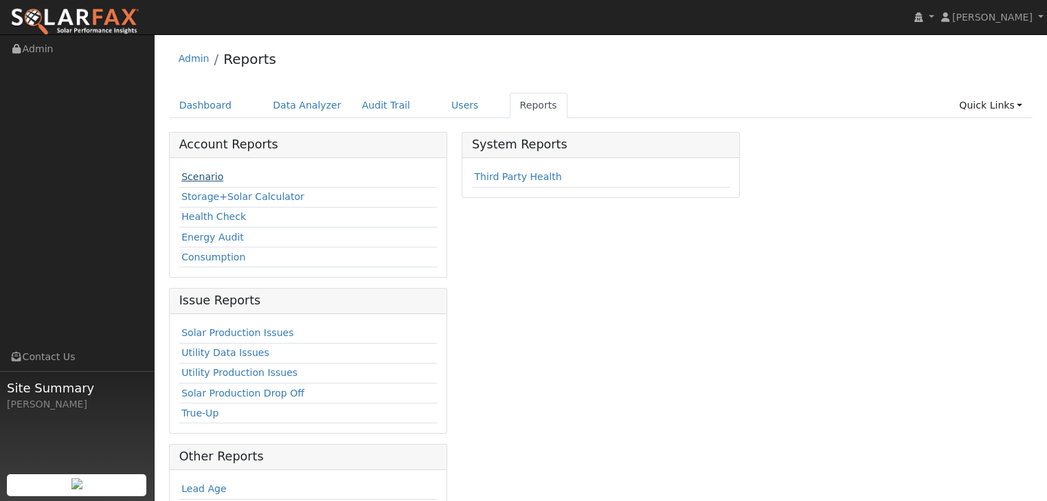
click at [197, 178] on link "Scenario" at bounding box center [202, 176] width 42 height 11
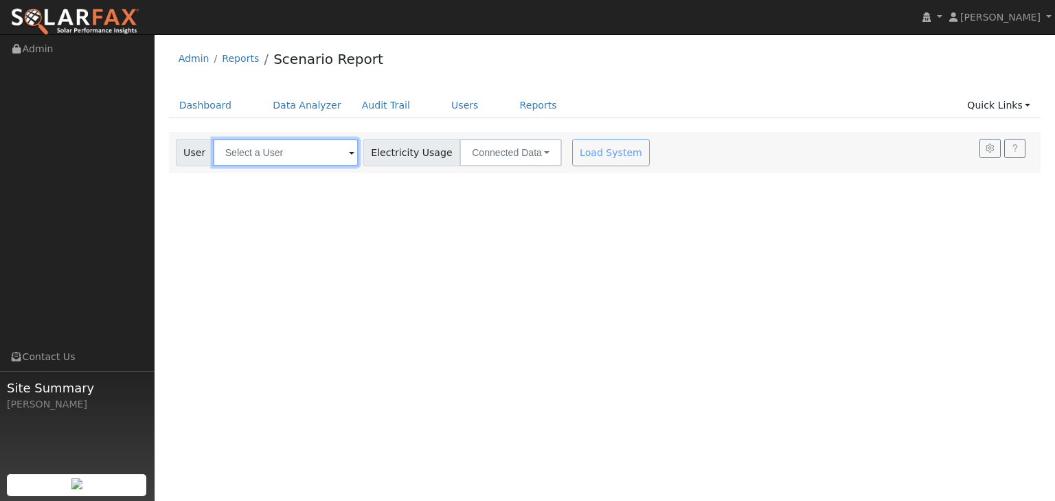
click at [319, 148] on input "text" at bounding box center [286, 152] width 146 height 27
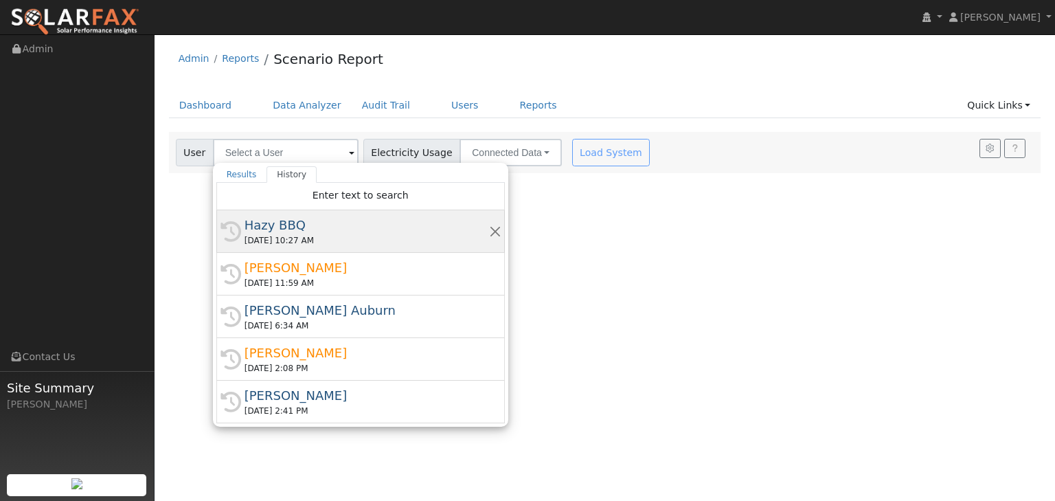
click at [278, 225] on div "Hazy BBQ" at bounding box center [367, 225] width 245 height 19
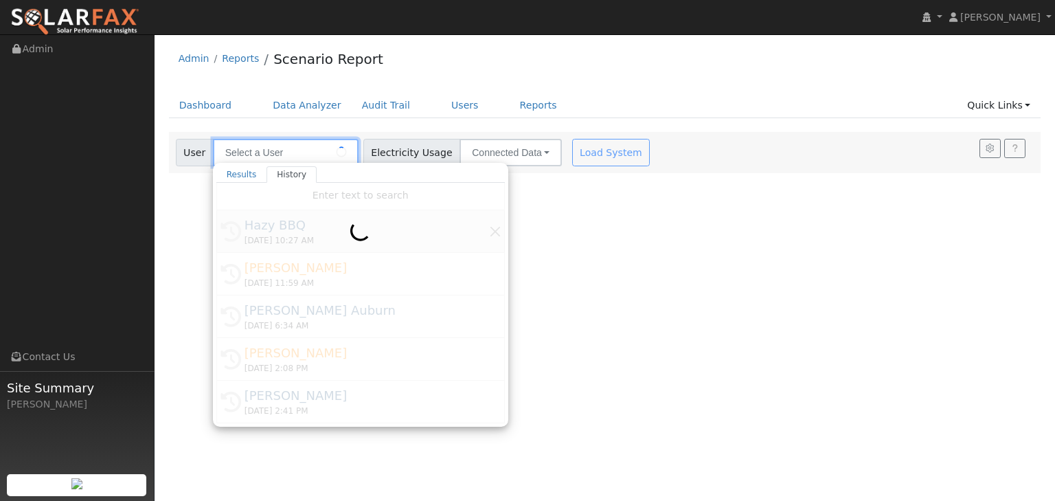
type input "Hazy BBQ"
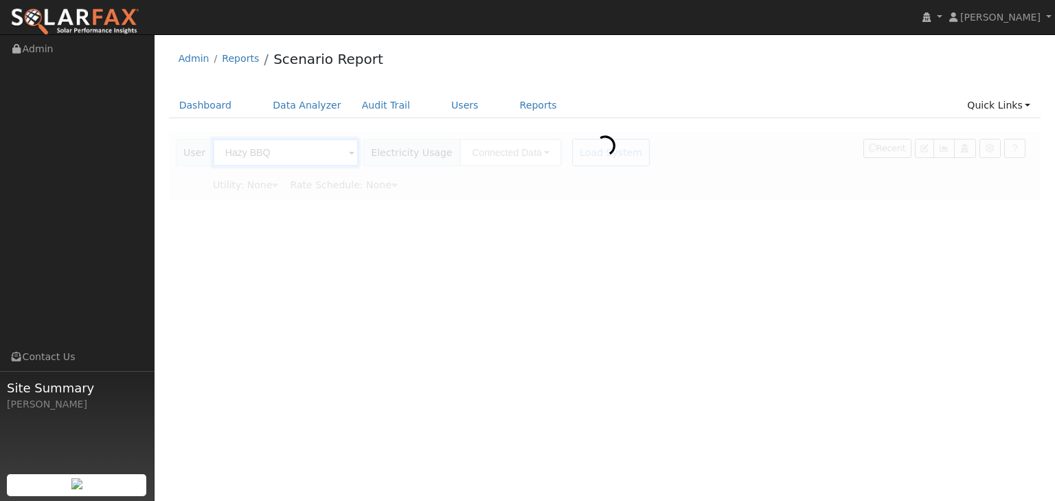
type input "Pacific Gas & Electric"
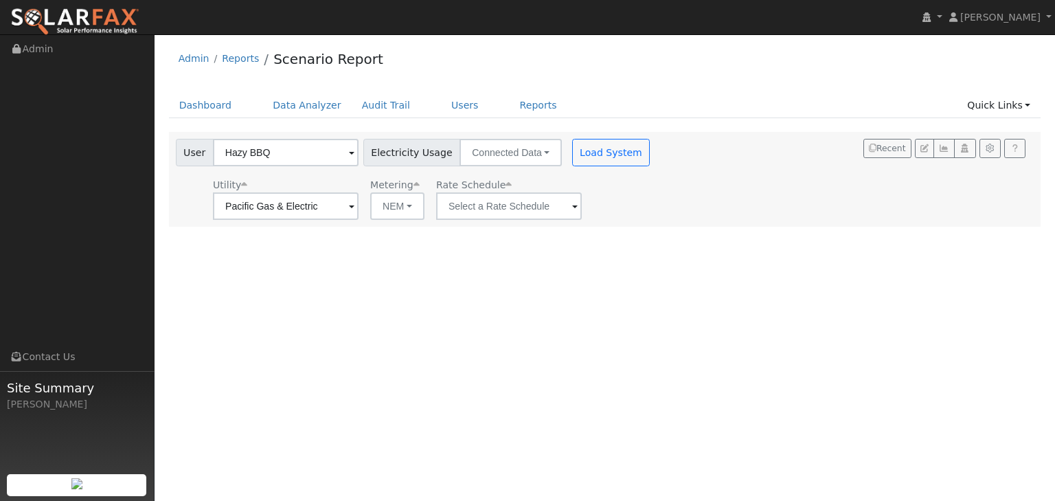
click at [572, 204] on span at bounding box center [574, 207] width 5 height 16
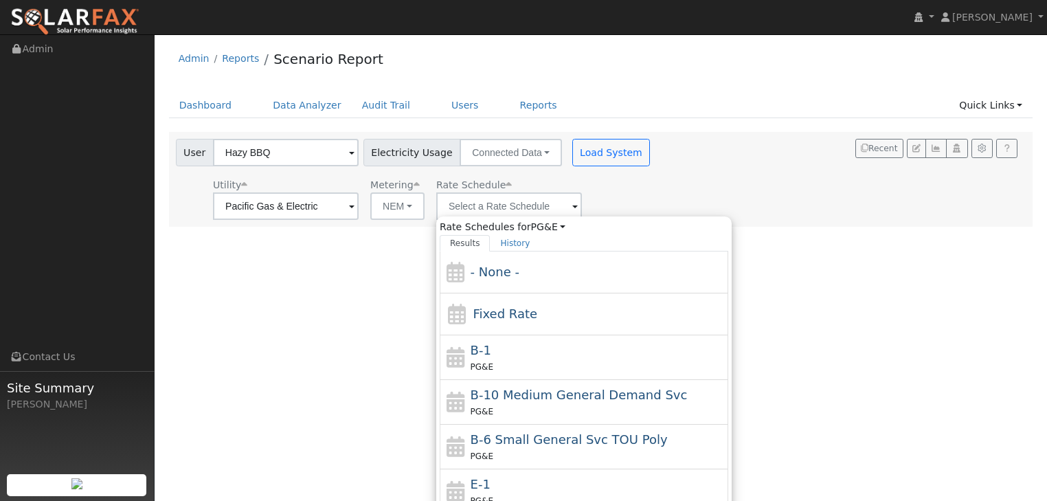
click at [758, 177] on div "User Hazy BBQ Account Default Account Default Account [STREET_ADDRESS][PERSON_N…" at bounding box center [598, 177] width 850 height 86
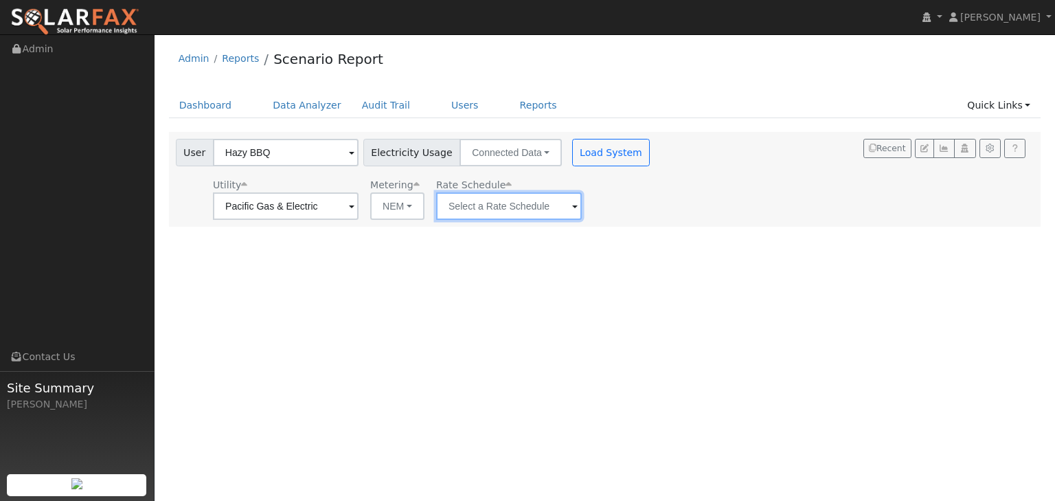
click at [566, 207] on input "text" at bounding box center [509, 205] width 146 height 27
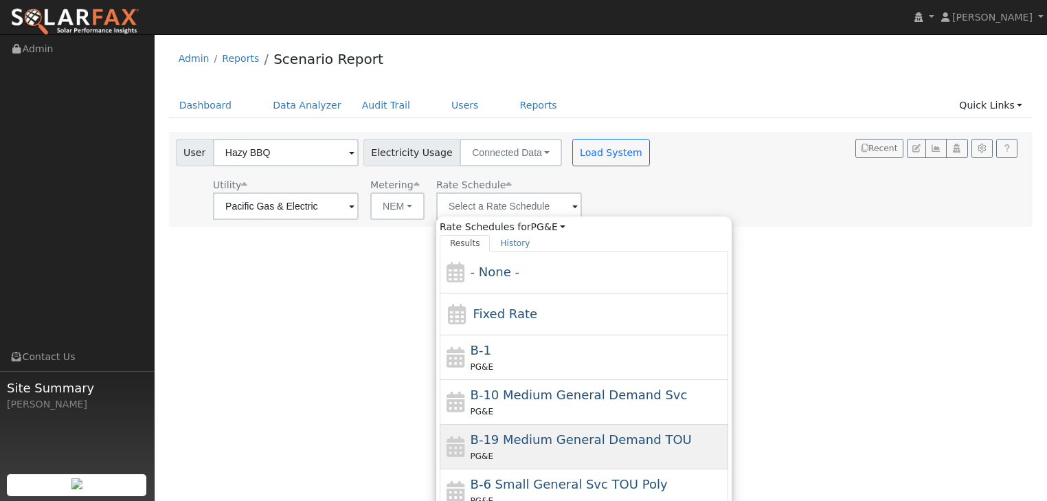
click at [522, 438] on span "B-19 Medium General Demand TOU" at bounding box center [581, 439] width 221 height 14
type input "B-19 Medium General Demand TOU"
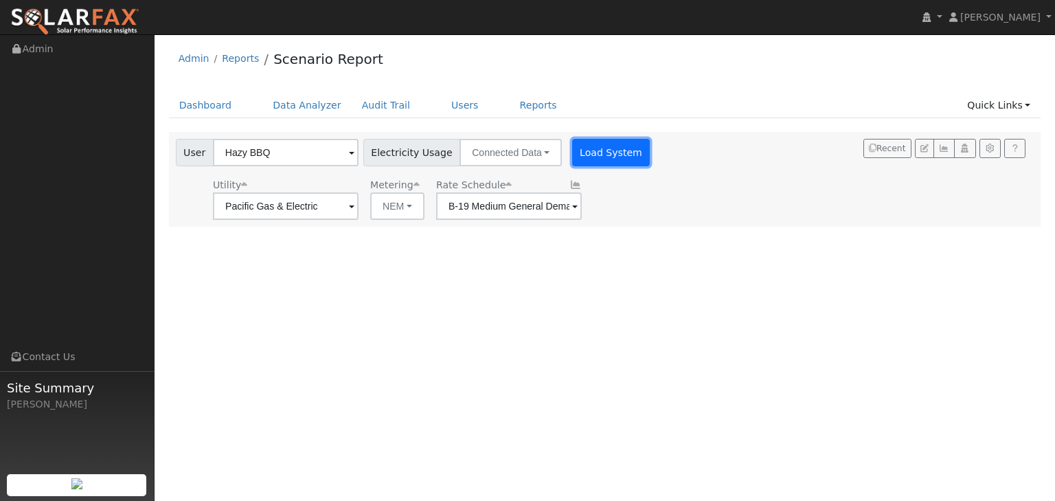
click at [592, 150] on button "Load System" at bounding box center [611, 152] width 78 height 27
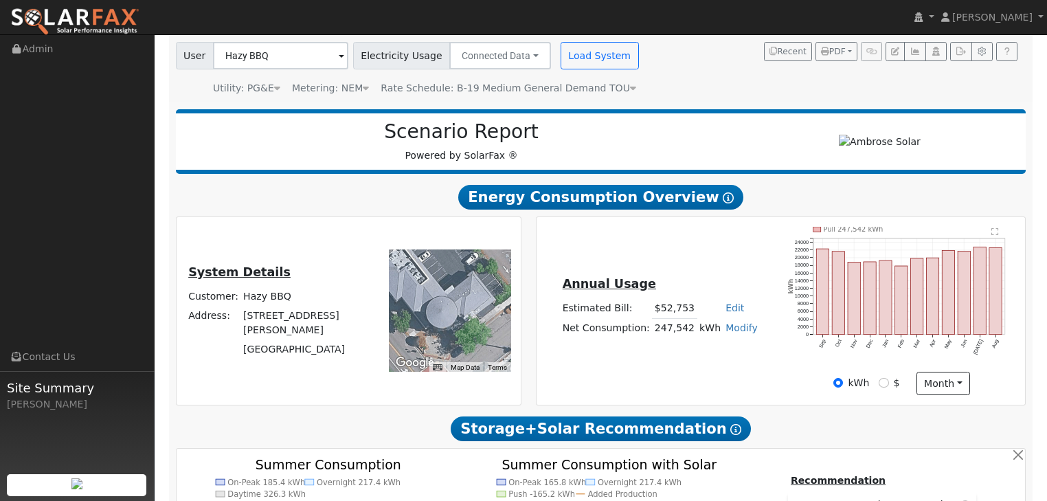
scroll to position [110, 0]
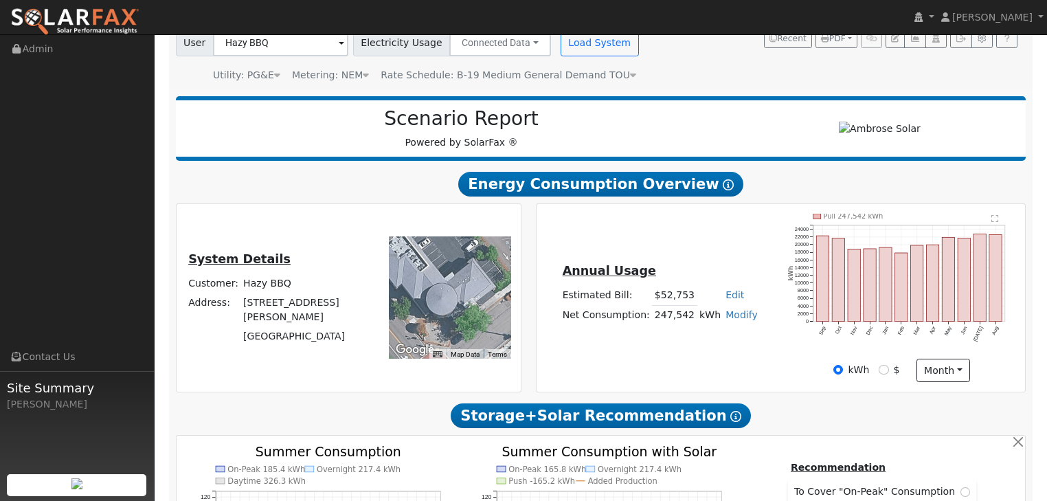
type input "89714"
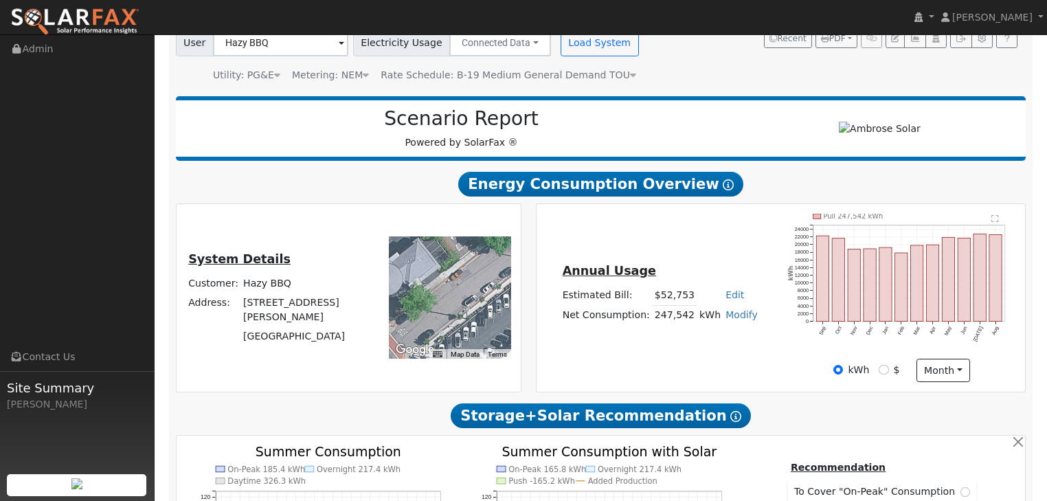
drag, startPoint x: 475, startPoint y: 316, endPoint x: 403, endPoint y: 278, distance: 81.4
click at [403, 278] on div at bounding box center [450, 297] width 122 height 122
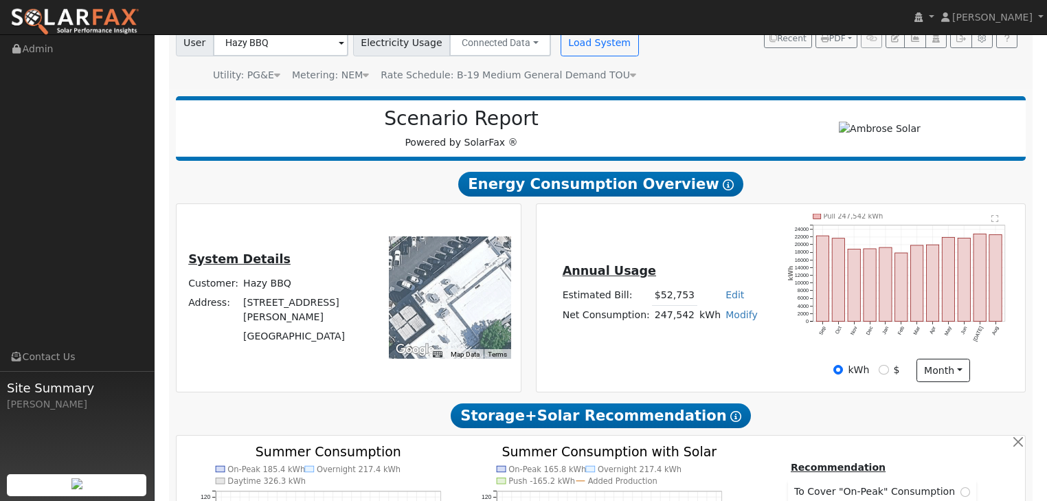
drag, startPoint x: 481, startPoint y: 326, endPoint x: 414, endPoint y: 269, distance: 88.2
click at [414, 269] on div at bounding box center [450, 297] width 122 height 122
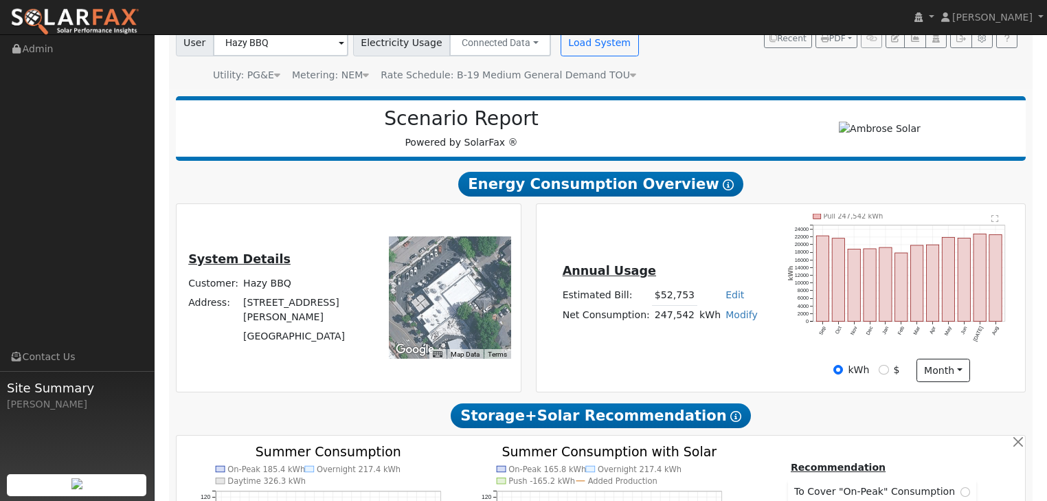
click at [471, 291] on div at bounding box center [450, 297] width 122 height 122
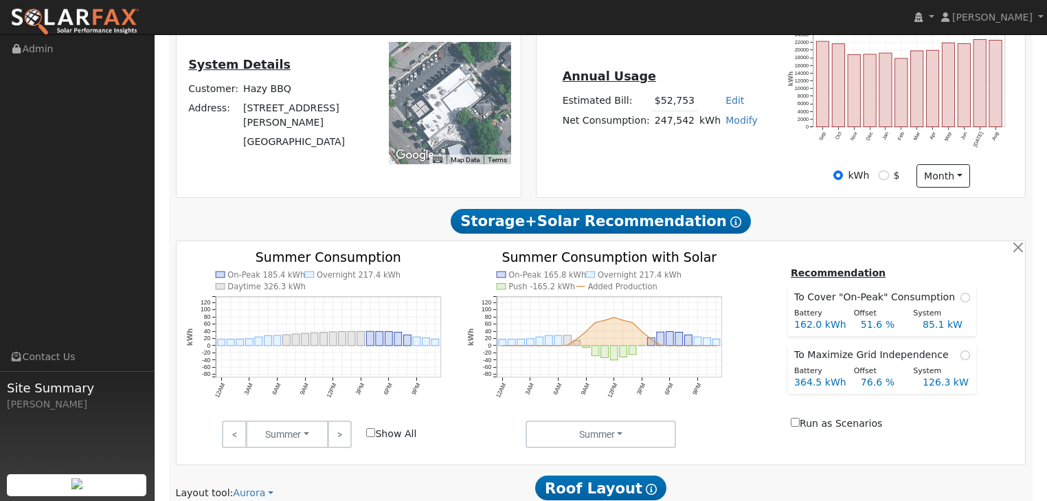
scroll to position [330, 0]
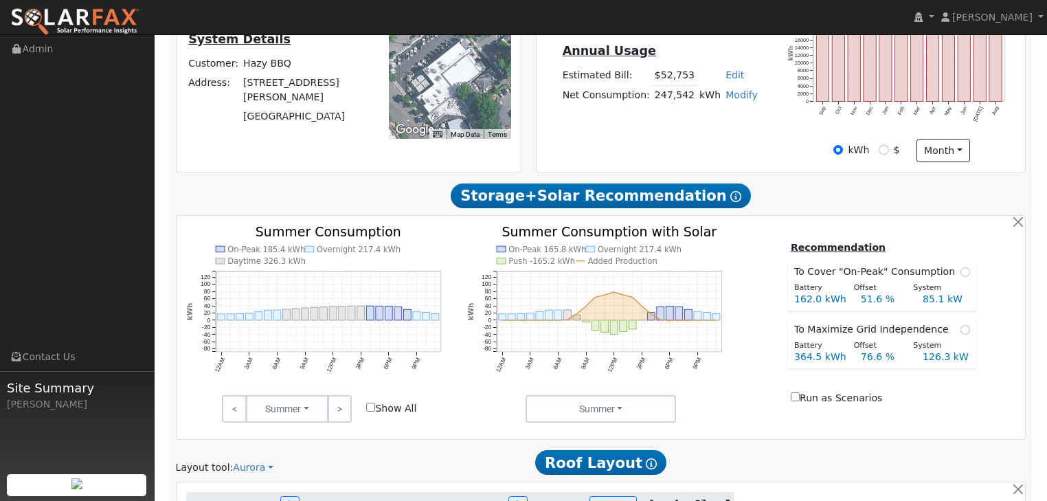
click at [372, 403] on input "Show All" at bounding box center [370, 407] width 9 height 9
click at [372, 409] on input "Show All" at bounding box center [370, 407] width 9 height 9
checkbox input "false"
click at [337, 410] on link ">" at bounding box center [340, 408] width 24 height 27
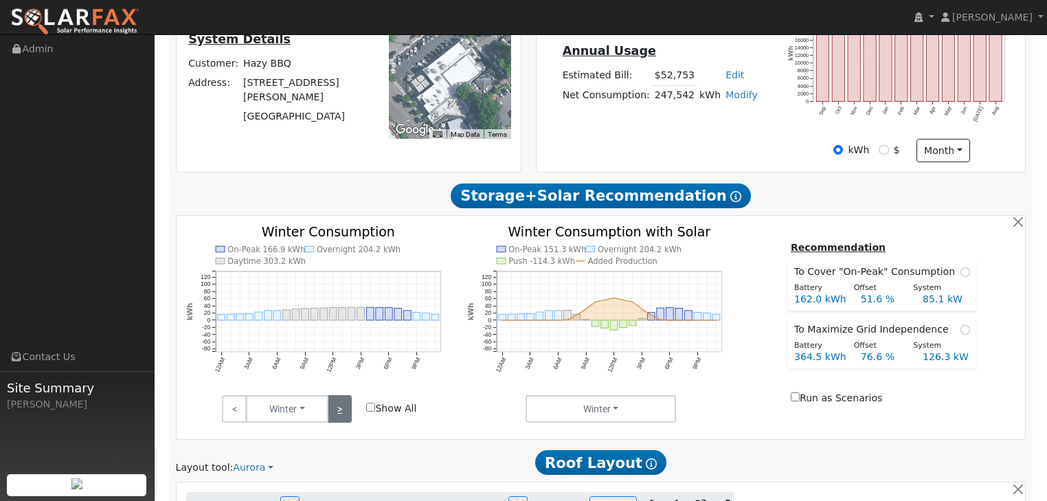
click at [337, 410] on link ">" at bounding box center [340, 408] width 24 height 27
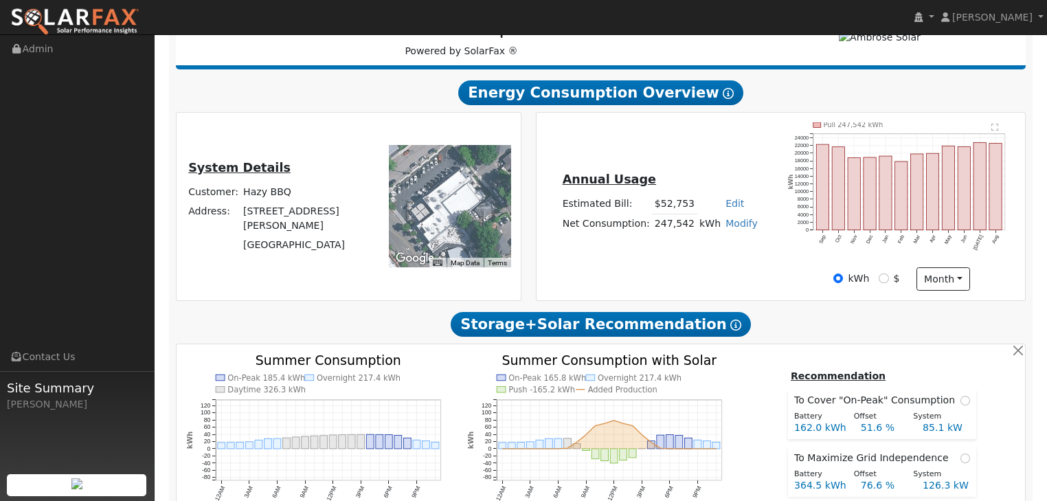
scroll to position [0, 0]
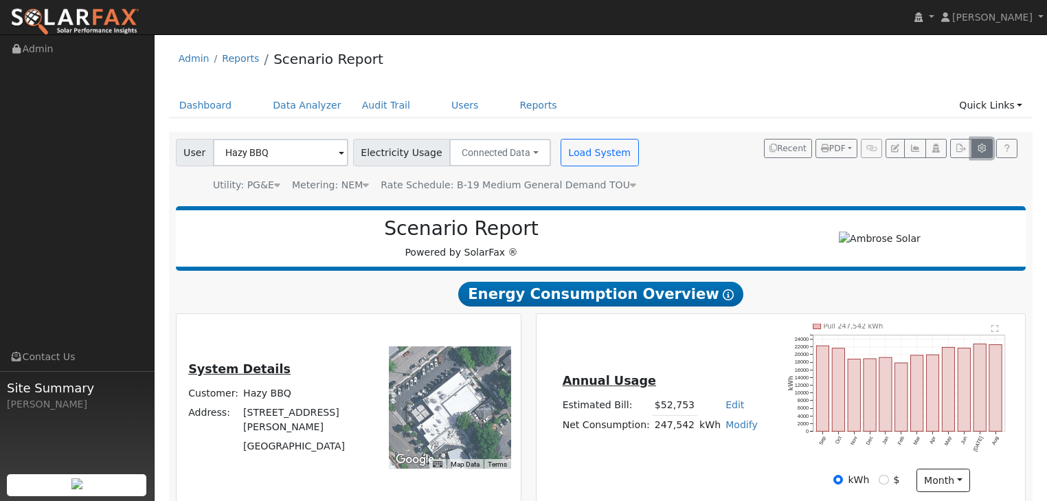
click at [981, 147] on icon "button" at bounding box center [982, 148] width 10 height 8
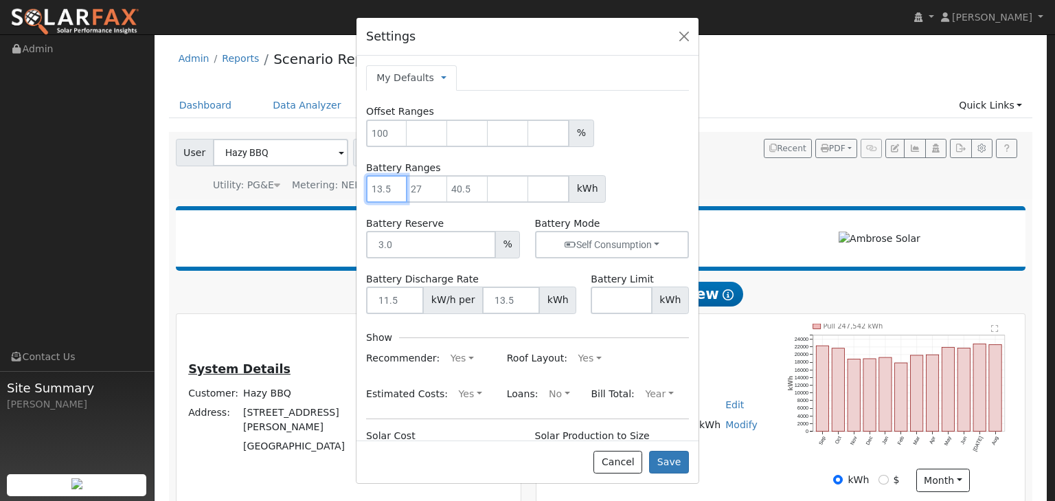
click at [386, 187] on input "number" at bounding box center [386, 188] width 41 height 27
click at [390, 188] on input "number" at bounding box center [386, 188] width 41 height 27
type input "18.2"
click at [446, 212] on form "Offset Ranges % Battery Ranges 18.2 kWh Battery Reserve % Battery Mode Self Con…" at bounding box center [527, 342] width 323 height 477
click at [670, 458] on button "Save" at bounding box center [669, 462] width 40 height 23
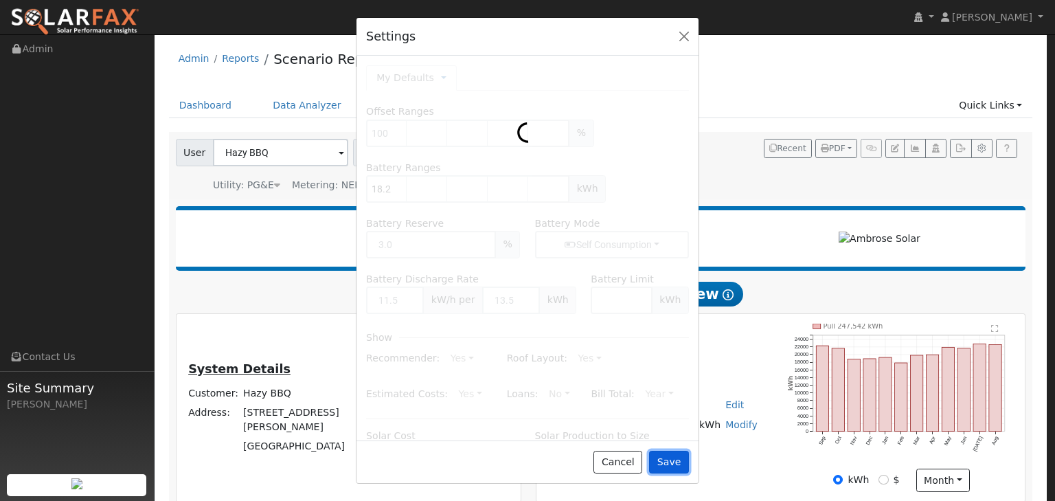
type input "18.2"
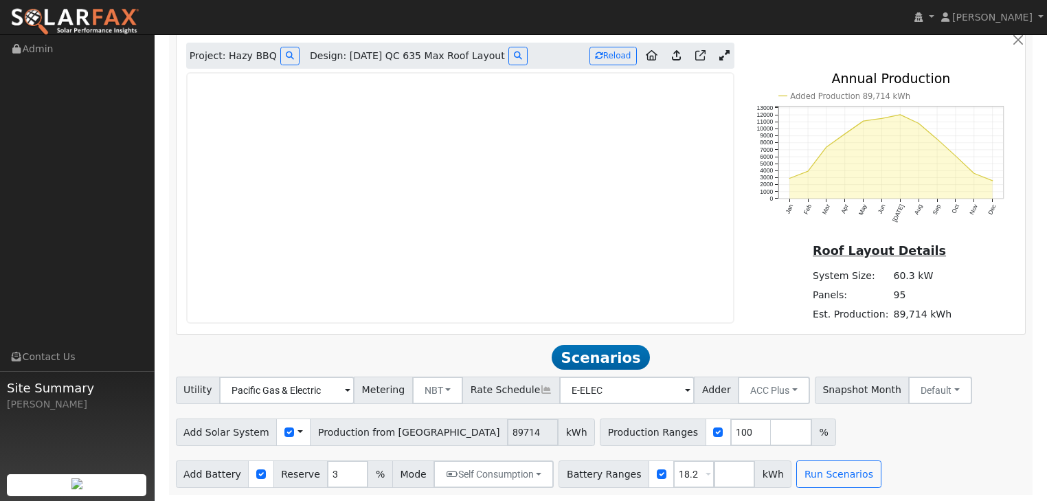
scroll to position [780, 0]
click at [676, 471] on input "18.2" at bounding box center [693, 473] width 41 height 27
click at [674, 472] on input "18.2" at bounding box center [693, 473] width 41 height 27
type input "1"
type input "50"
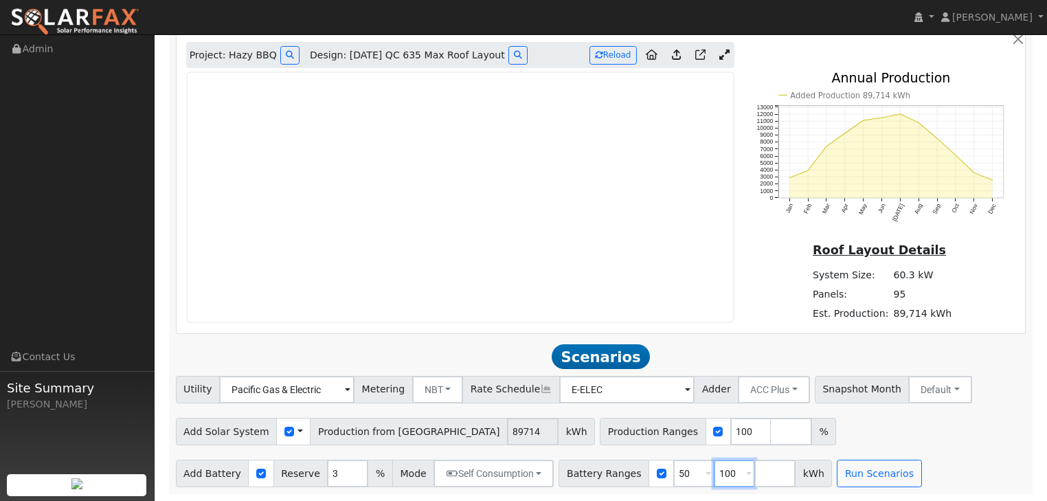
type input "100"
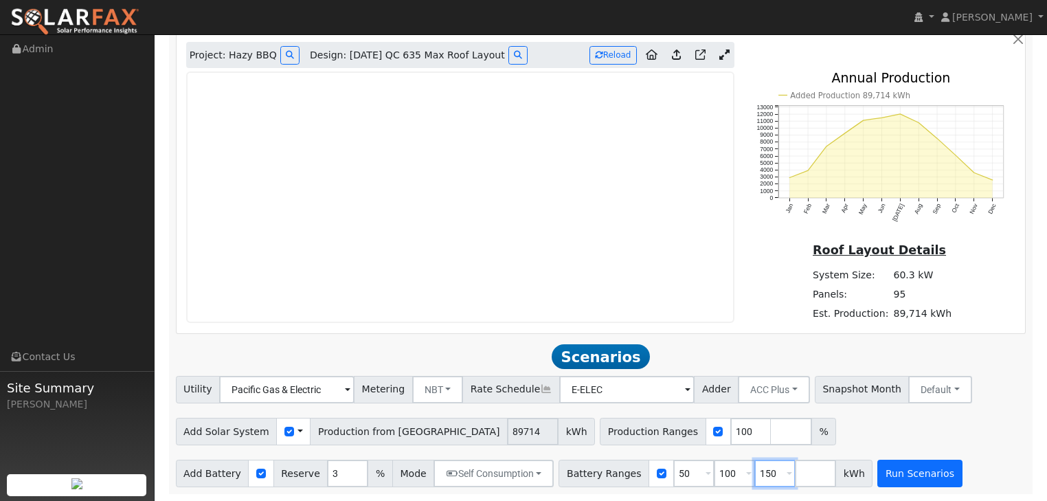
type input "150"
click at [889, 471] on button "Run Scenarios" at bounding box center [919, 473] width 84 height 27
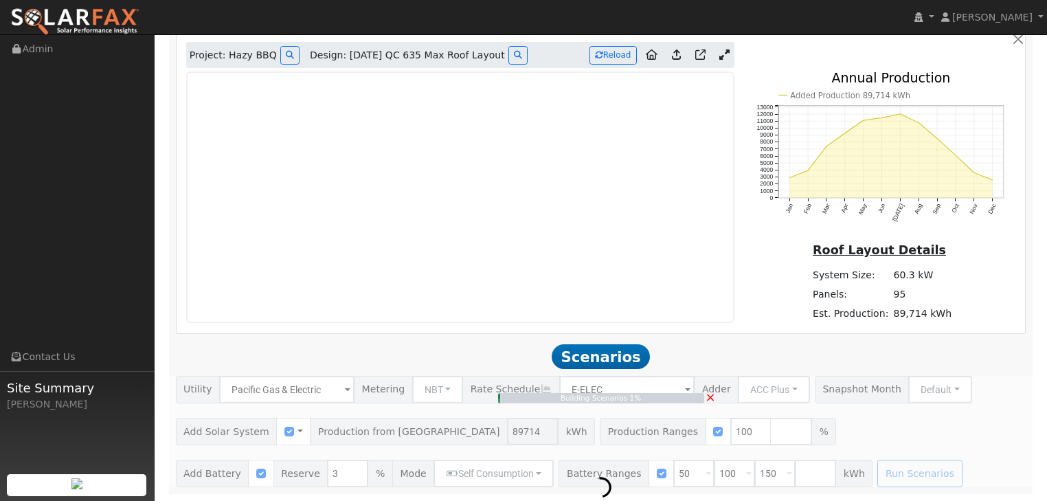
type input "59.8"
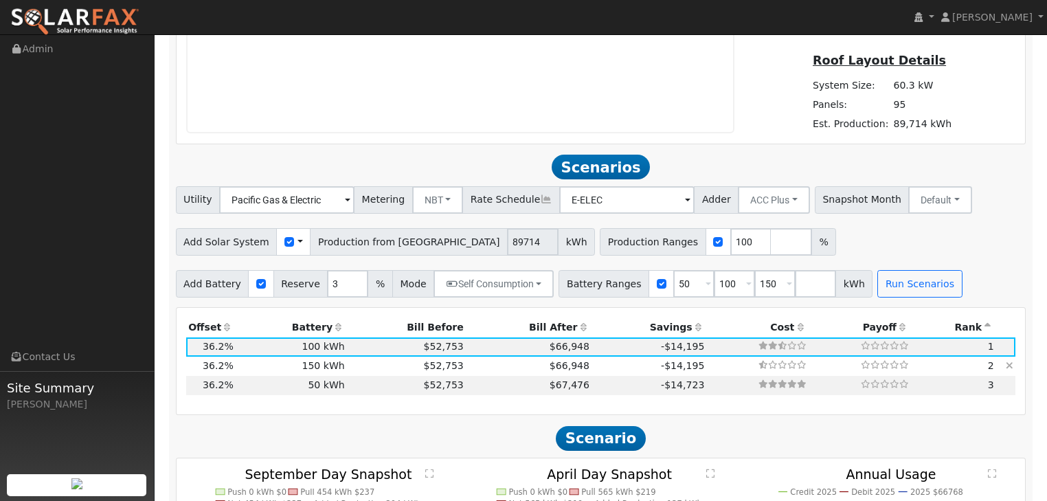
scroll to position [971, 0]
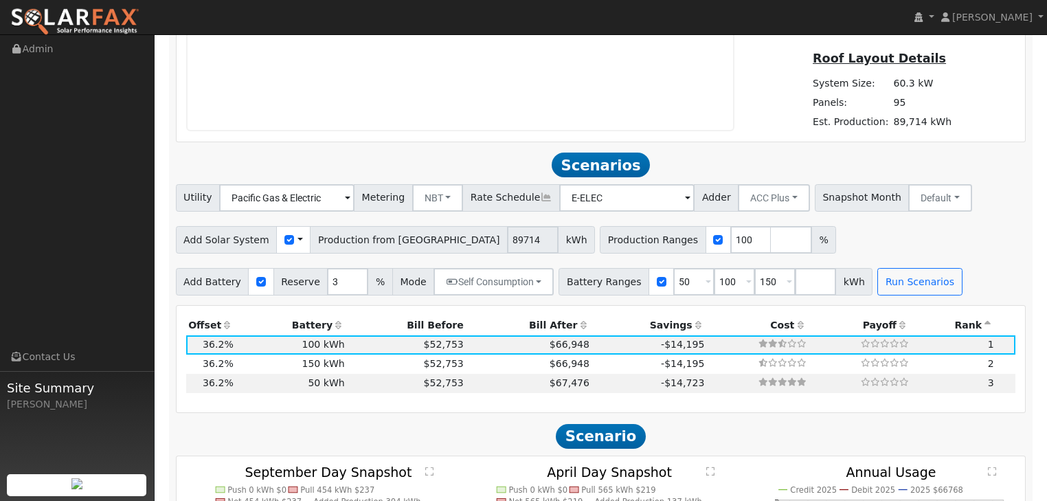
click at [685, 199] on span at bounding box center [687, 199] width 5 height 16
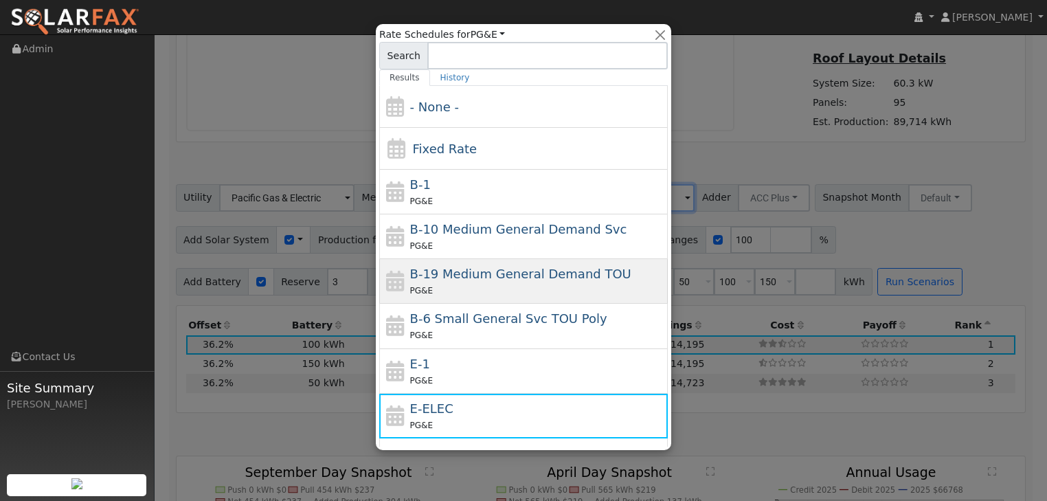
click at [445, 275] on span "B-19 Medium General Demand TOU" at bounding box center [520, 274] width 221 height 14
type input "B-19 Medium General Demand TOU"
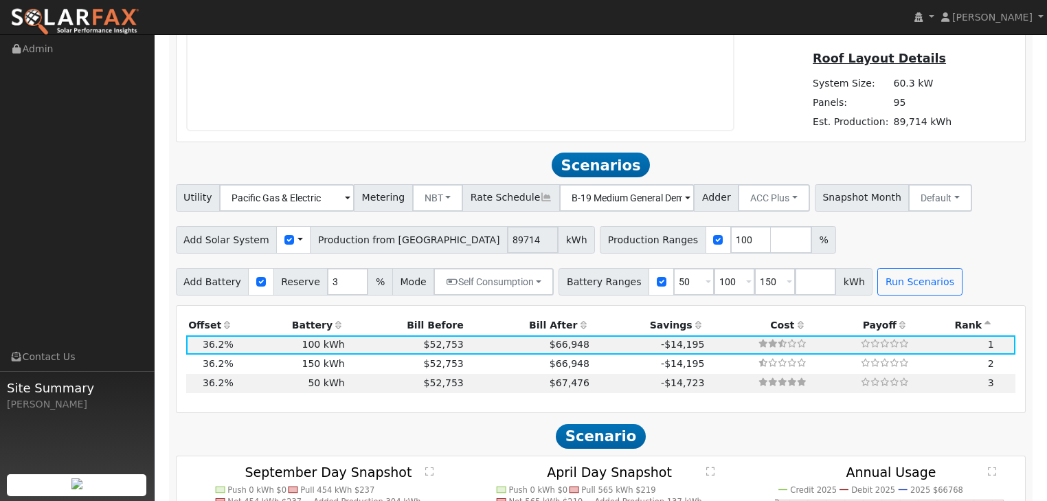
click at [685, 198] on span at bounding box center [687, 199] width 5 height 16
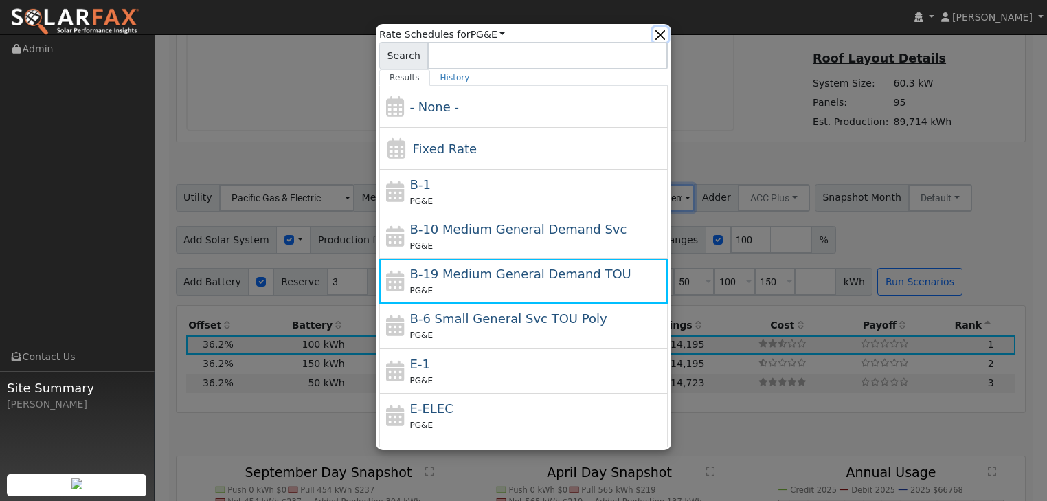
click at [664, 27] on button "button" at bounding box center [660, 34] width 14 height 14
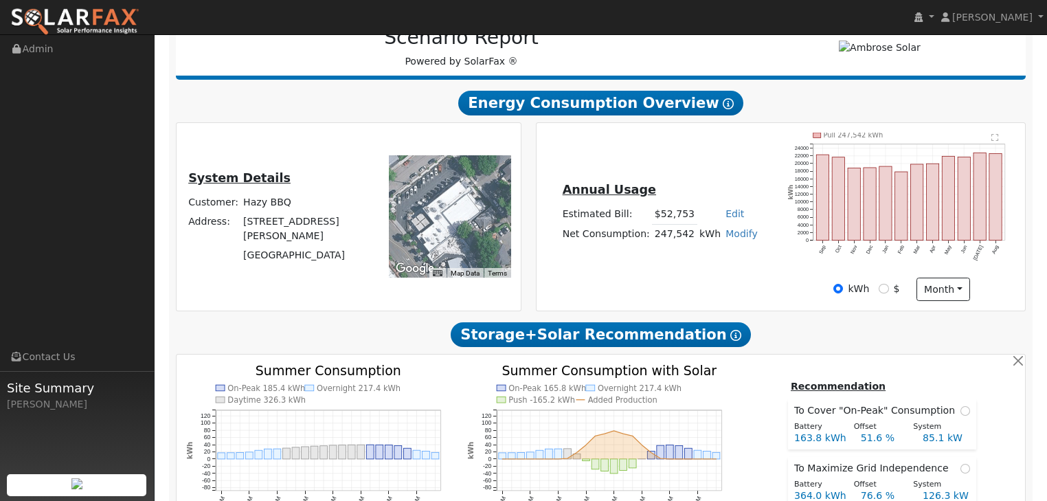
scroll to position [165, 0]
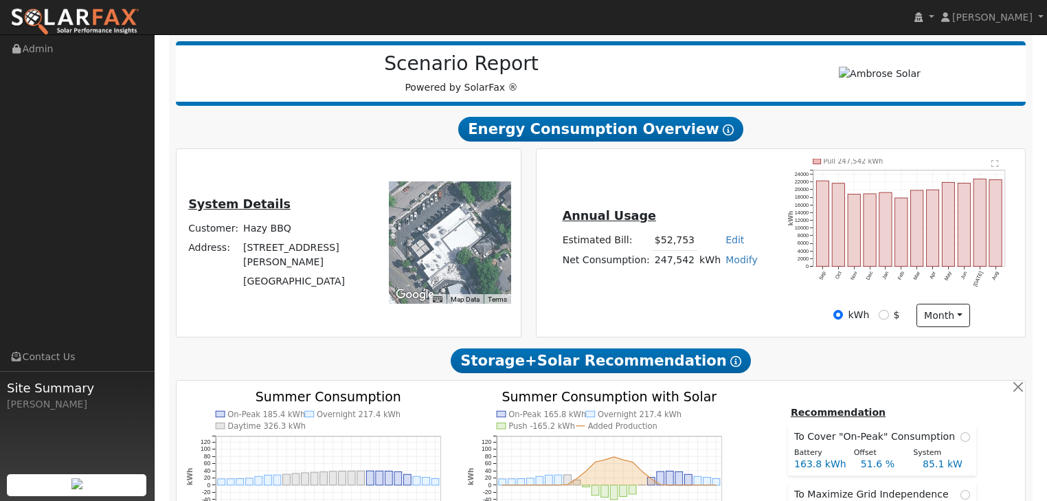
click at [727, 240] on link "Edit" at bounding box center [734, 239] width 19 height 11
click at [756, 294] on div "Annual Usage Estimated Bill: $52,753 Edit Estimated Bill $ Annual Net Consumpti…" at bounding box center [781, 243] width 484 height 168
click at [885, 313] on input "$" at bounding box center [884, 315] width 10 height 10
radio input "true"
click at [841, 310] on input "kWh" at bounding box center [838, 315] width 10 height 10
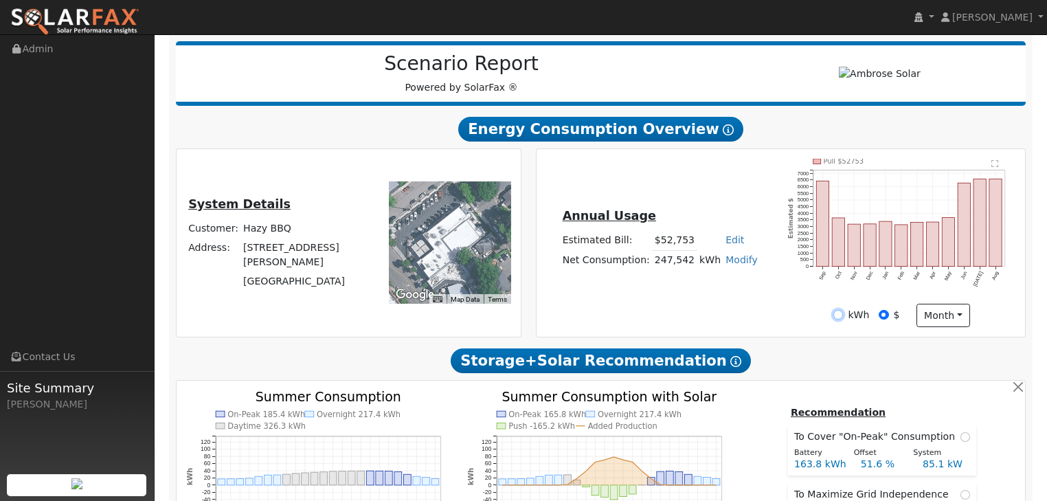
radio input "true"
radio input "false"
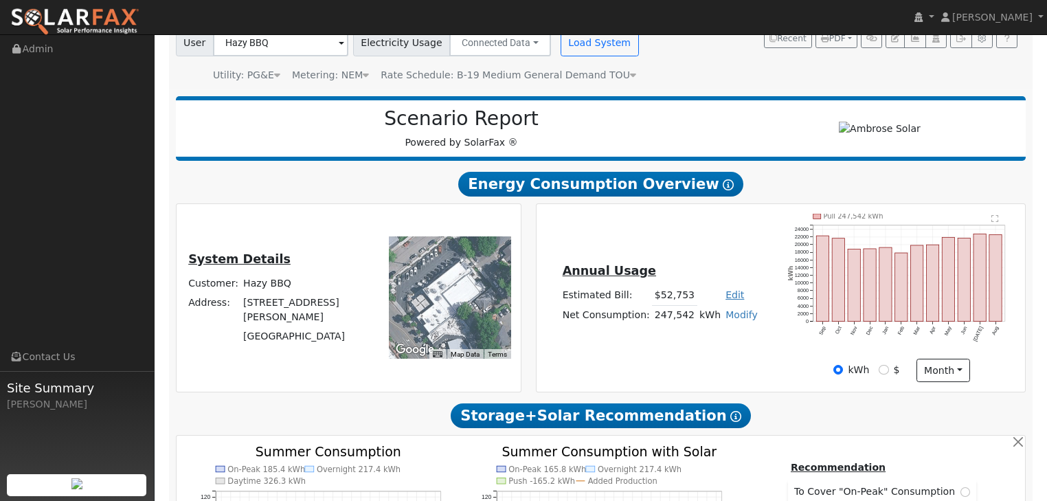
click at [725, 297] on link "Edit" at bounding box center [734, 294] width 19 height 11
type input "73595"
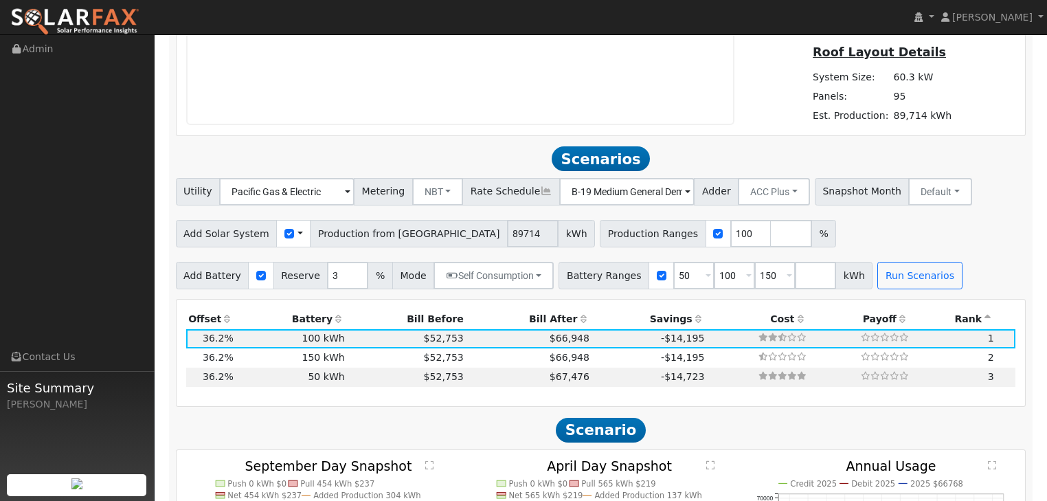
scroll to position [989, 0]
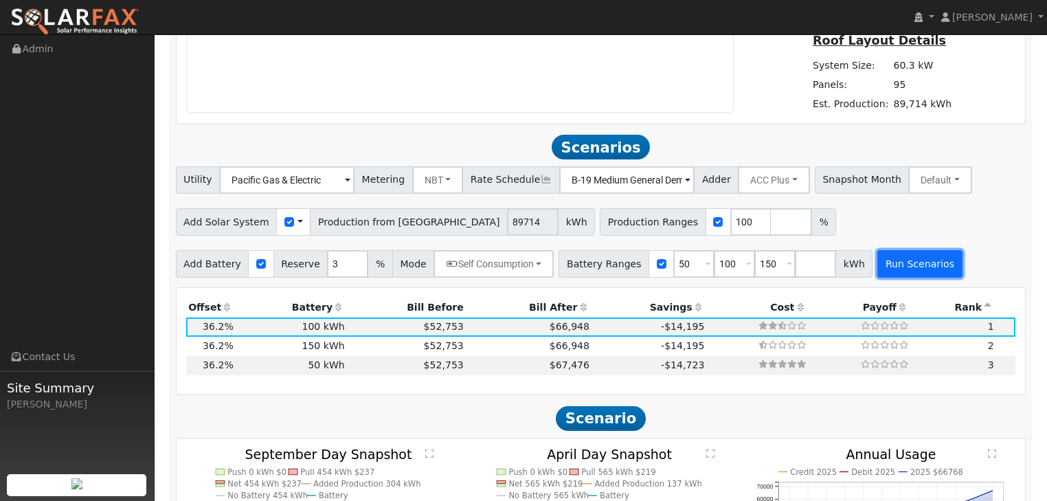
click at [877, 267] on button "Run Scenarios" at bounding box center [919, 263] width 84 height 27
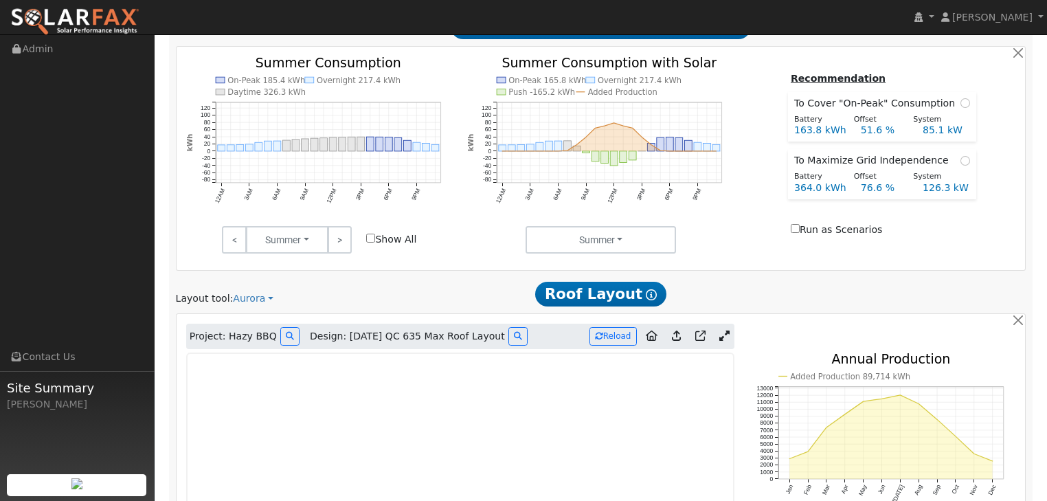
scroll to position [769, 0]
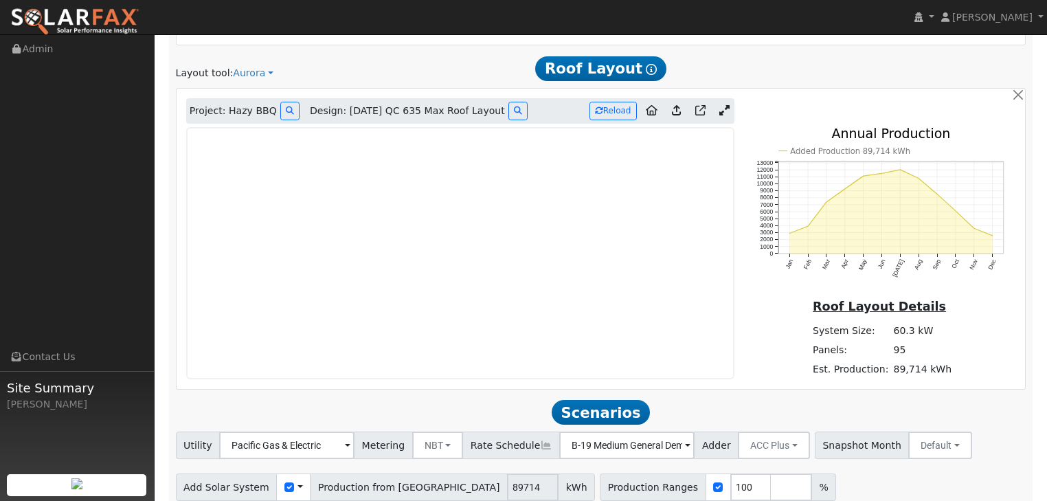
click at [685, 444] on span at bounding box center [687, 446] width 5 height 16
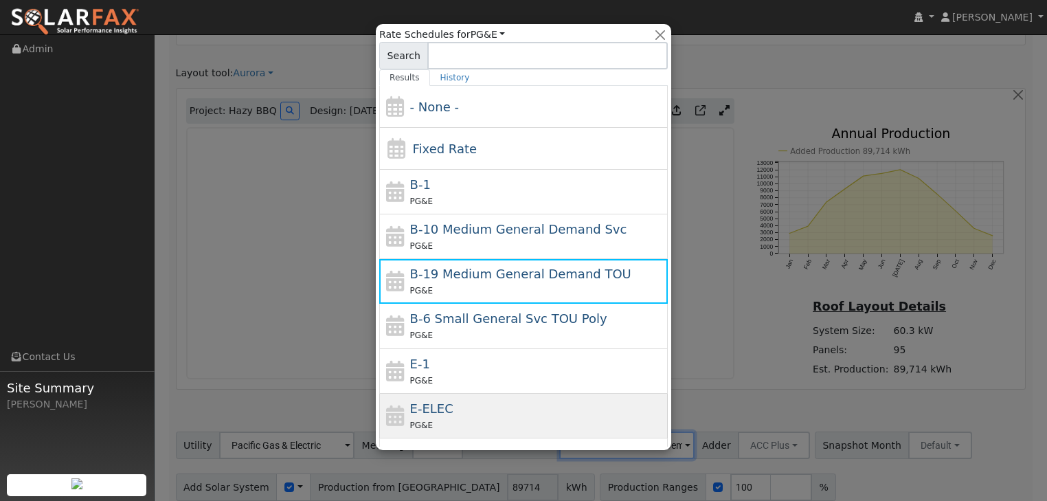
click at [458, 413] on div "E-ELEC PG&E" at bounding box center [537, 415] width 255 height 33
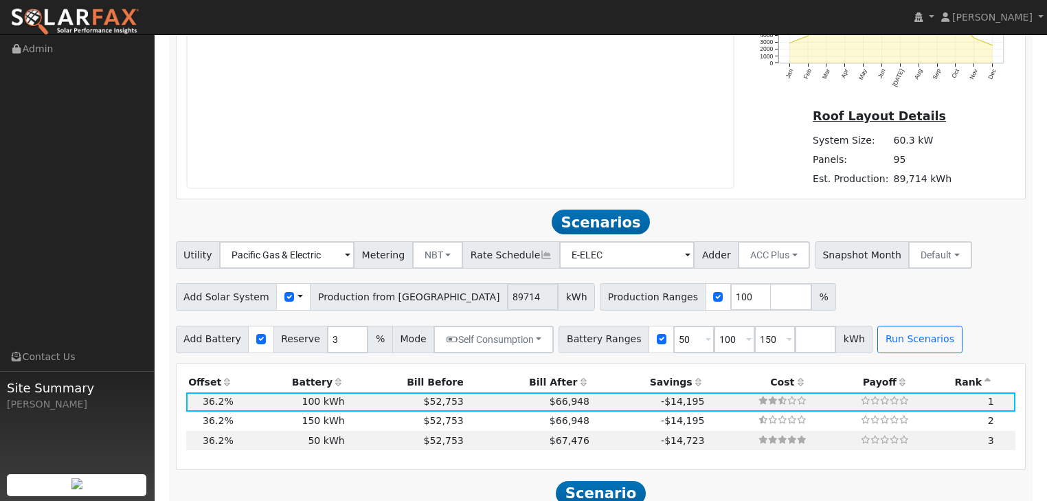
scroll to position [934, 0]
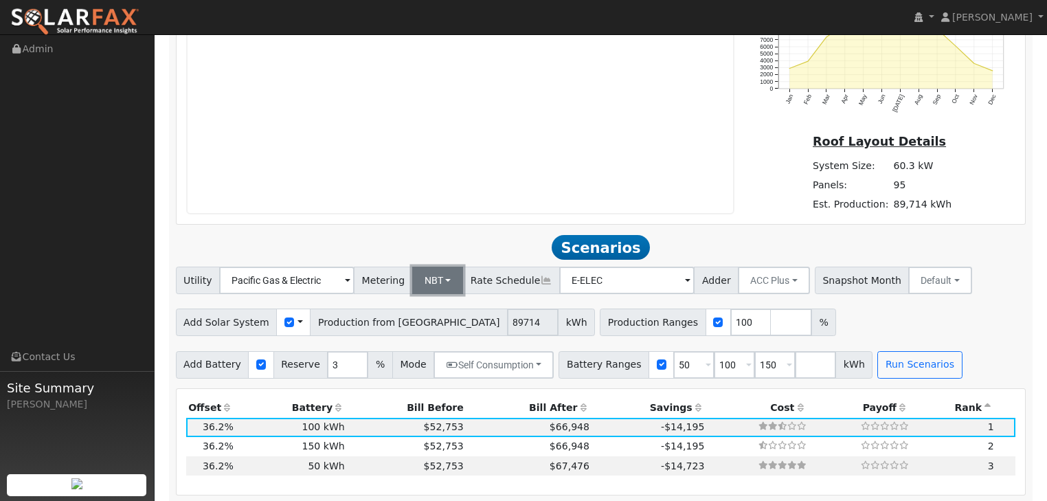
click at [438, 278] on button "NBT" at bounding box center [438, 280] width 52 height 27
click at [420, 311] on link "NEM" at bounding box center [448, 310] width 95 height 19
click at [687, 281] on span at bounding box center [689, 281] width 5 height 16
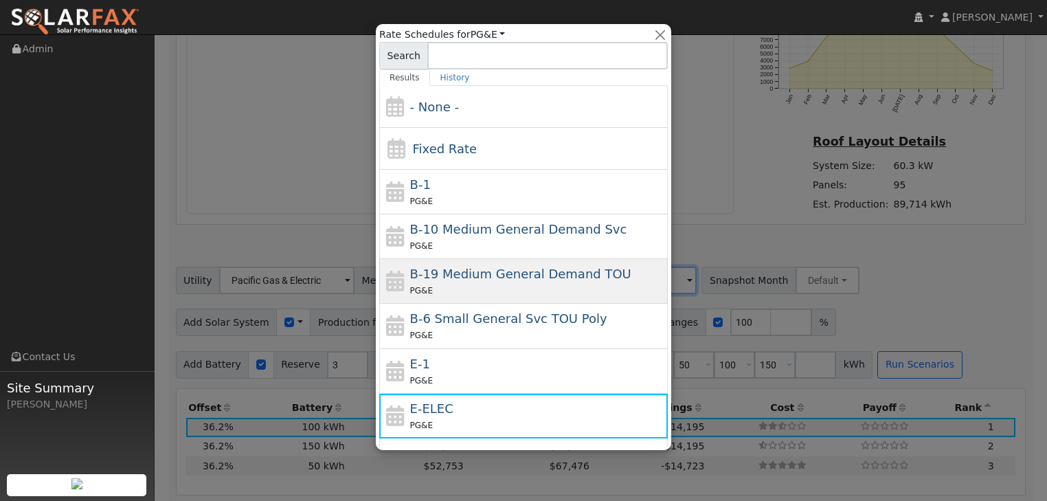
click at [454, 268] on span "B-19 Medium General Demand TOU" at bounding box center [520, 274] width 221 height 14
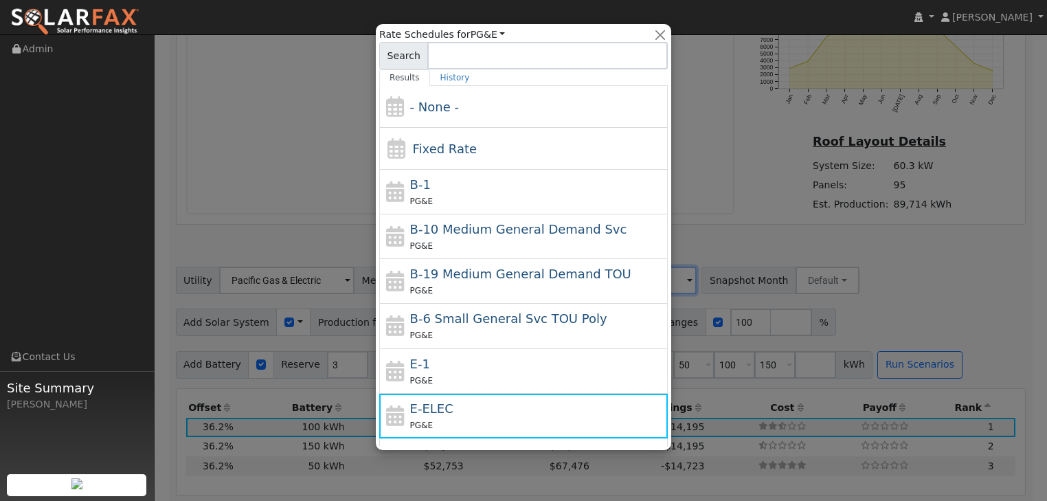
type input "B-19 Medium General Demand TOU"
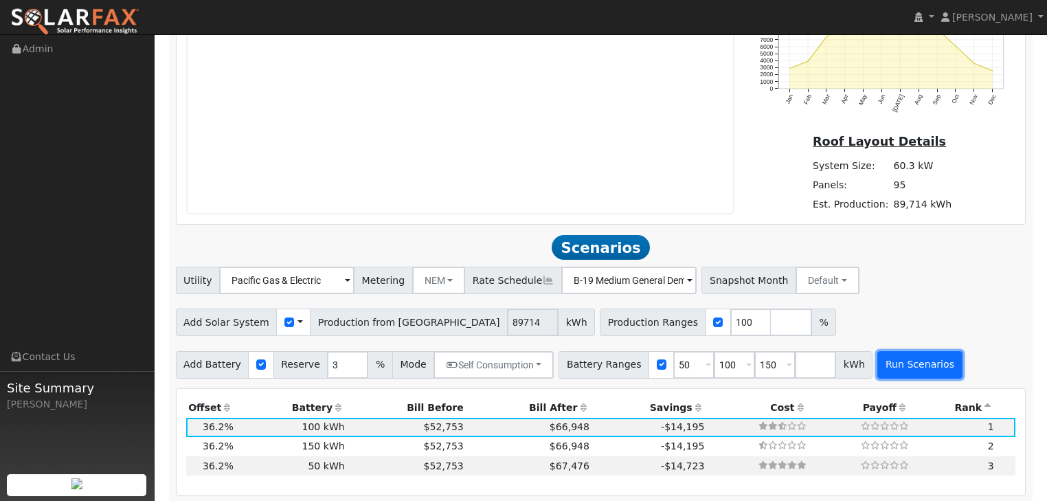
click at [900, 368] on button "Run Scenarios" at bounding box center [919, 364] width 84 height 27
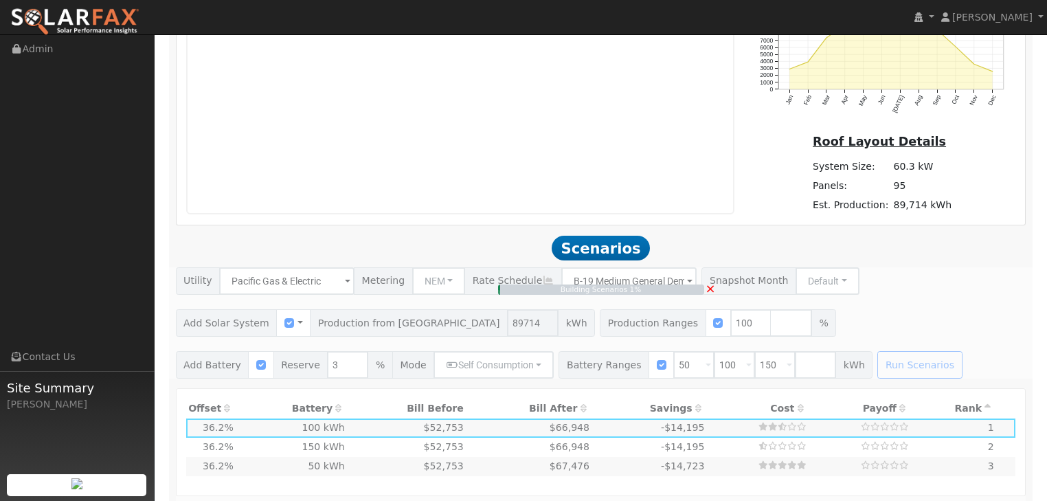
type input "$60,000"
type input "$80,800"
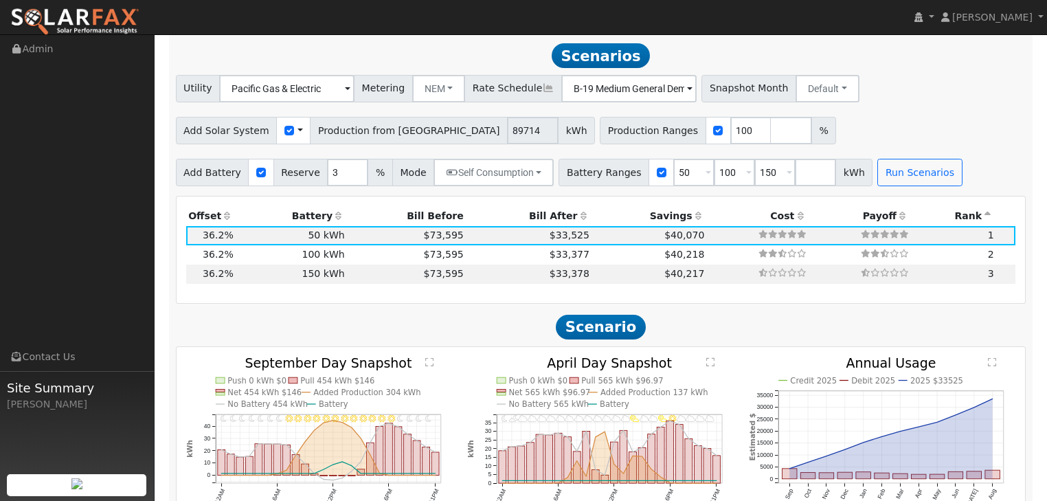
scroll to position [1081, 0]
drag, startPoint x: 756, startPoint y: 168, endPoint x: 734, endPoint y: 166, distance: 22.7
click at [754, 166] on input "150" at bounding box center [774, 171] width 41 height 27
drag, startPoint x: 714, startPoint y: 171, endPoint x: 668, endPoint y: 170, distance: 46.0
click at [668, 170] on div "Battery Ranges 50 Overrides Reserve % Mode None None Self Consumption Peak Savi…" at bounding box center [695, 171] width 273 height 27
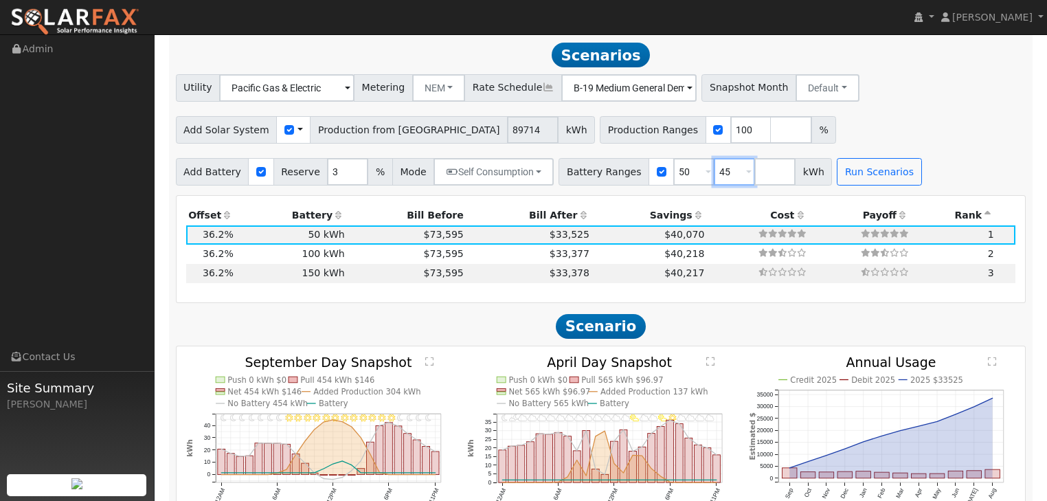
type input "45"
type input "50"
type input "40"
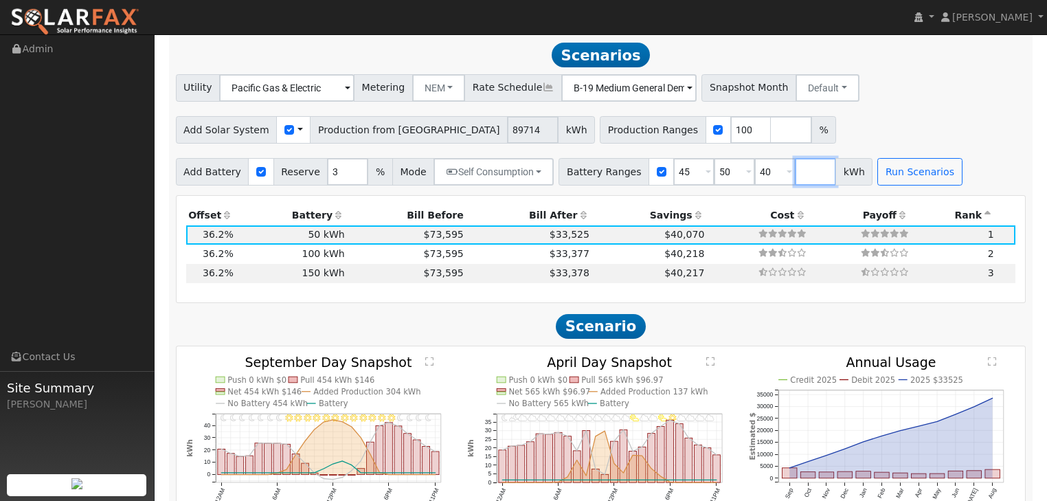
type input "45"
type input "50"
type input "35"
type input "40"
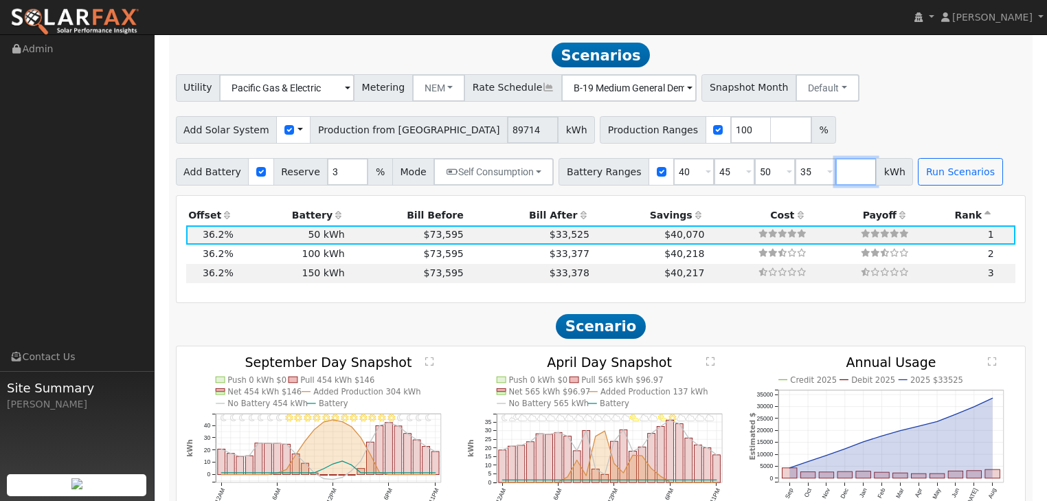
type input "45"
type input "50"
click at [922, 165] on button "Run Scenarios" at bounding box center [960, 171] width 84 height 27
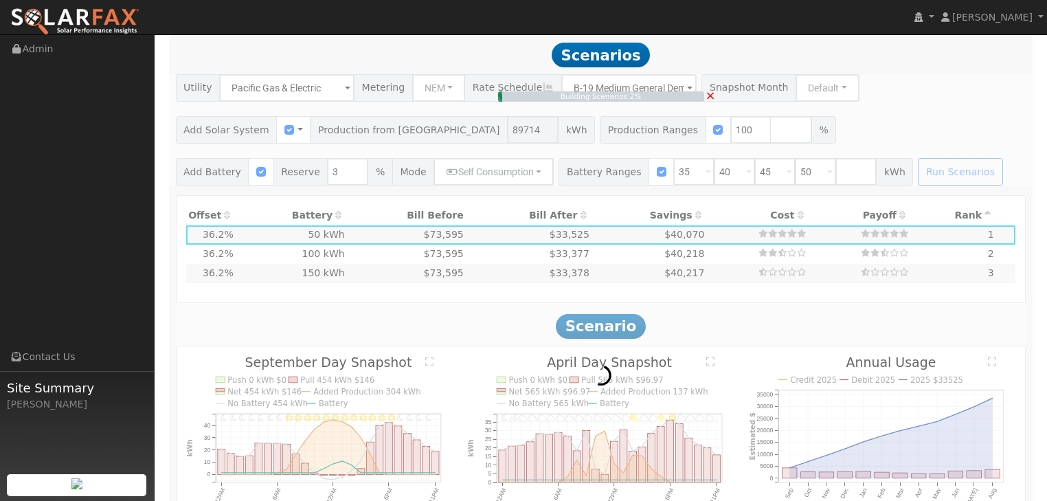
type input "$48,000"
type input "$77,200"
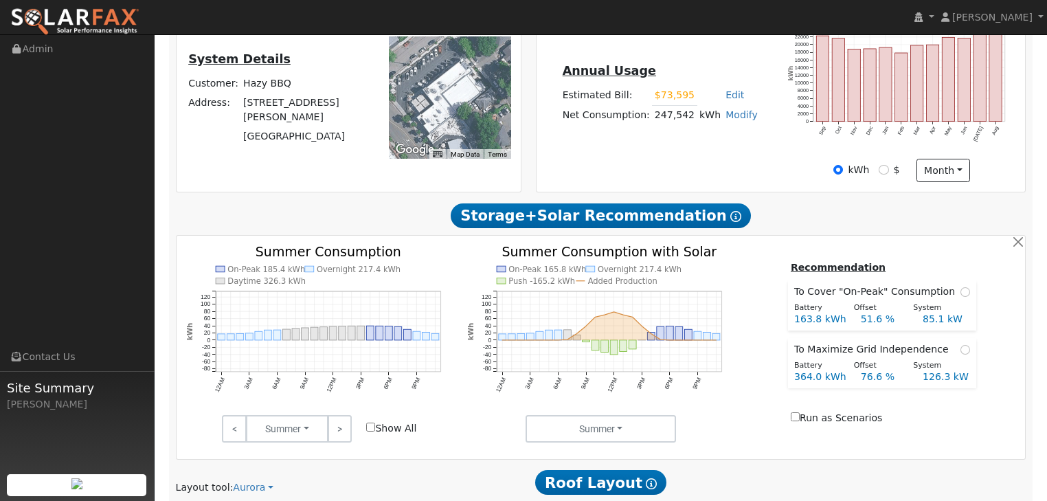
scroll to position [330, 0]
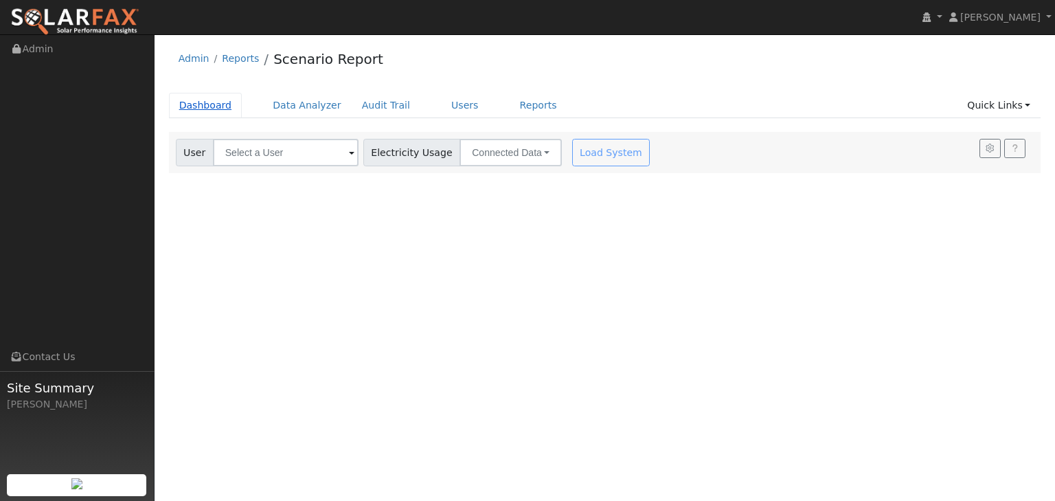
click at [191, 101] on link "Dashboard" at bounding box center [206, 105] width 74 height 25
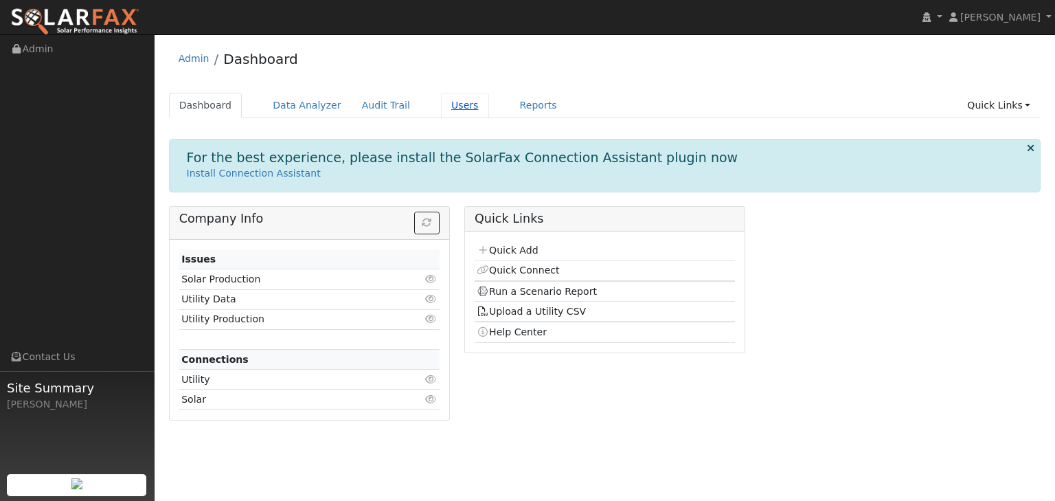
click at [441, 109] on link "Users" at bounding box center [465, 105] width 48 height 25
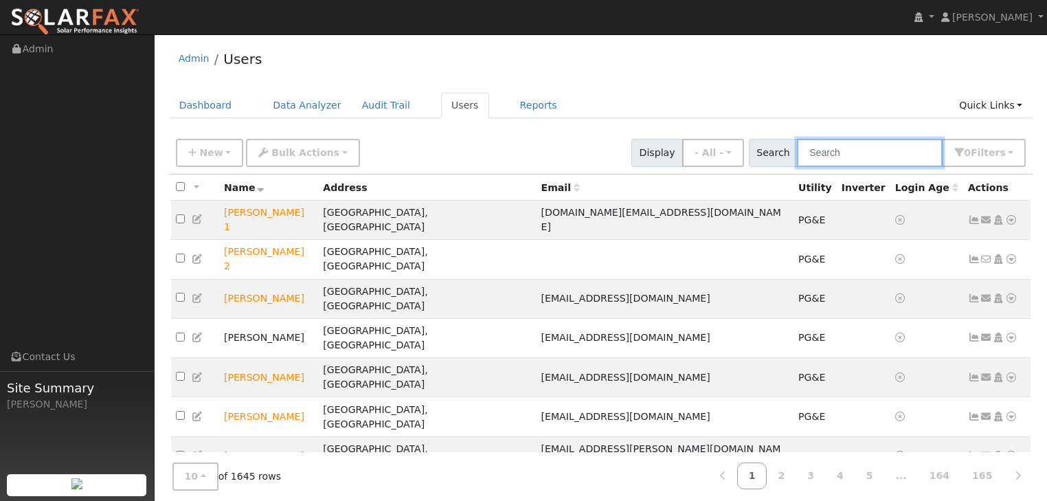
click at [868, 147] on input "text" at bounding box center [870, 153] width 146 height 28
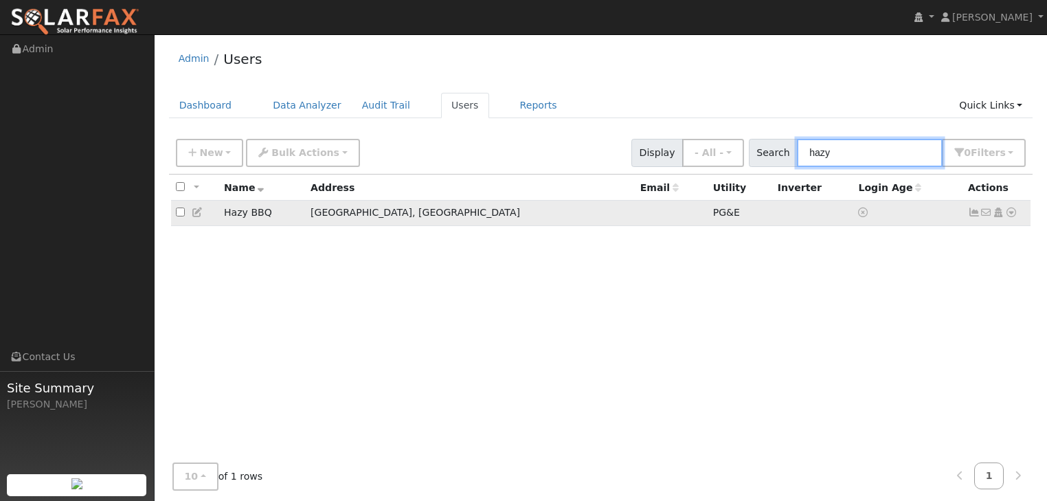
type input "hazy"
click at [1008, 211] on icon at bounding box center [1011, 212] width 12 height 10
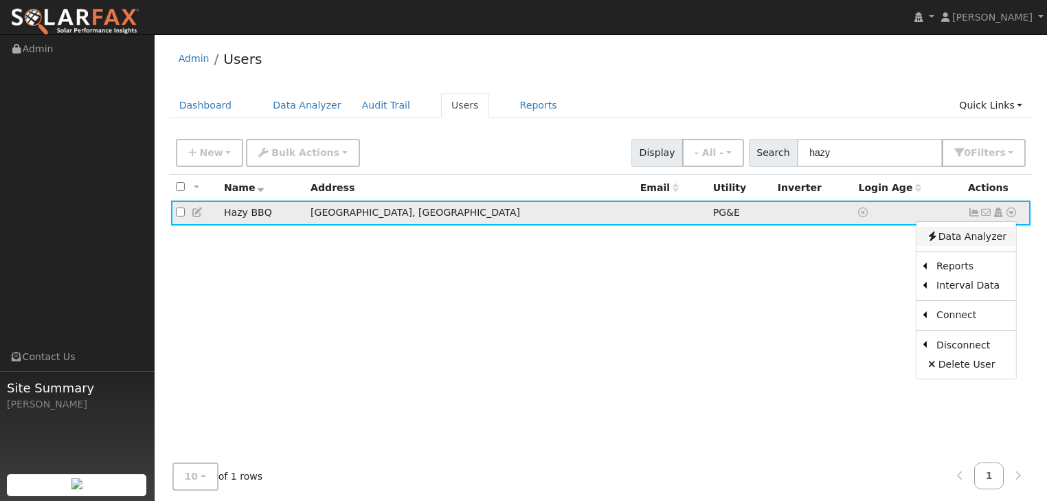
click at [959, 236] on link "Data Analyzer" at bounding box center [966, 236] width 100 height 19
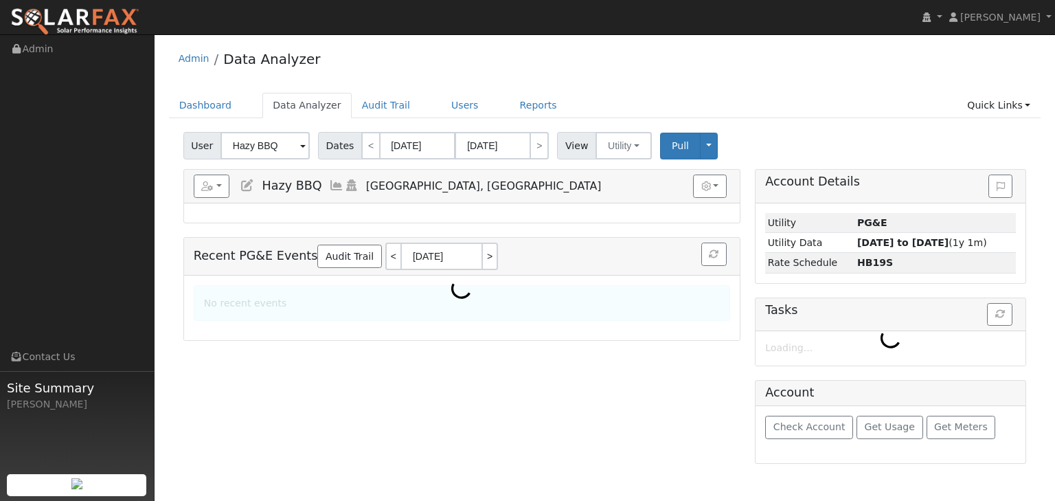
select select "7"
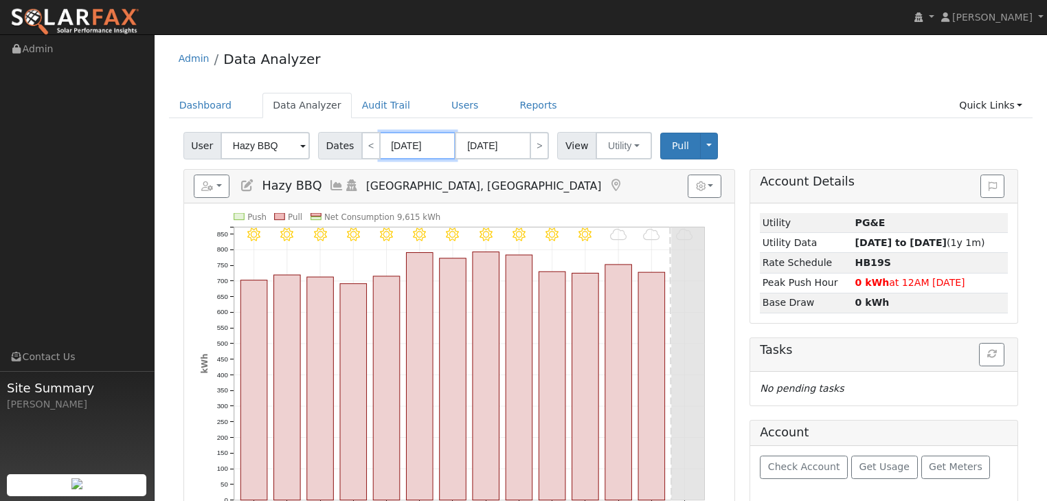
click at [398, 142] on input "[DATE]" at bounding box center [418, 145] width 76 height 27
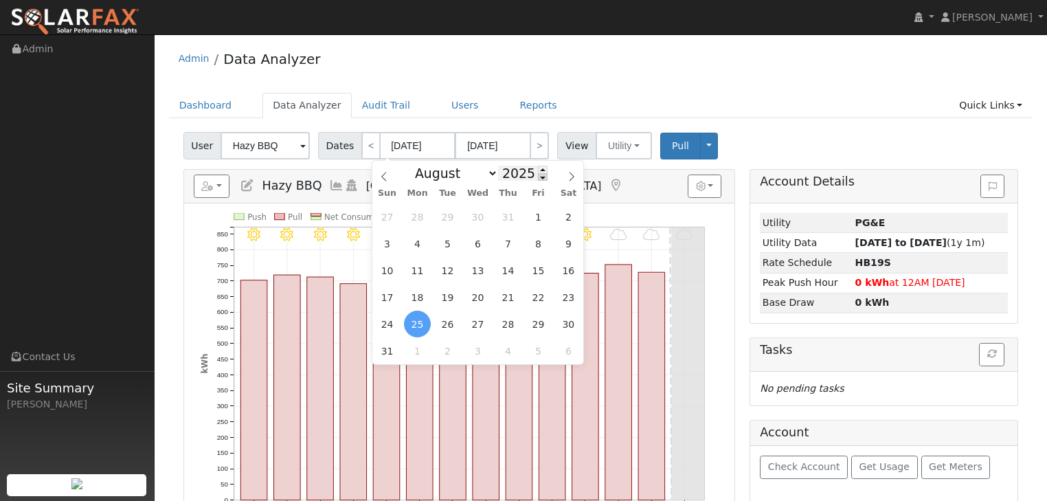
click at [538, 177] on span at bounding box center [543, 177] width 10 height 8
type input "2024"
click at [478, 217] on span "31" at bounding box center [477, 216] width 27 height 27
type input "[DATE]"
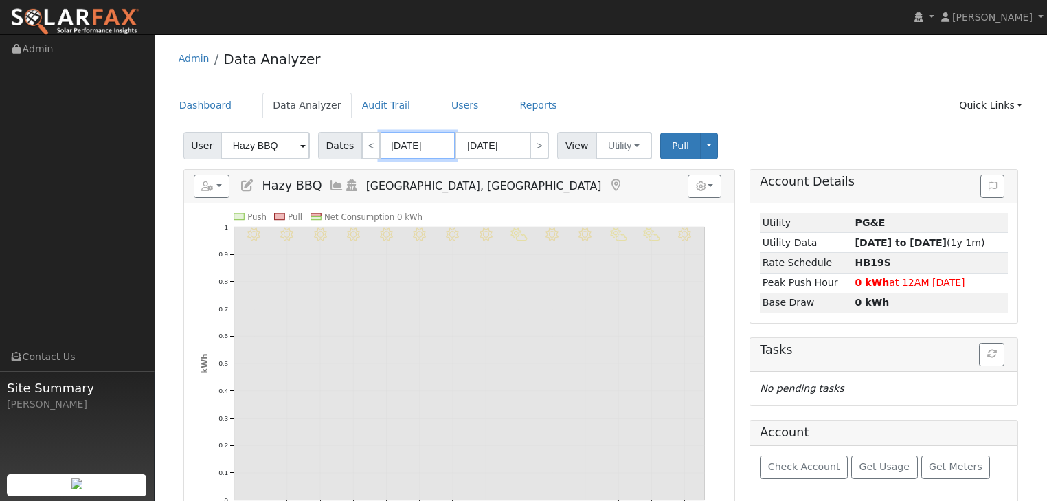
click at [435, 144] on input "[DATE]" at bounding box center [418, 145] width 76 height 27
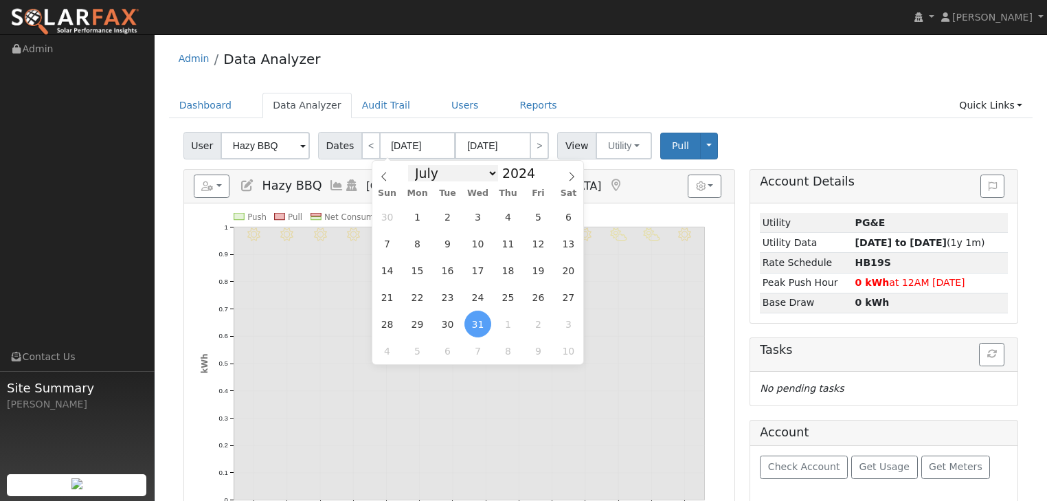
click at [488, 170] on select "January February March April May June July August September October November De…" at bounding box center [453, 173] width 90 height 16
select select "7"
click at [419, 165] on select "January February March April May June July August September October November De…" at bounding box center [453, 173] width 90 height 16
click at [387, 346] on span "1" at bounding box center [387, 350] width 27 height 27
type input "[DATE]"
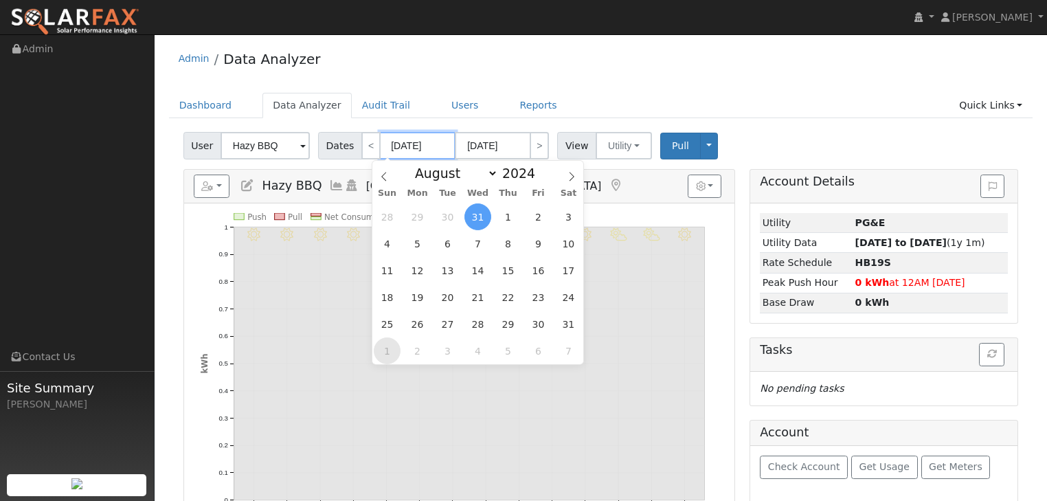
type input "[DATE]"
select select "8"
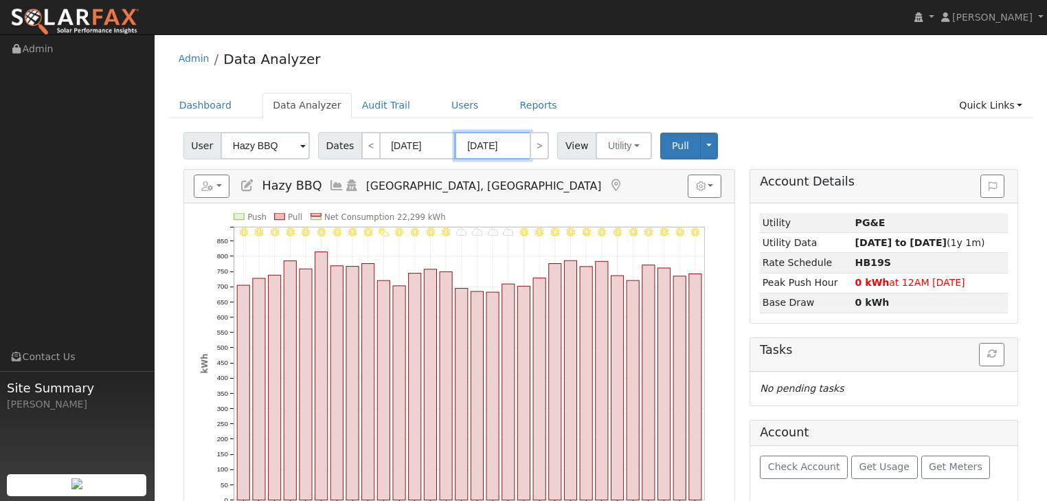
click at [489, 143] on input "[DATE]" at bounding box center [493, 145] width 76 height 27
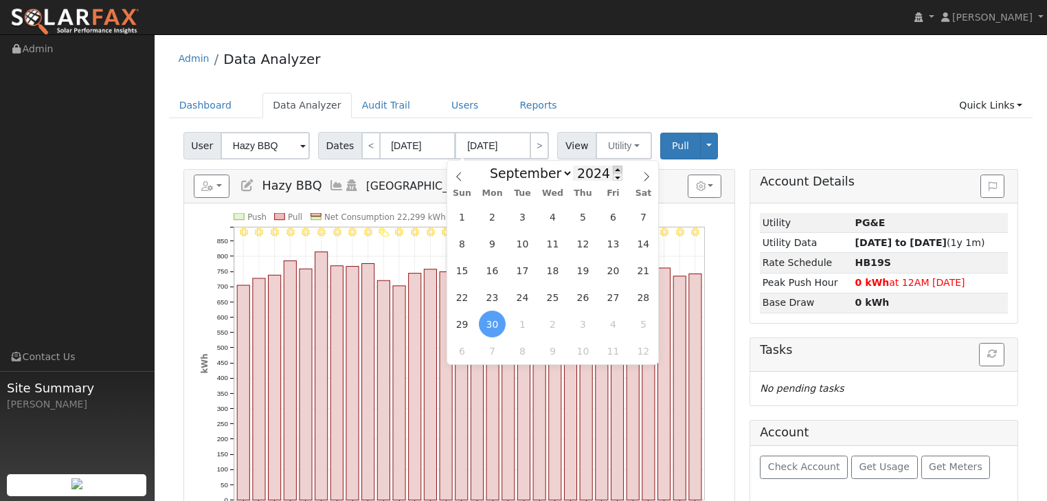
click at [613, 168] on span at bounding box center [618, 170] width 10 height 8
type input "2025"
click at [462, 216] on span "31" at bounding box center [462, 216] width 27 height 27
type input "[DATE]"
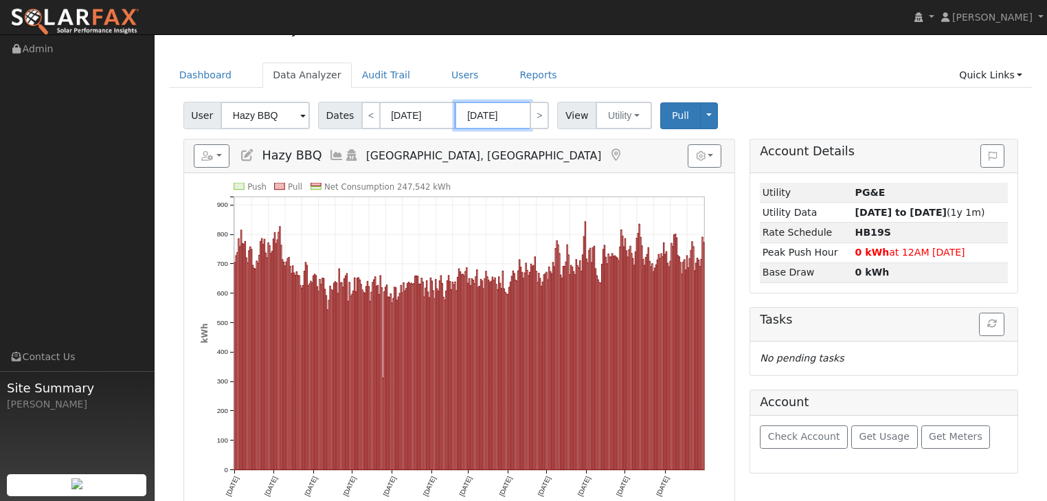
scroll to position [55, 0]
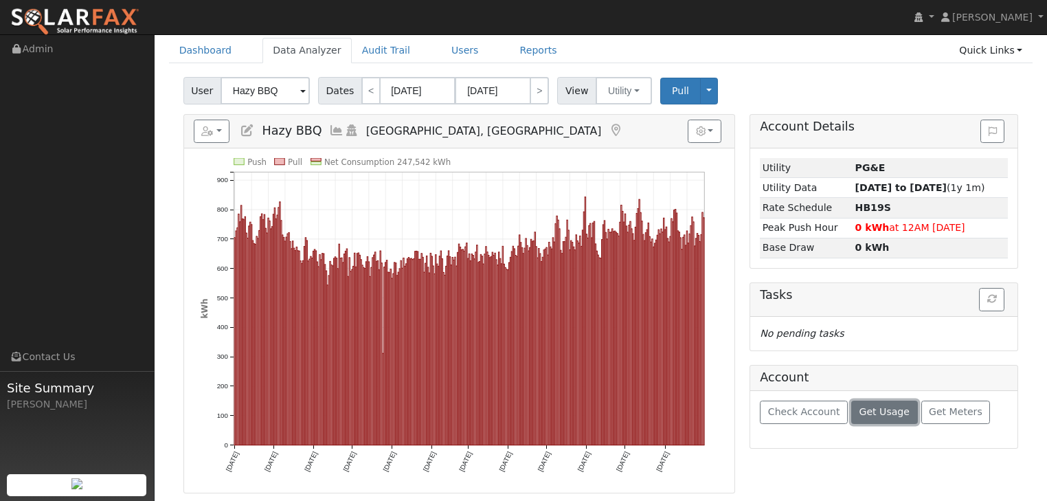
click at [870, 412] on span "Get Usage" at bounding box center [884, 411] width 50 height 11
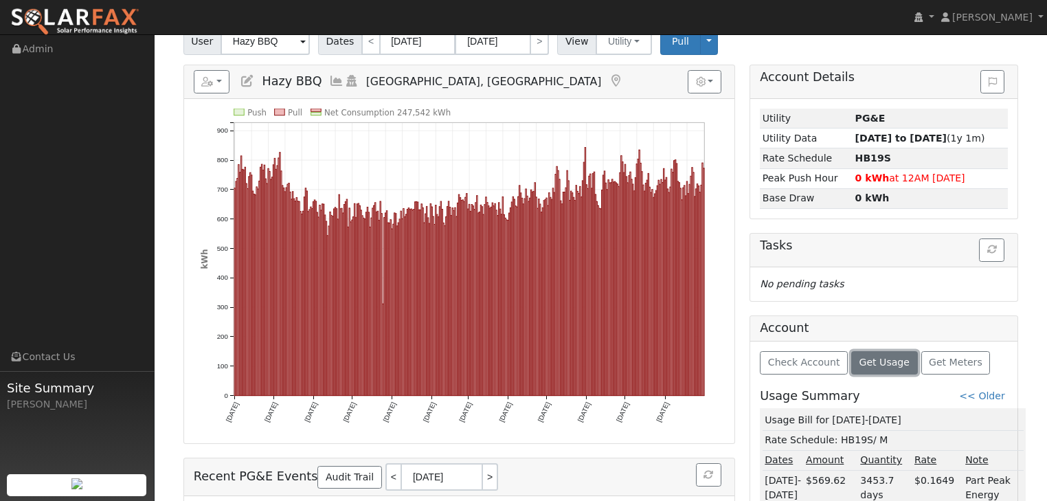
scroll to position [0, 0]
